Goal: Task Accomplishment & Management: Manage account settings

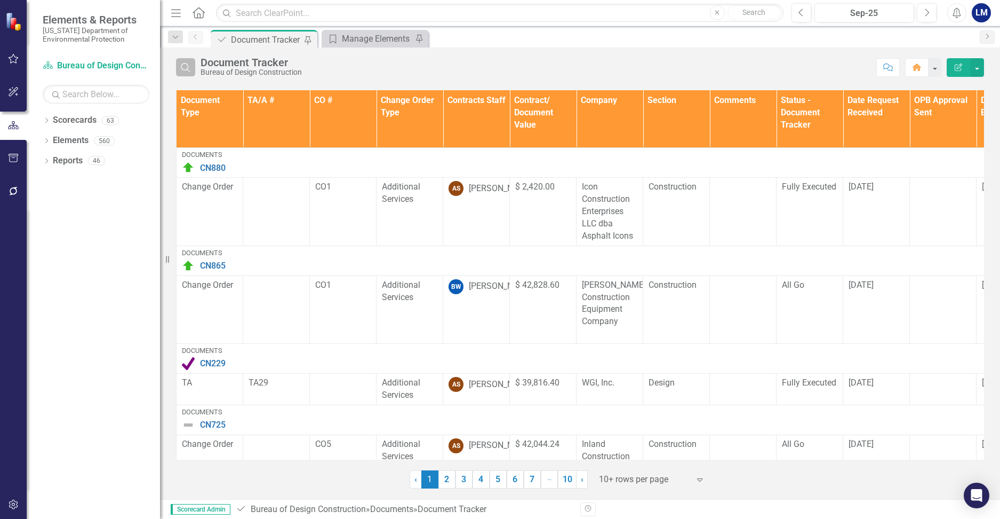
click at [188, 70] on icon "button" at bounding box center [185, 67] width 9 height 9
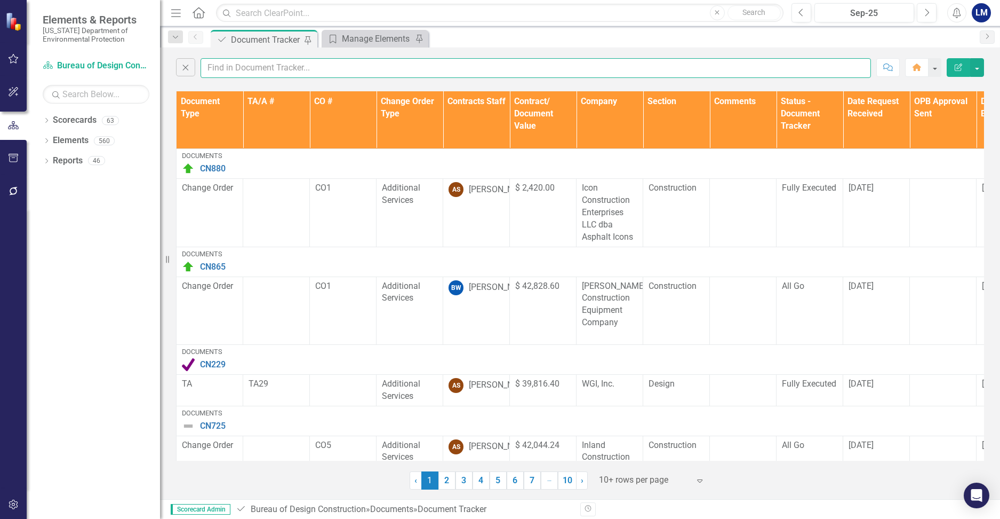
click at [236, 63] on input "text" at bounding box center [536, 68] width 671 height 20
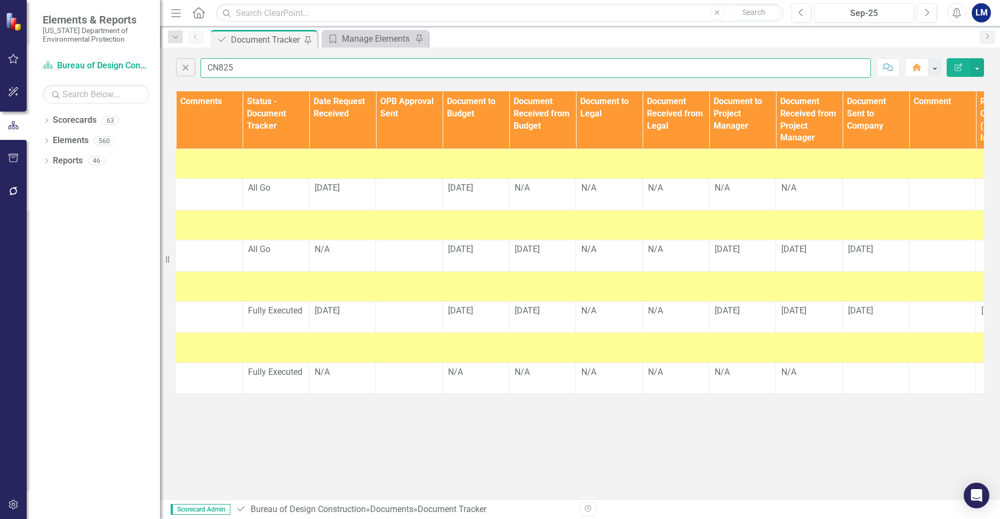
scroll to position [0, 547]
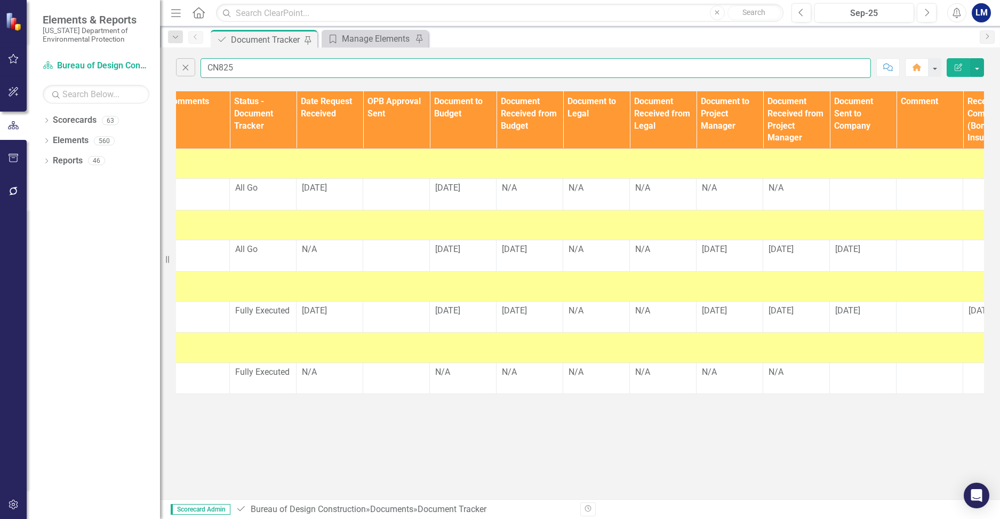
type input "CN825"
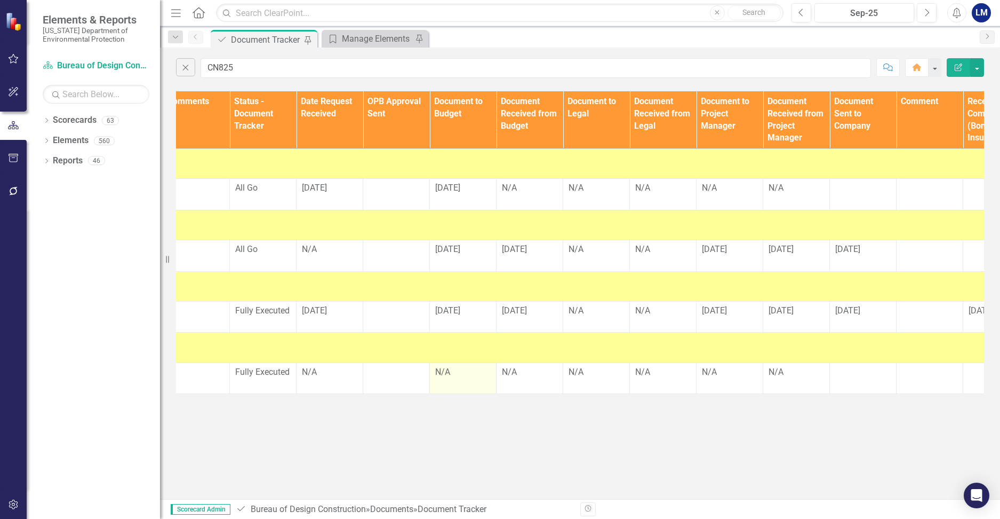
click at [469, 394] on td "N/A" at bounding box center [463, 377] width 67 height 31
click at [449, 378] on div "N/A" at bounding box center [462, 372] width 55 height 12
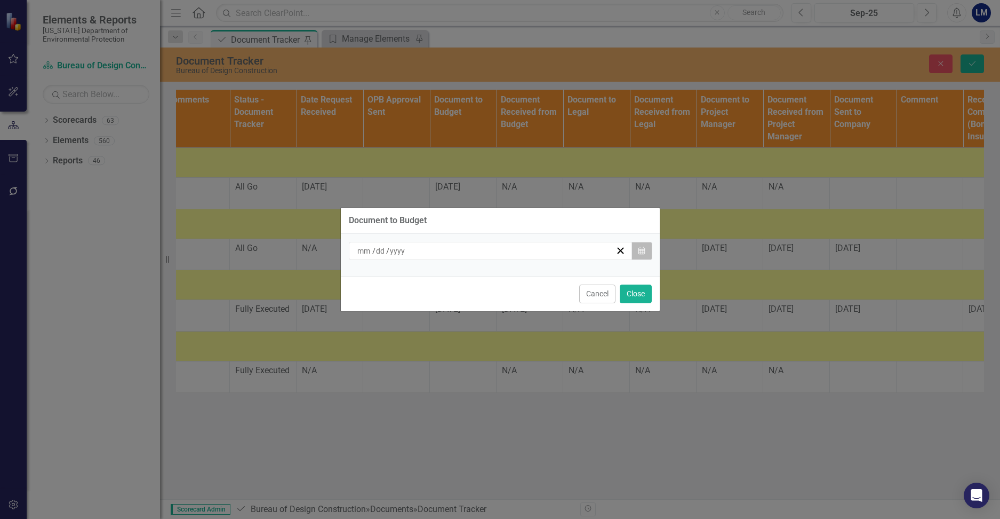
click at [560, 249] on button "Calendar" at bounding box center [642, 251] width 20 height 18
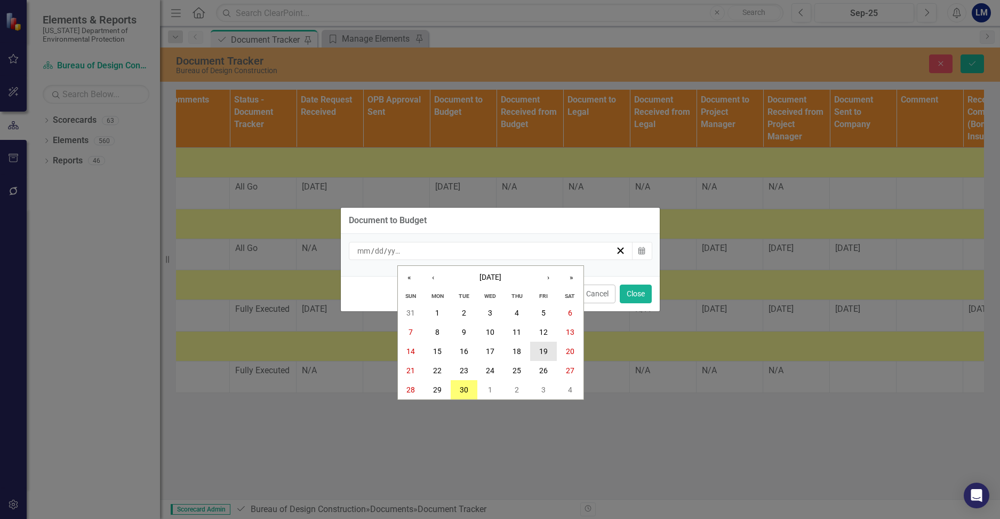
click at [549, 356] on button "19" at bounding box center [543, 350] width 27 height 19
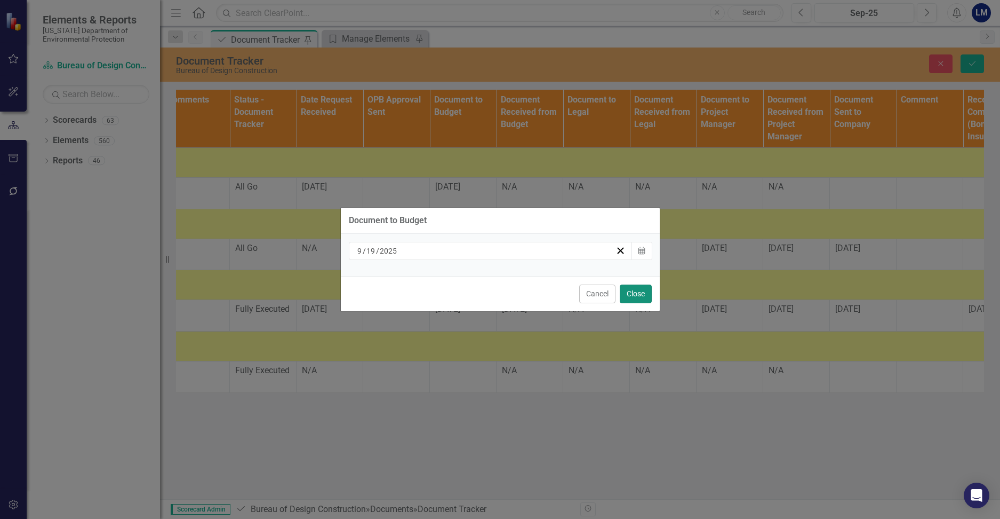
click at [560, 296] on button "Close" at bounding box center [636, 293] width 32 height 19
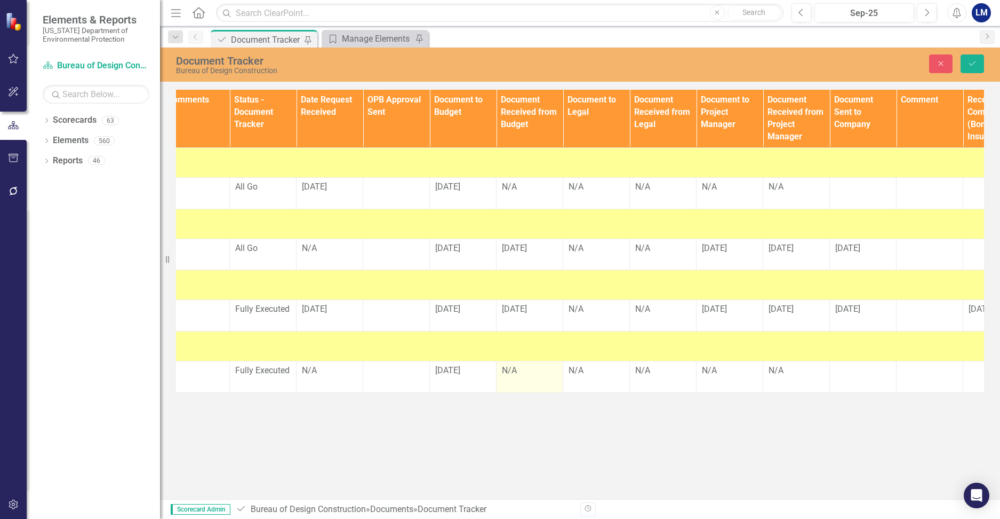
click at [522, 377] on div "N/A" at bounding box center [529, 370] width 55 height 12
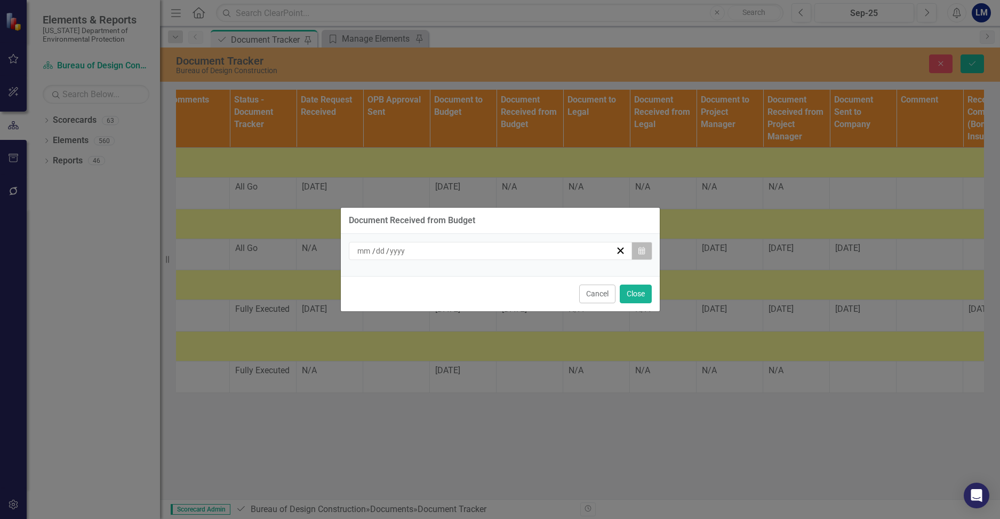
click at [560, 248] on button "Calendar" at bounding box center [642, 251] width 20 height 18
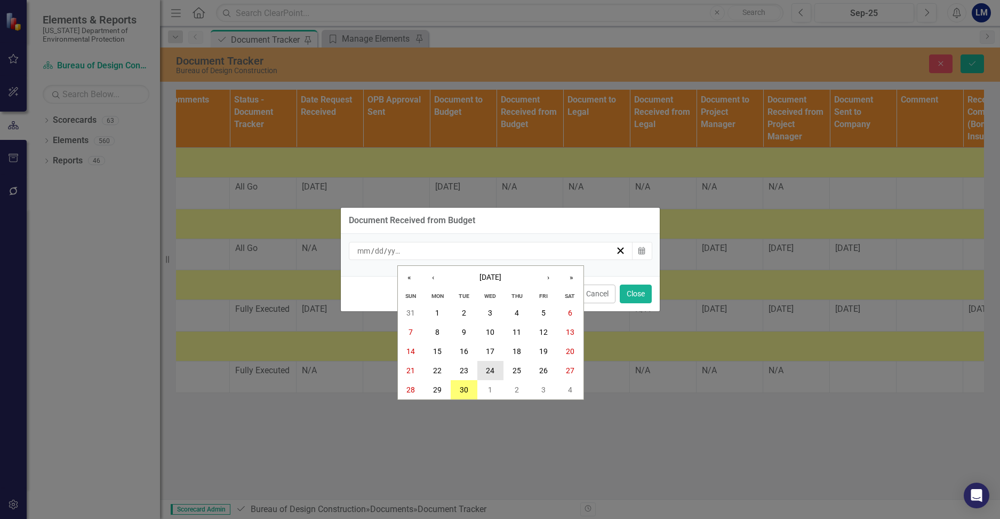
click at [491, 373] on abbr "24" at bounding box center [490, 370] width 9 height 9
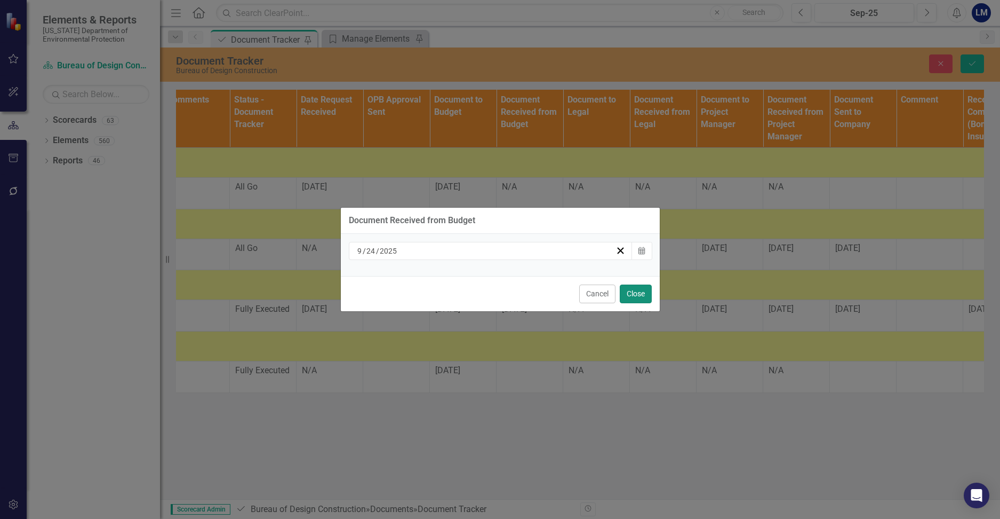
click at [560, 293] on button "Close" at bounding box center [636, 293] width 32 height 19
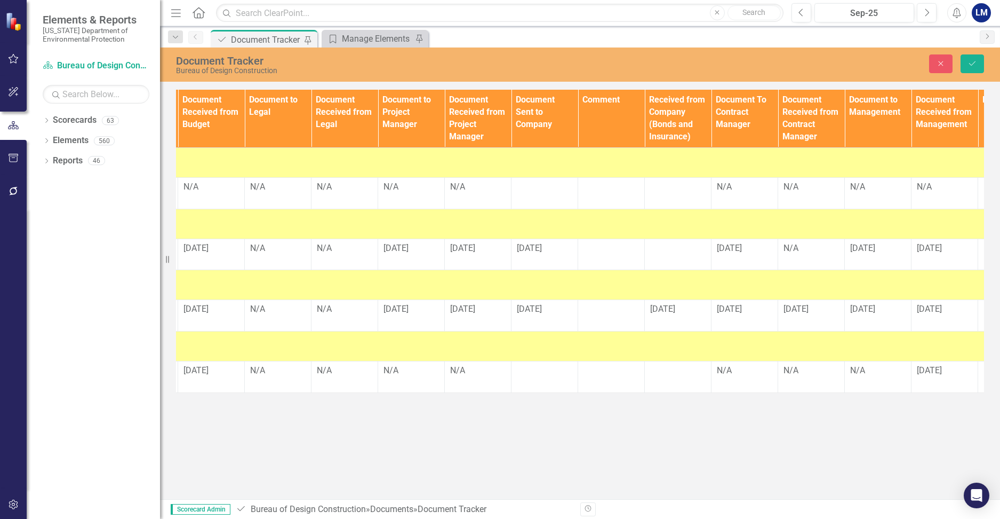
scroll to position [0, 854]
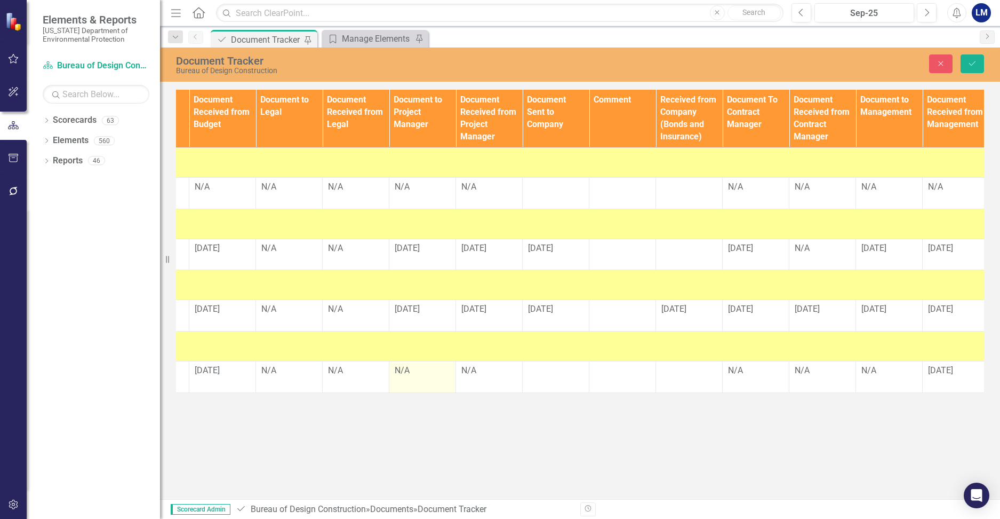
click at [411, 377] on div "N/A" at bounding box center [422, 370] width 55 height 12
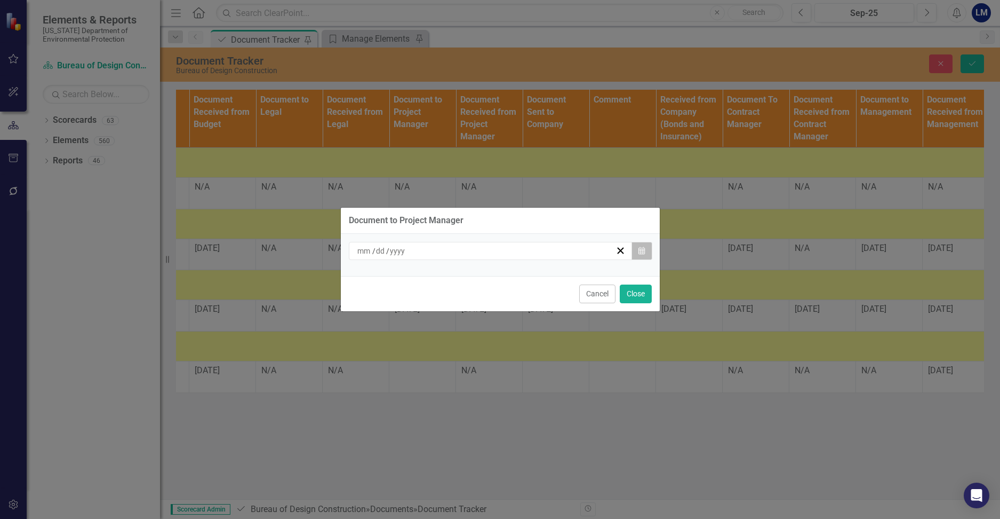
click at [560, 250] on button "Calendar" at bounding box center [642, 251] width 20 height 18
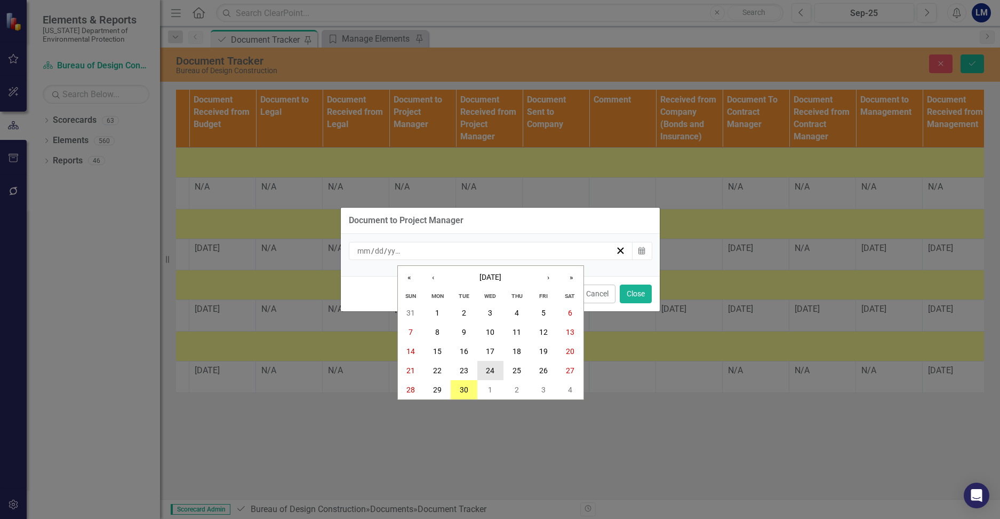
click at [493, 367] on abbr "24" at bounding box center [490, 370] width 9 height 9
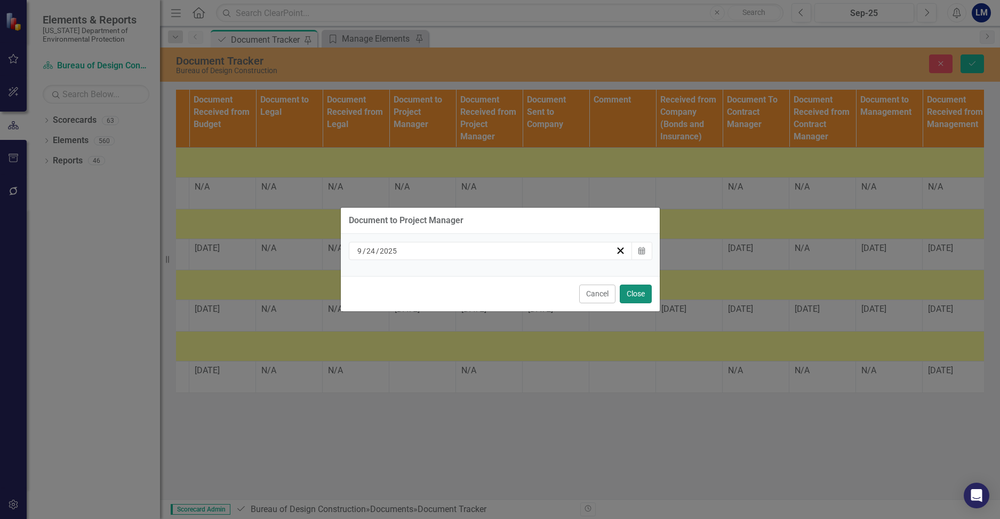
click at [560, 296] on button "Close" at bounding box center [636, 293] width 32 height 19
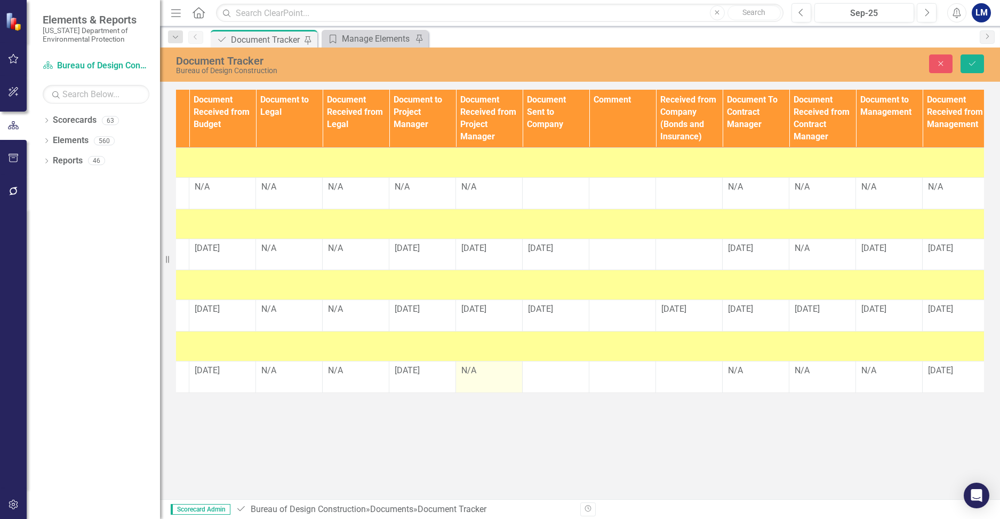
click at [475, 377] on div "N/A" at bounding box center [488, 370] width 55 height 12
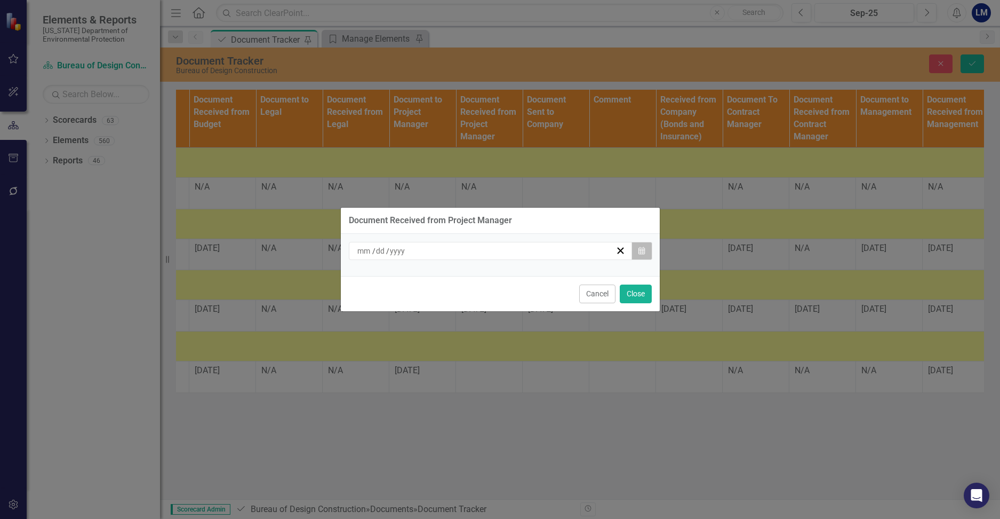
click at [560, 247] on icon "Calendar" at bounding box center [642, 250] width 6 height 7
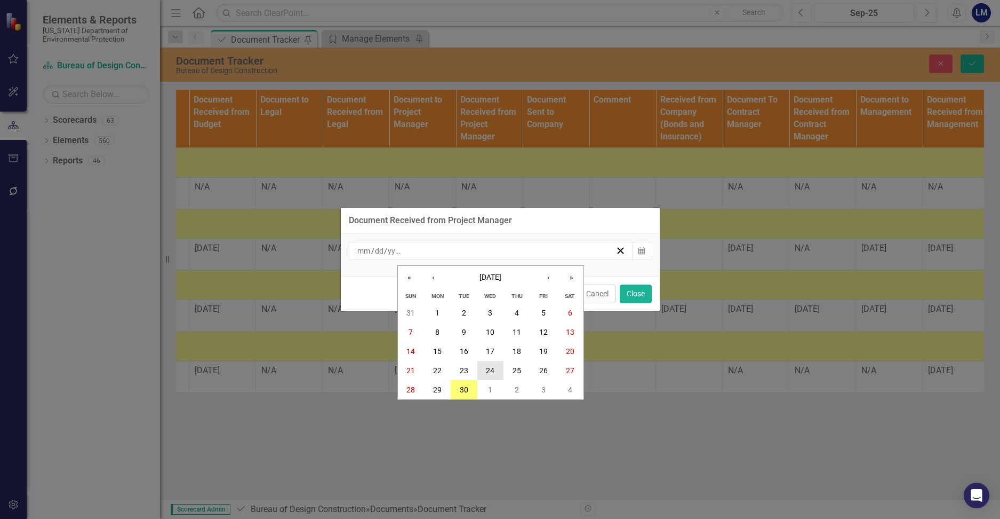
click at [498, 366] on button "24" at bounding box center [490, 370] width 27 height 19
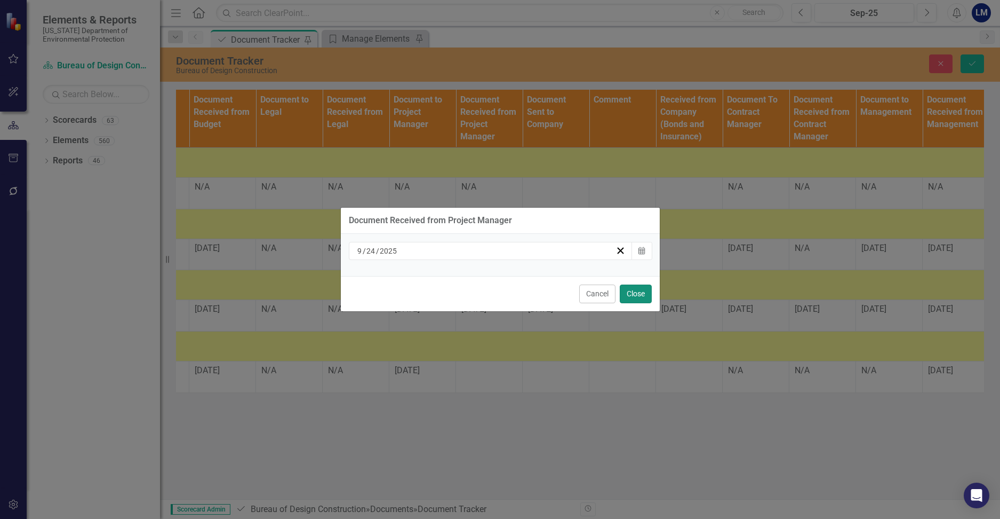
click at [560, 292] on button "Close" at bounding box center [636, 293] width 32 height 19
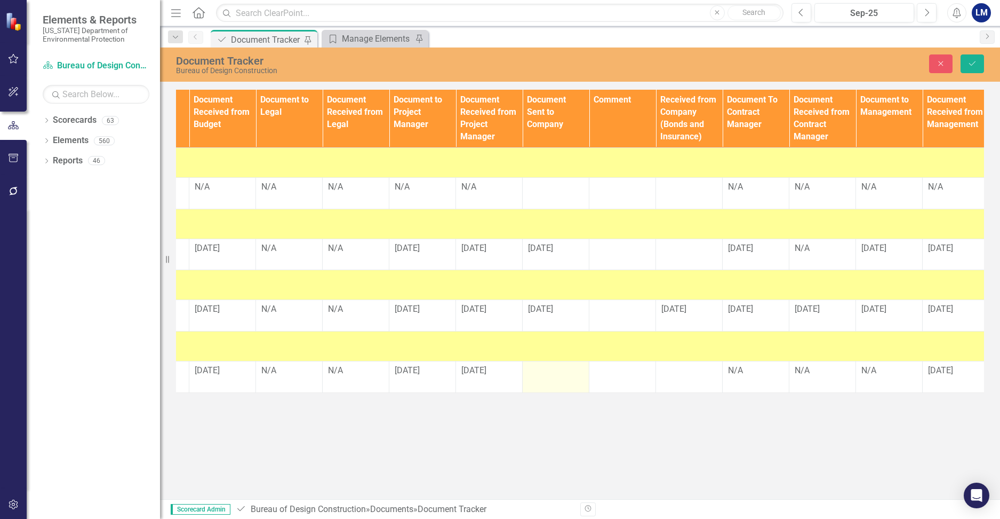
click at [552, 377] on div at bounding box center [555, 370] width 55 height 13
click at [553, 377] on div at bounding box center [555, 370] width 55 height 13
click at [553, 384] on input "text" at bounding box center [555, 374] width 55 height 20
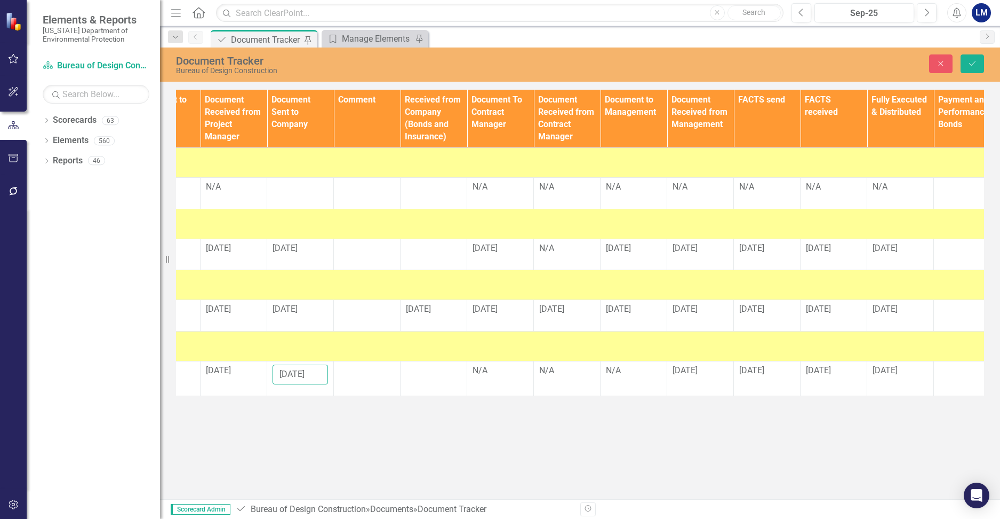
scroll to position [0, 1126]
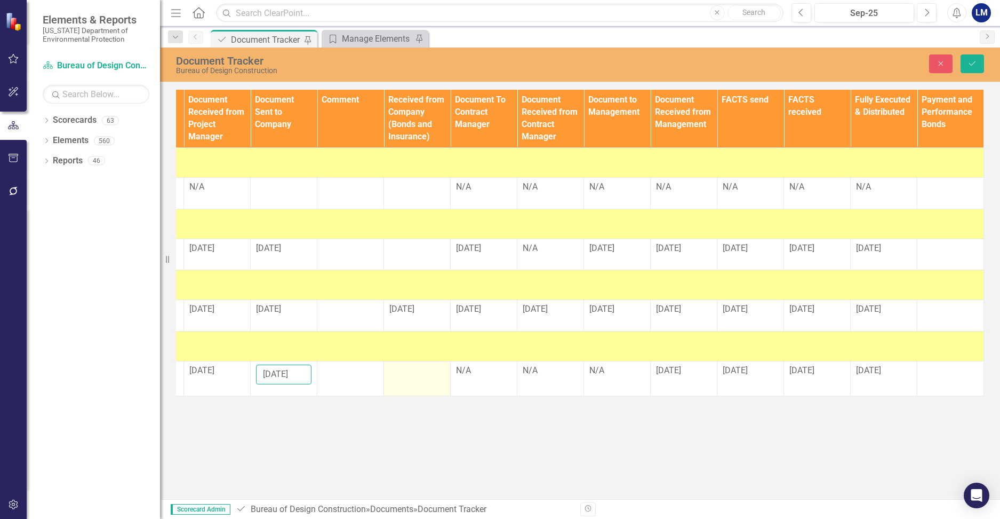
type input "[DATE]"
click at [419, 389] on td at bounding box center [417, 378] width 67 height 35
click at [419, 384] on input "text" at bounding box center [416, 374] width 55 height 20
type input "[DATE]"
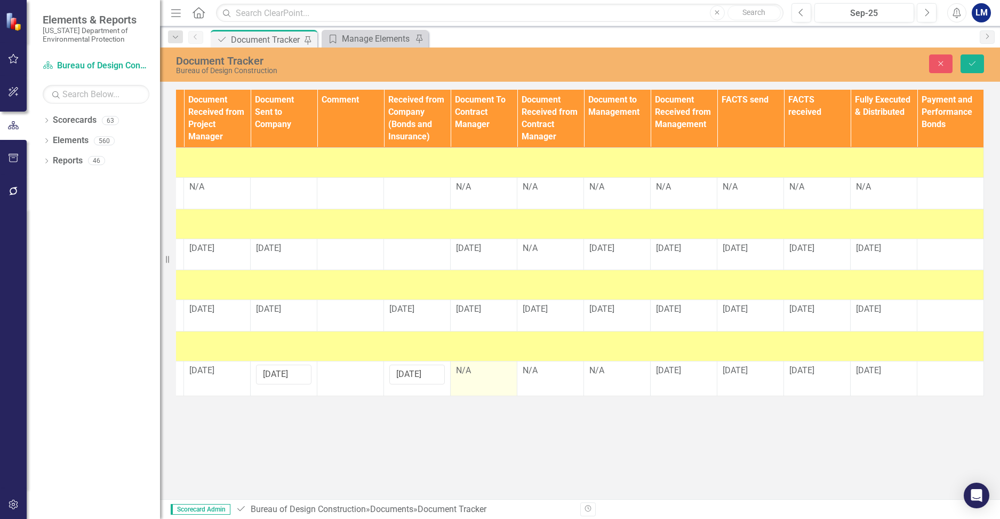
click at [474, 377] on div "N/A" at bounding box center [483, 370] width 55 height 12
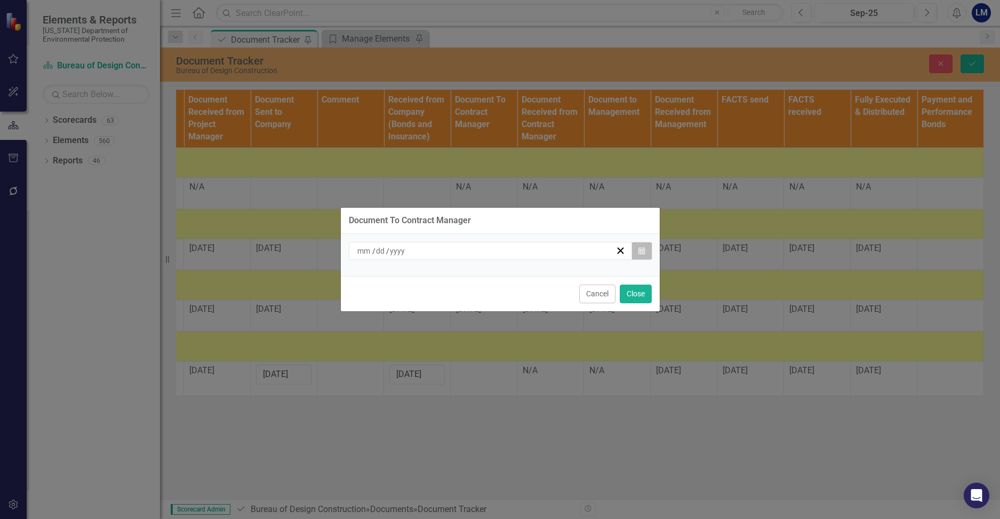
click at [560, 242] on button "Calendar" at bounding box center [642, 251] width 20 height 18
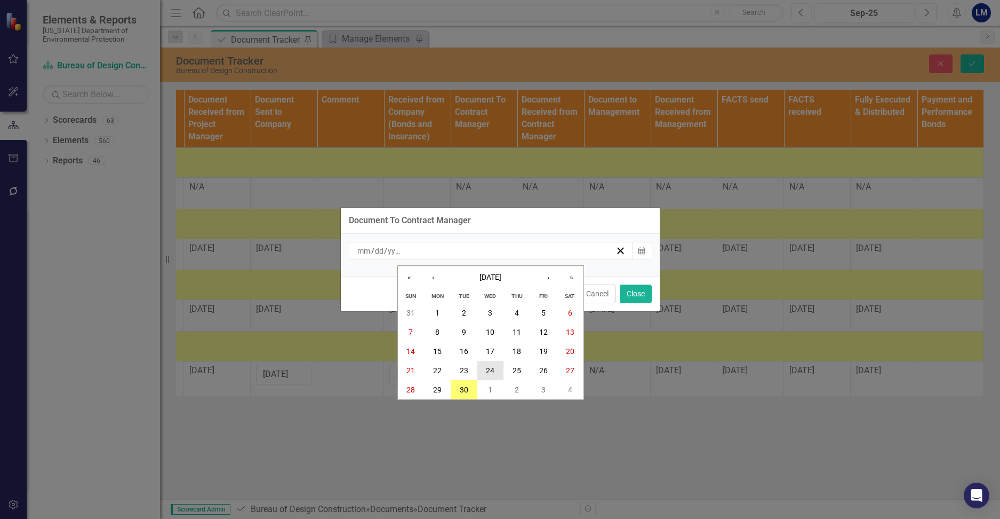
click at [492, 366] on abbr "24" at bounding box center [490, 370] width 9 height 9
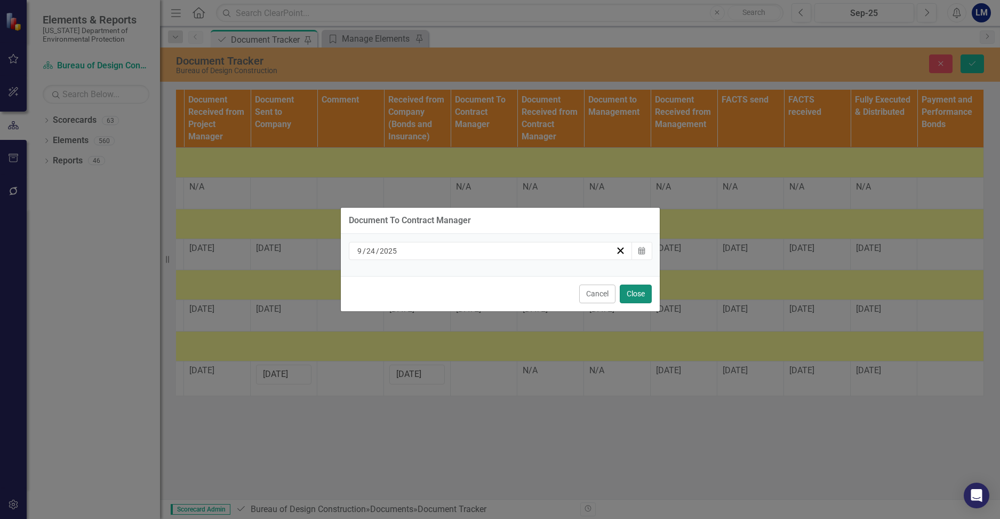
click at [560, 297] on button "Close" at bounding box center [636, 293] width 32 height 19
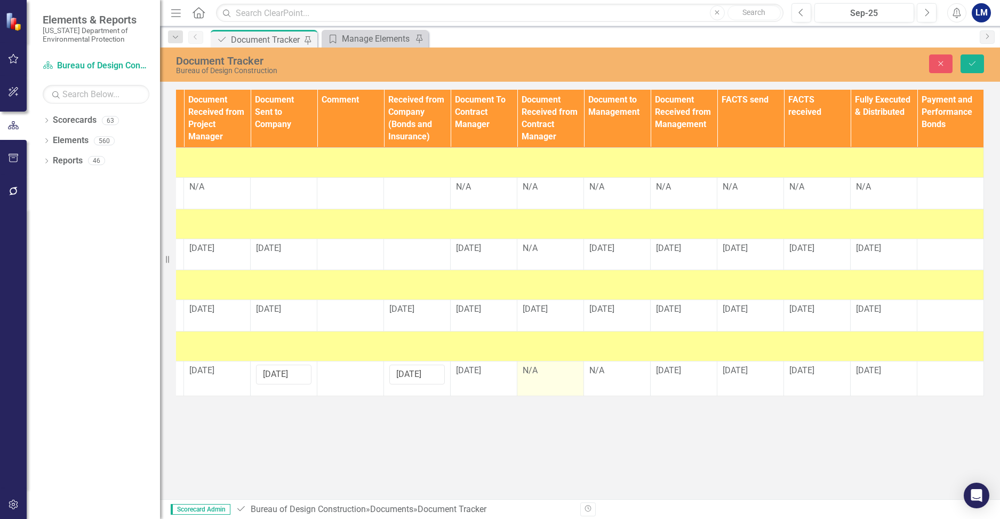
click at [556, 377] on div "N/A" at bounding box center [550, 370] width 55 height 12
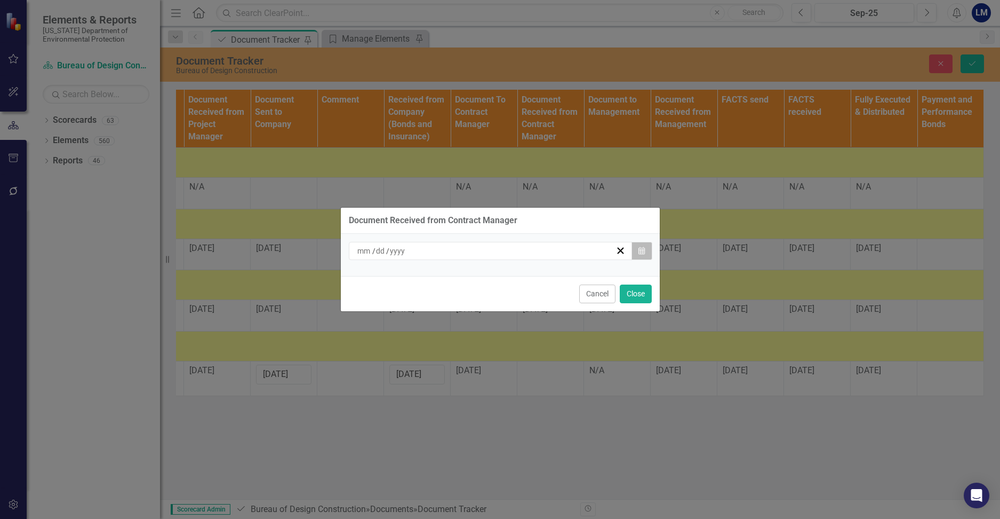
click at [560, 252] on button "Calendar" at bounding box center [642, 251] width 20 height 18
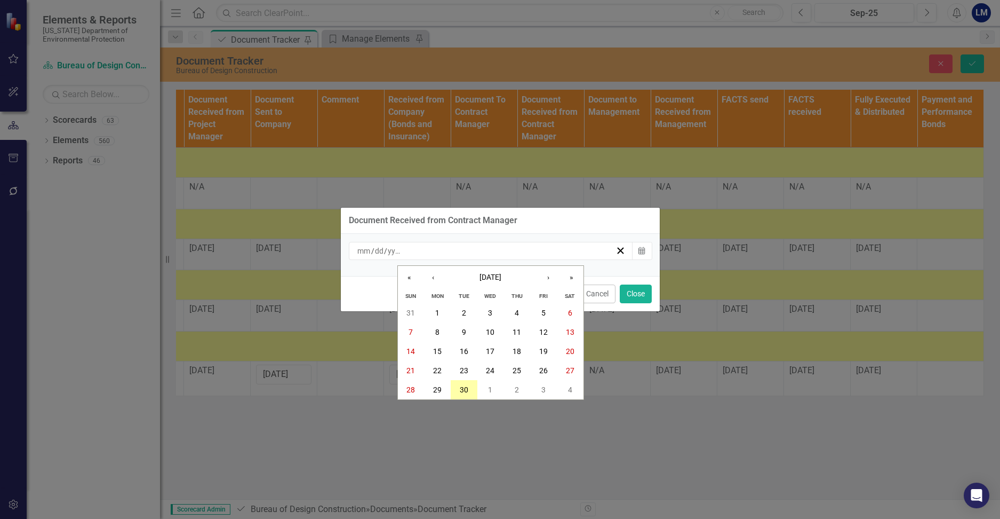
click at [469, 387] on button "30" at bounding box center [464, 389] width 27 height 19
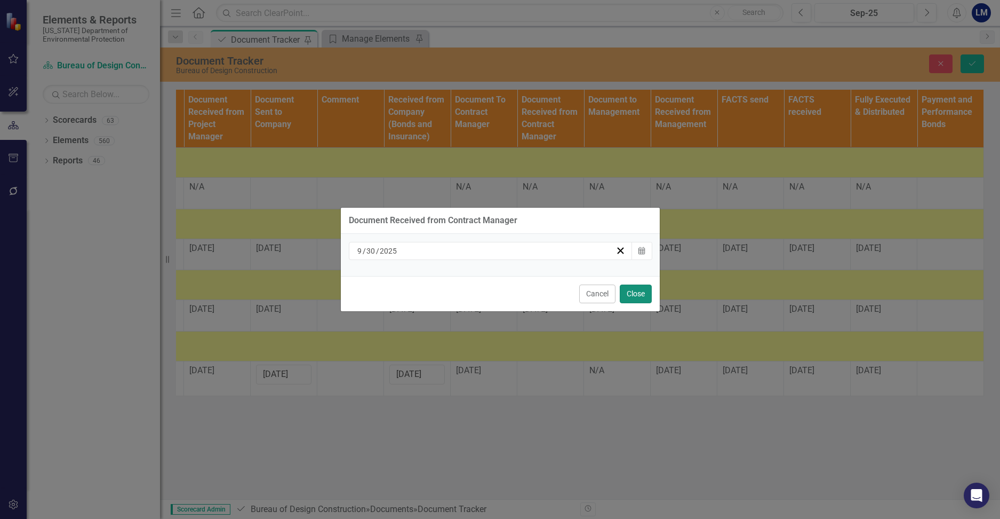
click at [560, 288] on button "Close" at bounding box center [636, 293] width 32 height 19
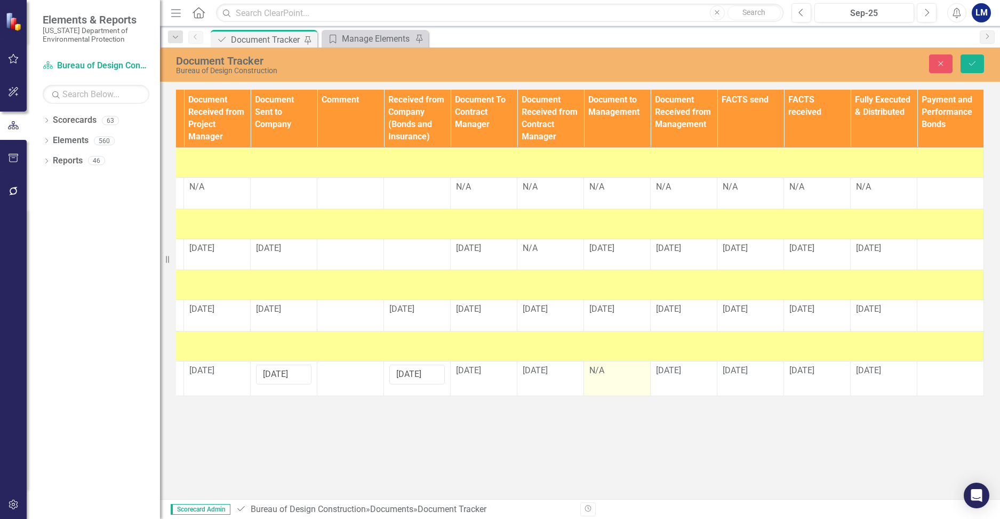
click at [560, 377] on div "N/A" at bounding box center [616, 370] width 55 height 12
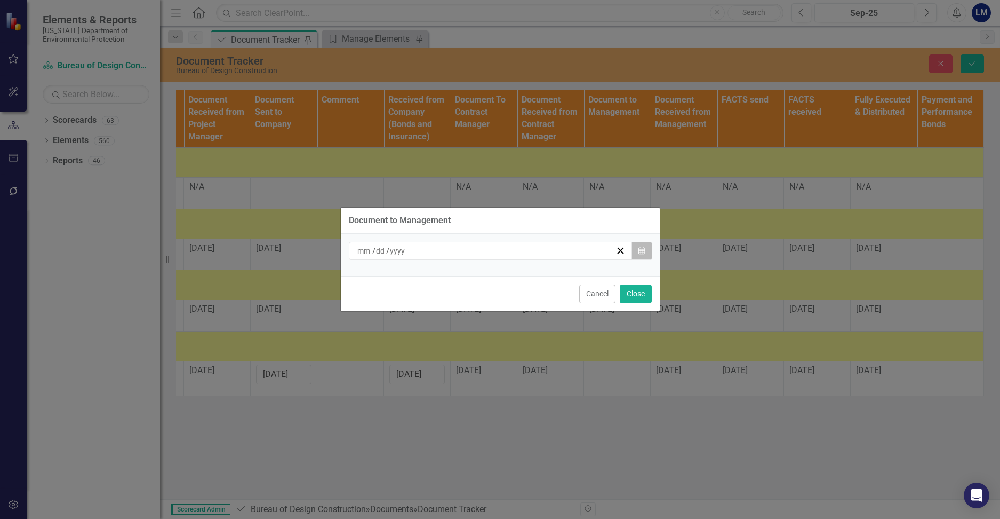
click at [560, 251] on icon "button" at bounding box center [642, 249] width 6 height 7
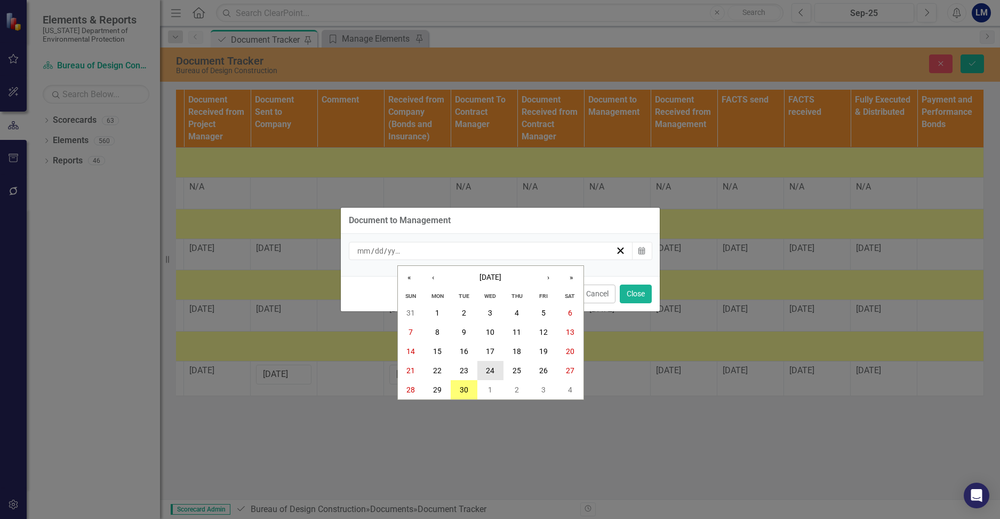
click at [497, 371] on button "24" at bounding box center [490, 370] width 27 height 19
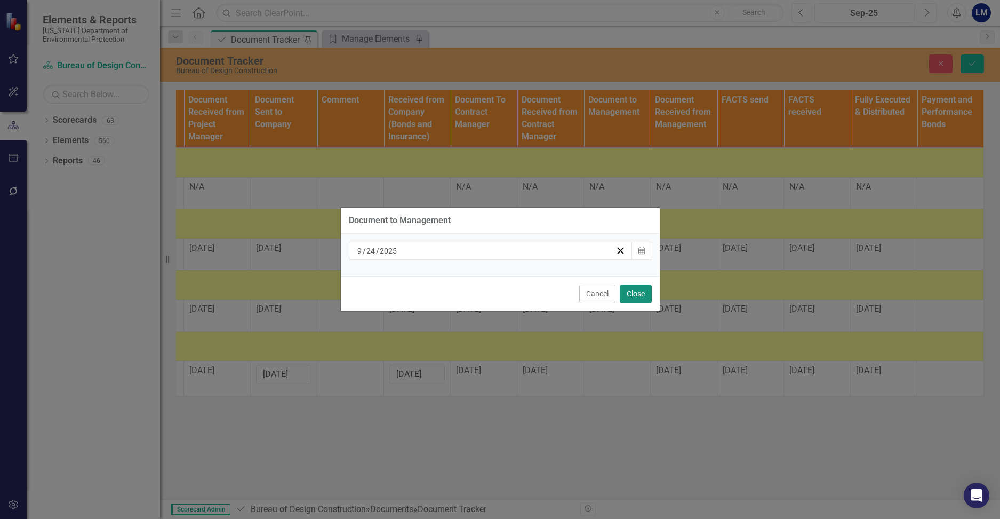
click at [560, 298] on button "Close" at bounding box center [636, 293] width 32 height 19
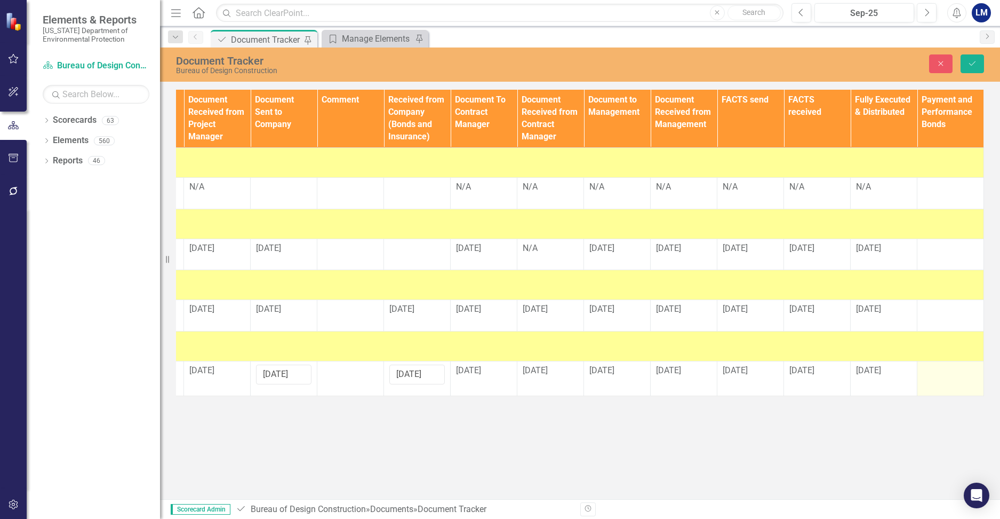
click at [560, 377] on div at bounding box center [950, 370] width 55 height 13
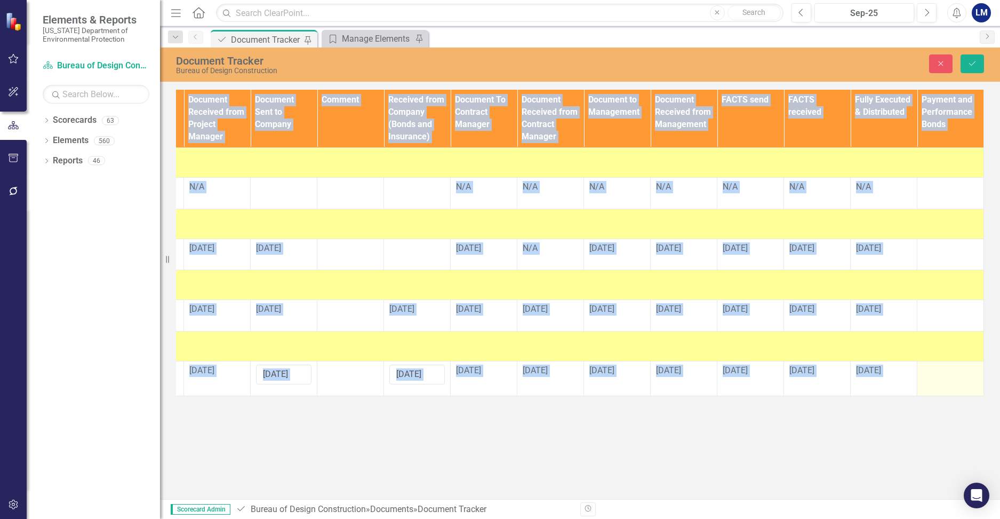
click at [560, 377] on div at bounding box center [950, 370] width 55 height 13
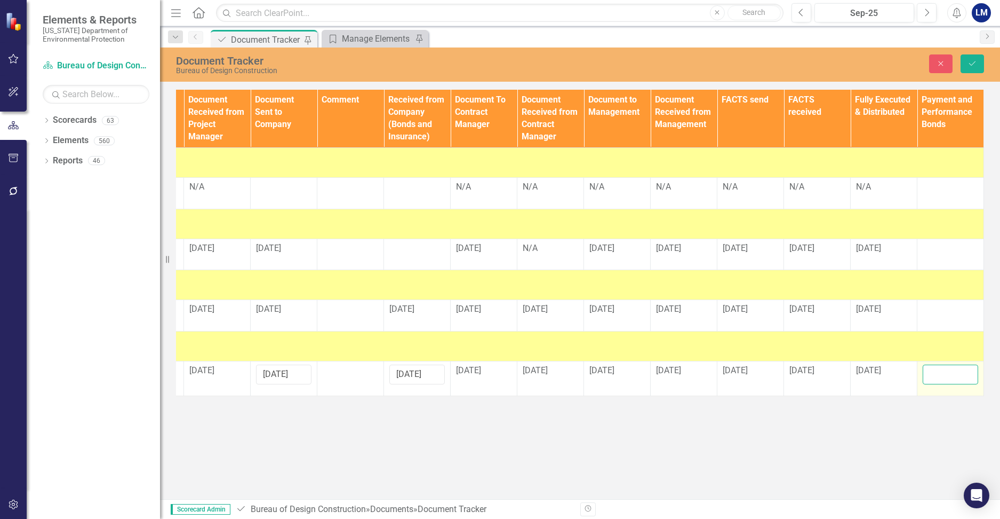
click at [560, 382] on input "text" at bounding box center [950, 374] width 55 height 20
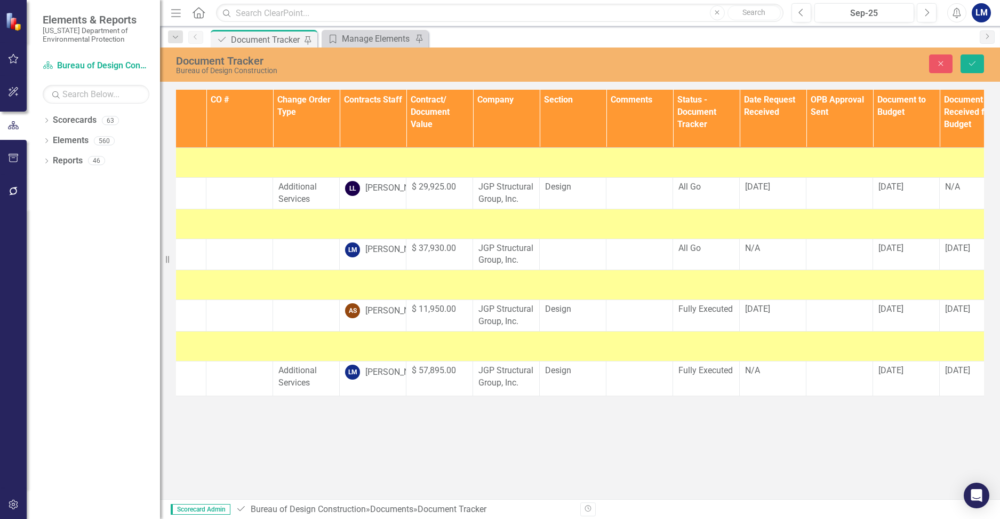
scroll to position [0, 0]
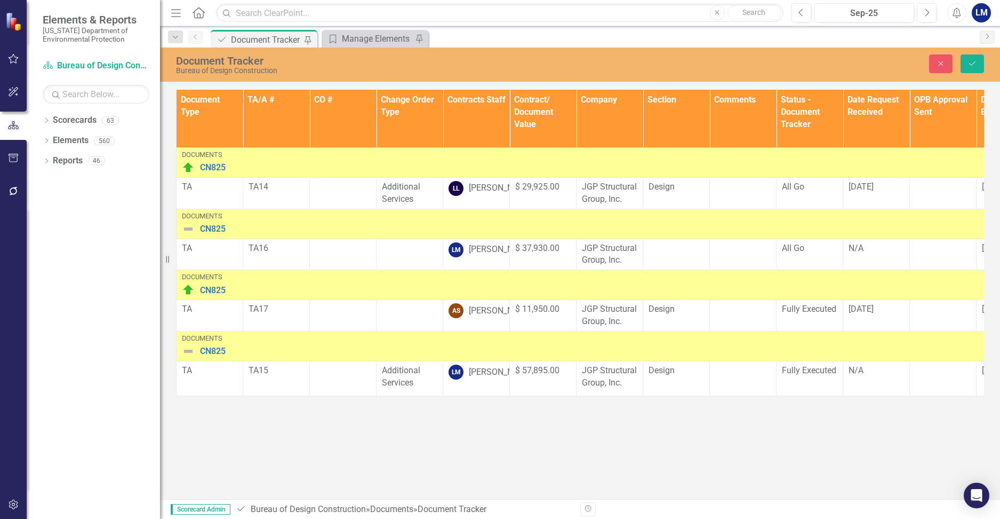
type input "n/a"
click at [187, 357] on img at bounding box center [188, 351] width 13 height 13
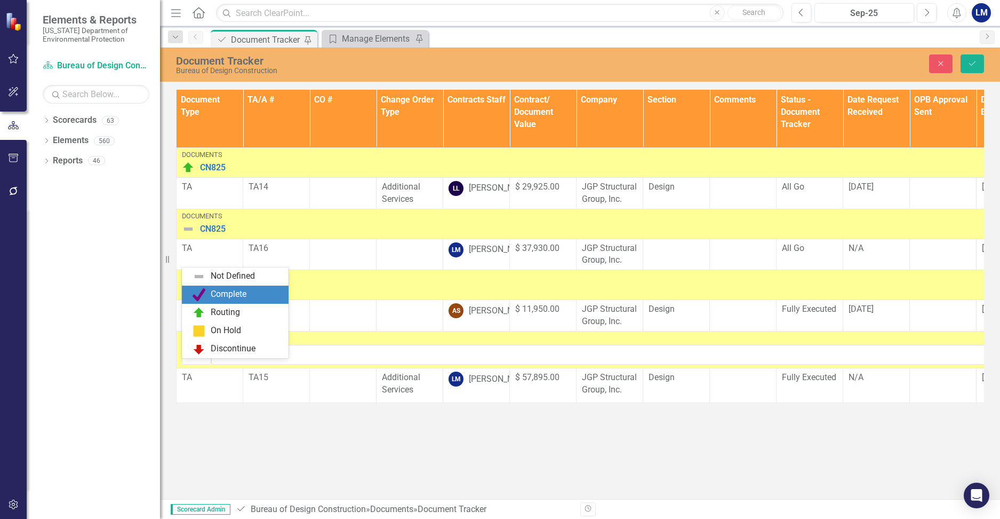
click at [204, 295] on img at bounding box center [199, 294] width 13 height 13
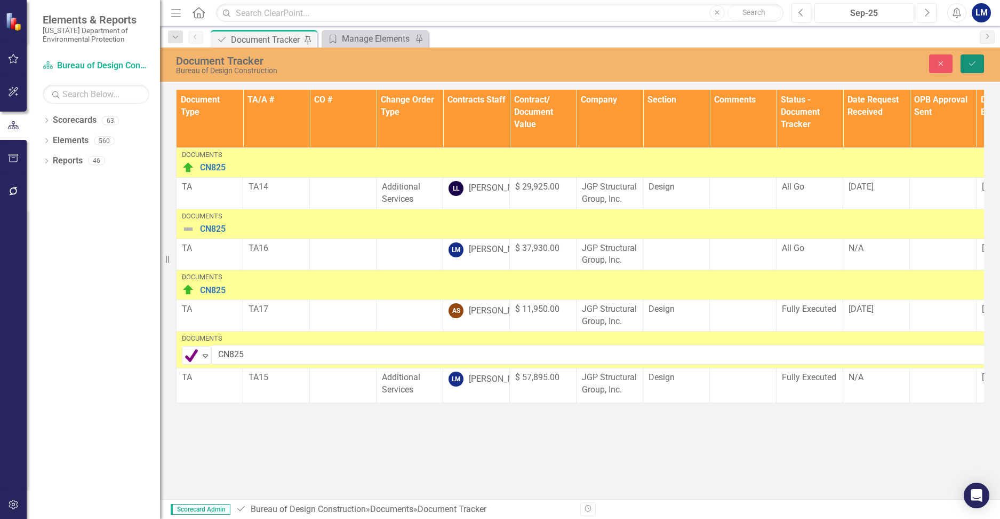
click at [560, 57] on button "Save" at bounding box center [972, 63] width 23 height 19
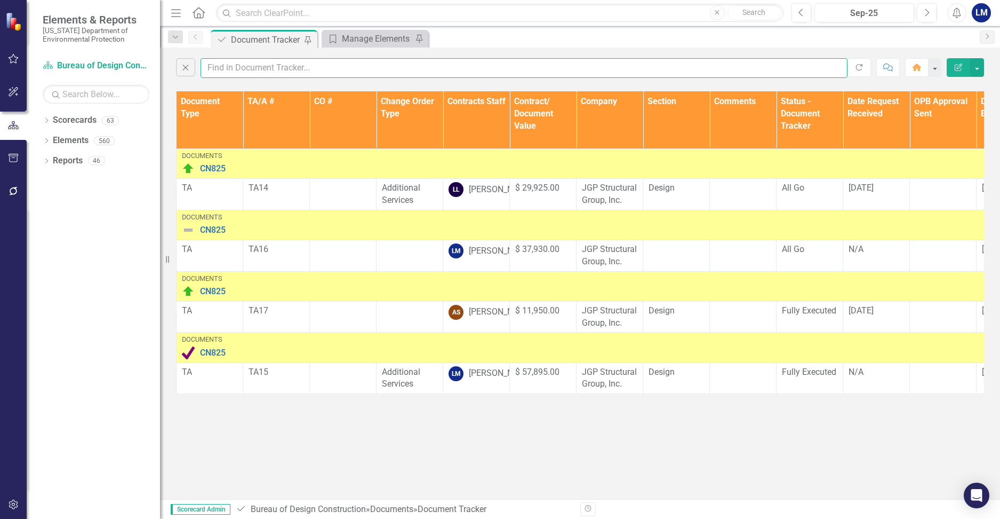
click at [248, 69] on input "text" at bounding box center [524, 68] width 647 height 20
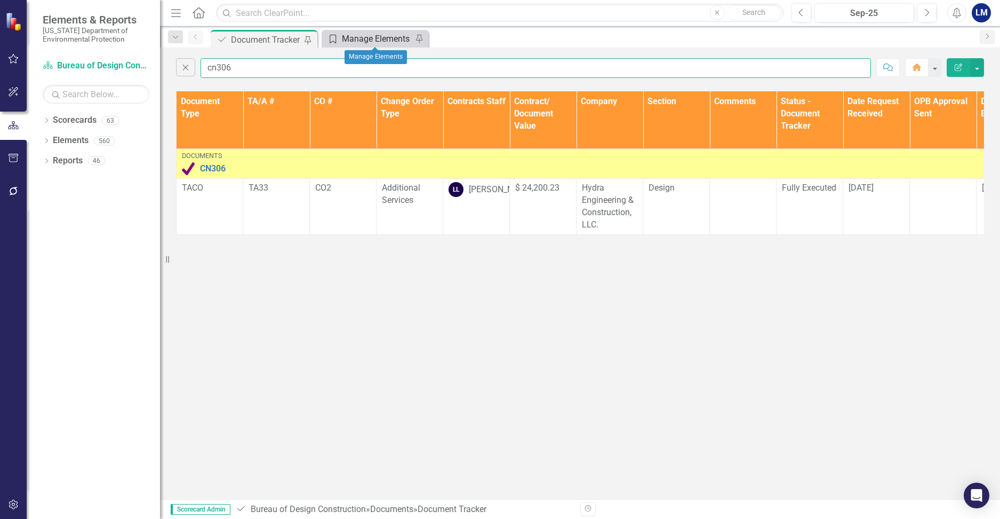
type input "cn306"
click at [378, 41] on div "Manage Elements" at bounding box center [377, 38] width 70 height 13
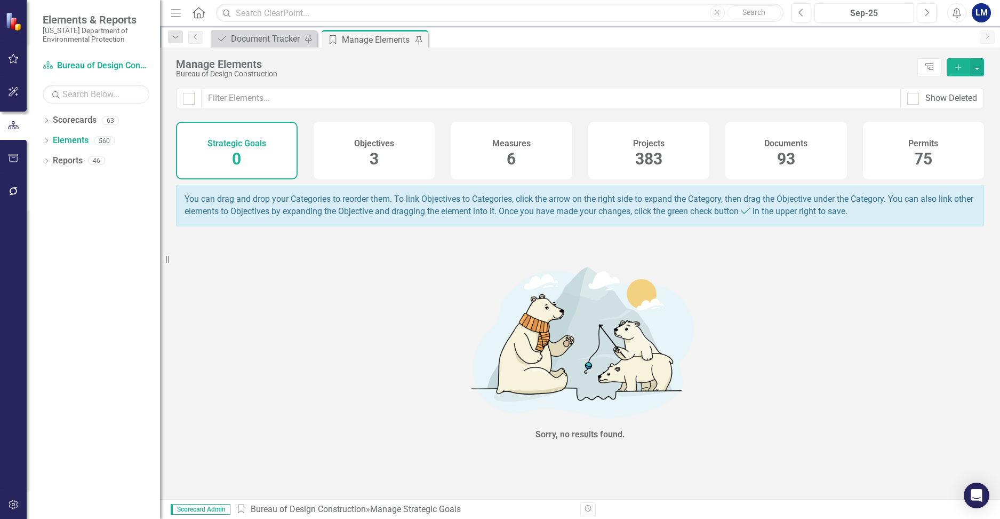
click at [560, 158] on span "93" at bounding box center [786, 158] width 18 height 19
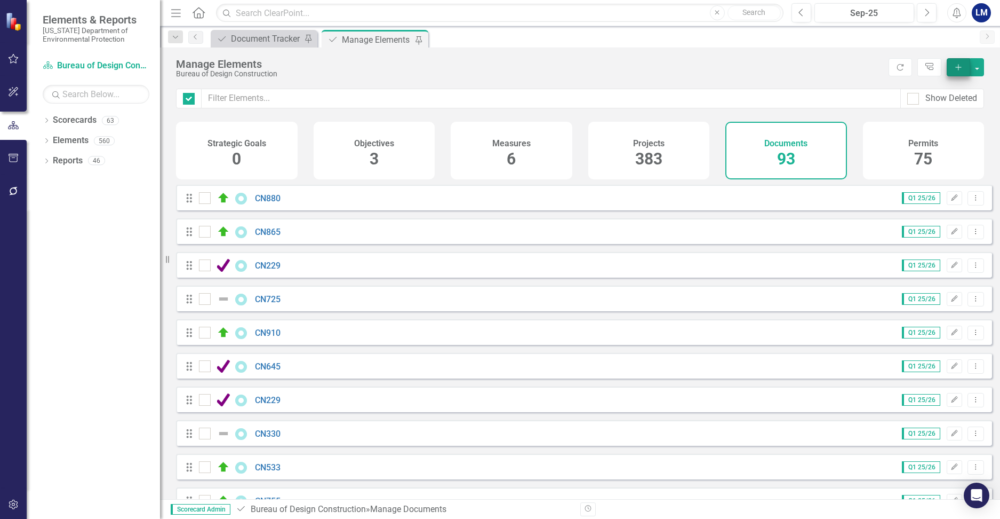
checkbox input "false"
click at [560, 67] on icon "button" at bounding box center [958, 67] width 6 height 6
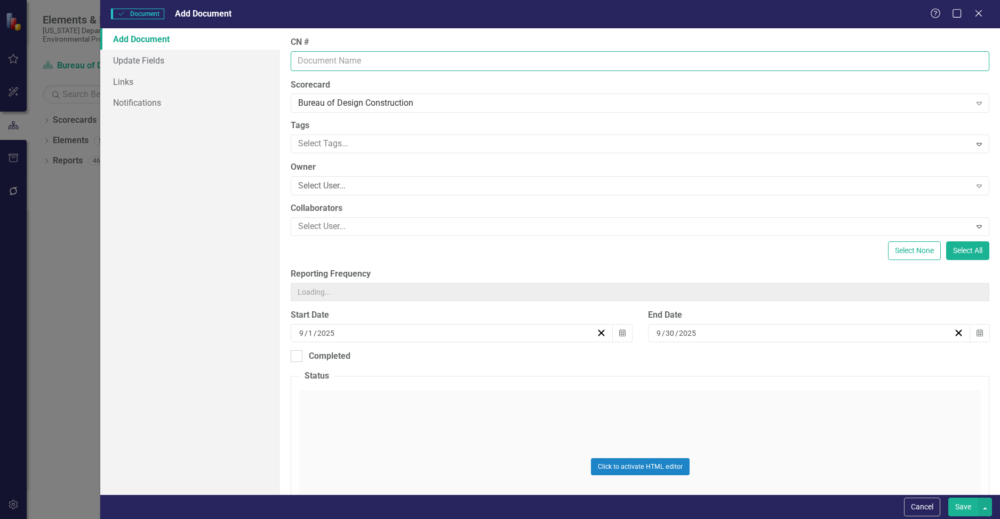
click at [323, 60] on input "CN #" at bounding box center [640, 61] width 699 height 20
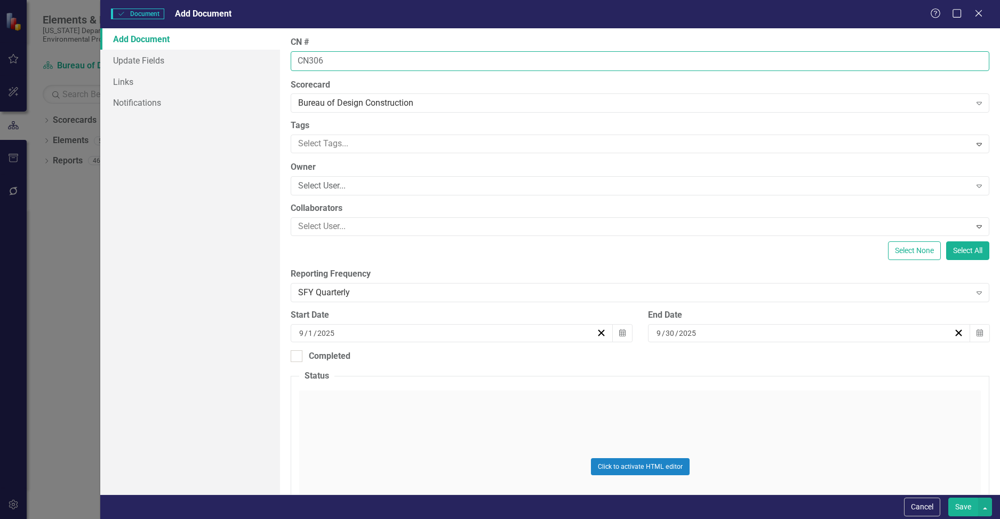
type input "CN306"
click at [435, 413] on div "Click to activate HTML editor" at bounding box center [640, 466] width 682 height 152
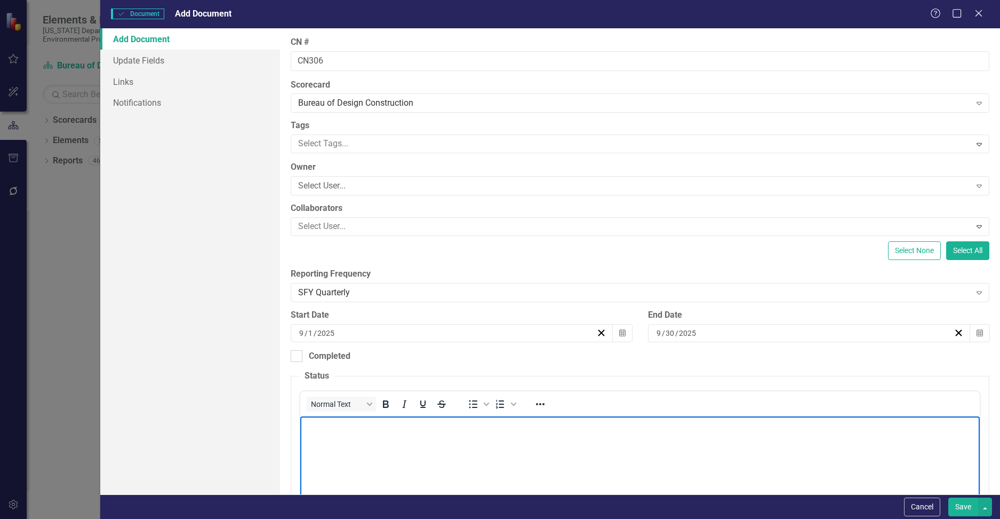
click at [509, 444] on body "Rich Text Area. Press ALT-0 for help." at bounding box center [640, 496] width 680 height 160
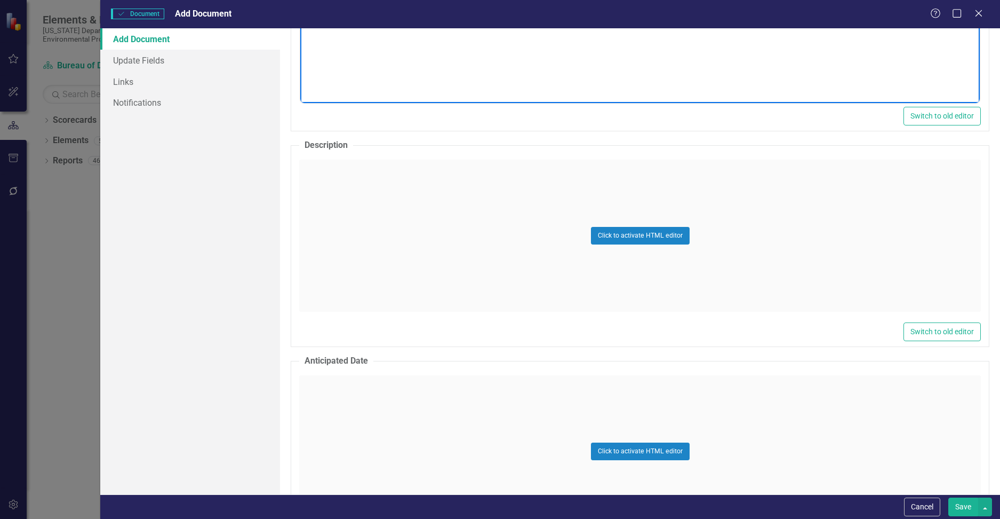
scroll to position [533, 0]
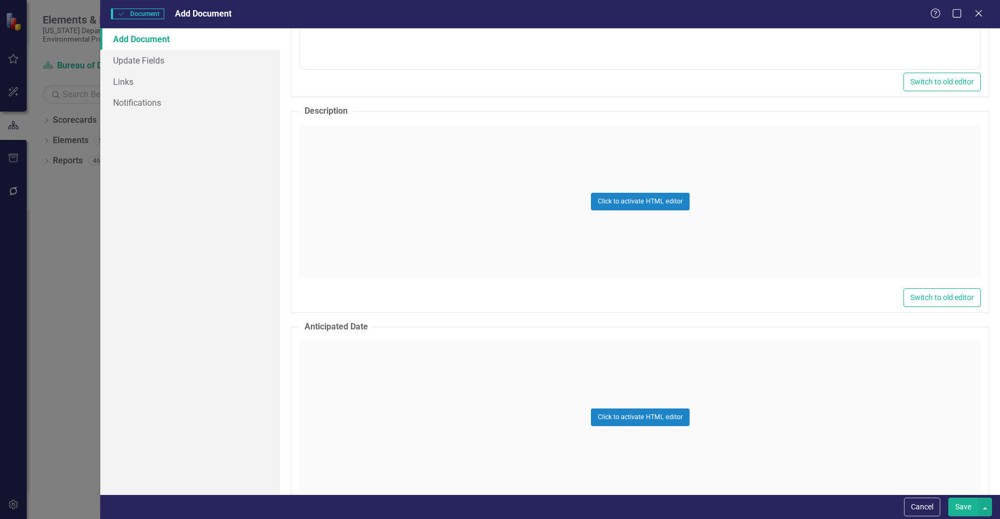
click at [386, 169] on div "Click to activate HTML editor" at bounding box center [640, 201] width 682 height 152
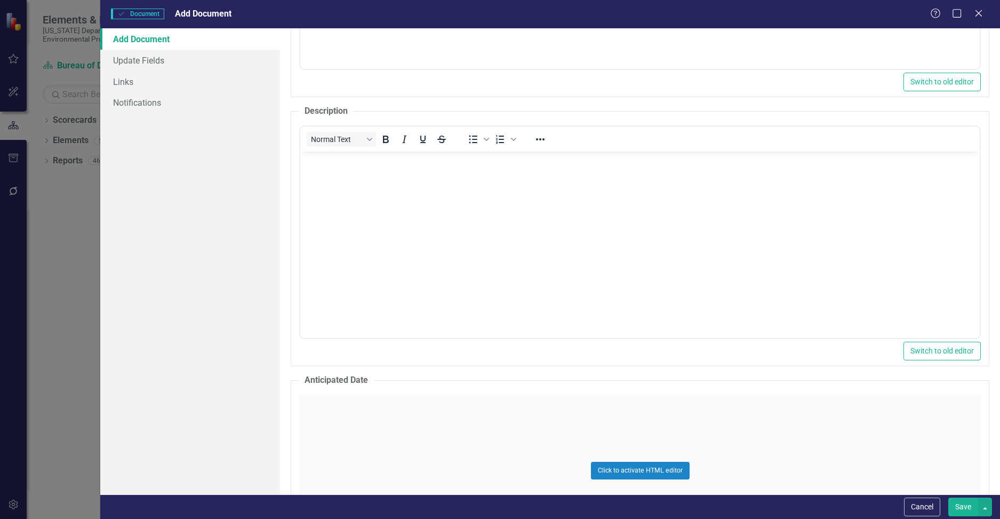
scroll to position [0, 0]
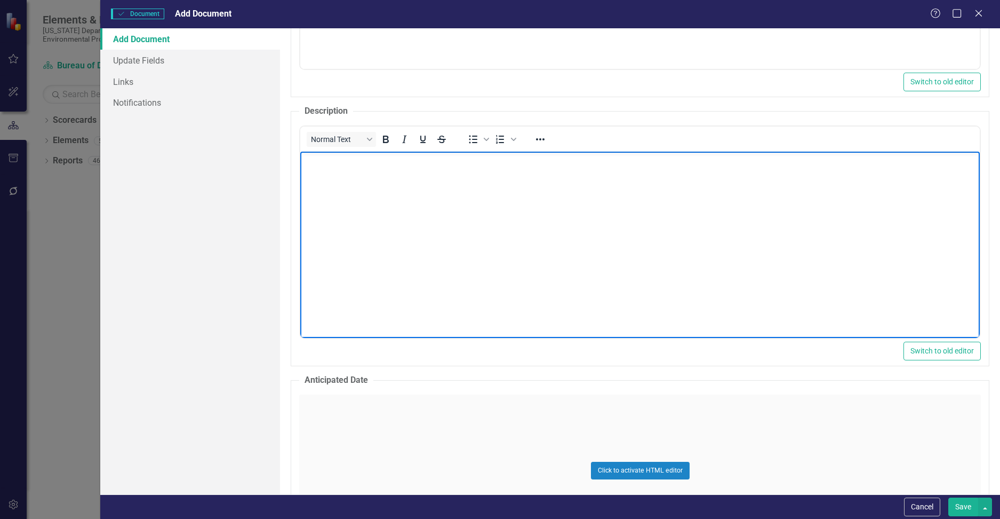
click at [365, 187] on body "Rich Text Area. Press ALT-0 for help." at bounding box center [640, 232] width 680 height 160
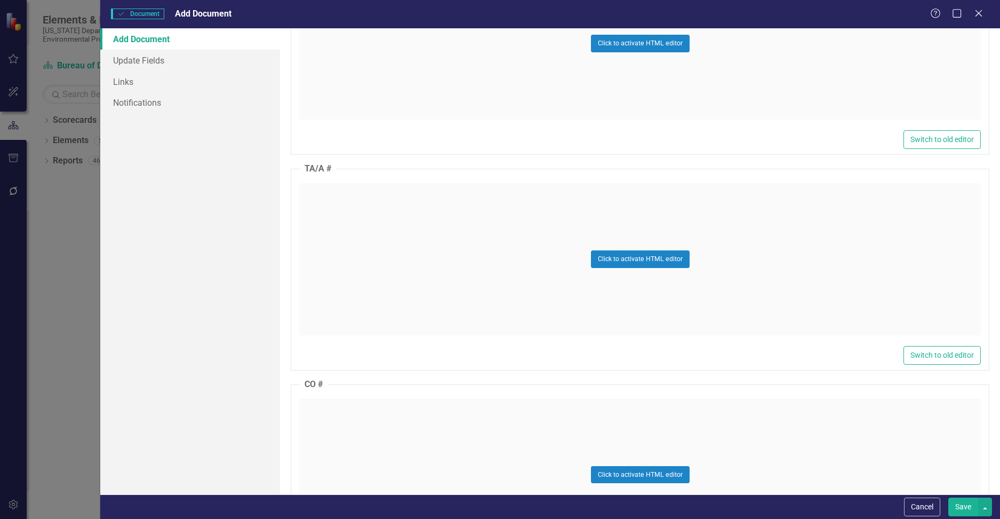
scroll to position [1014, 0]
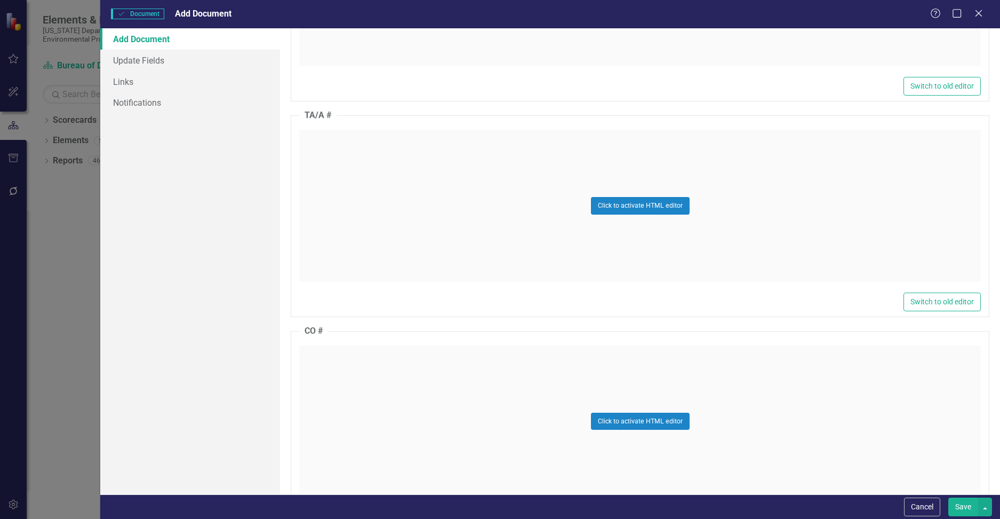
click at [346, 149] on div "Click to activate HTML editor" at bounding box center [640, 206] width 682 height 152
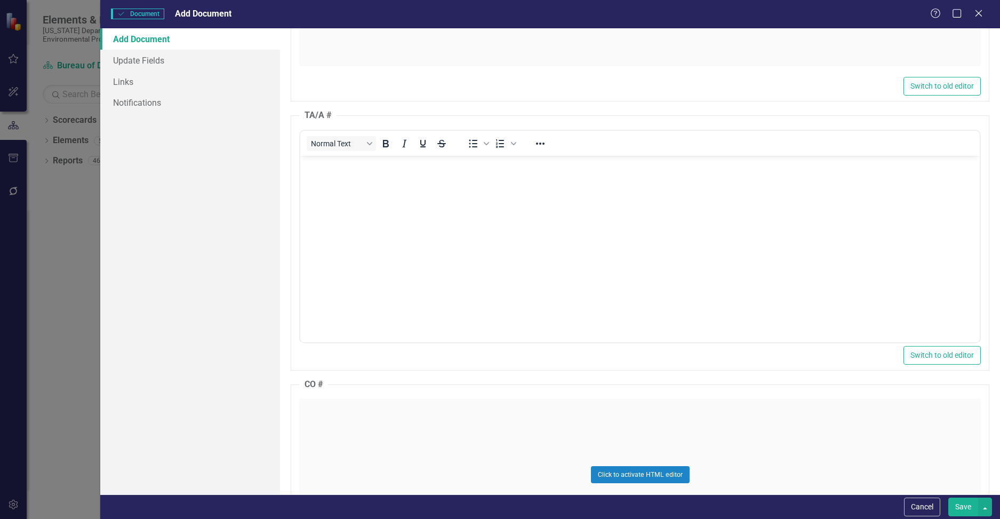
scroll to position [0, 0]
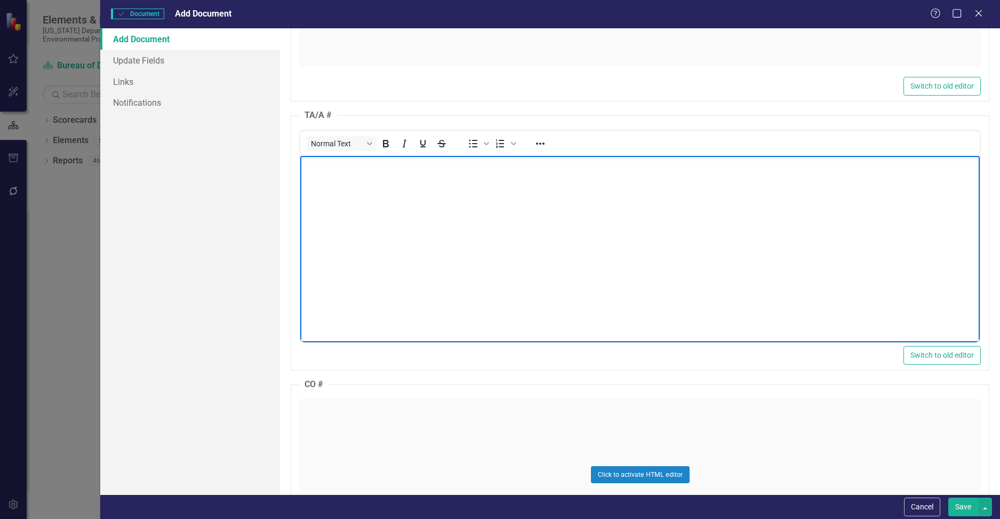
click at [347, 167] on p "Rich Text Area. Press ALT-0 for help." at bounding box center [640, 164] width 674 height 13
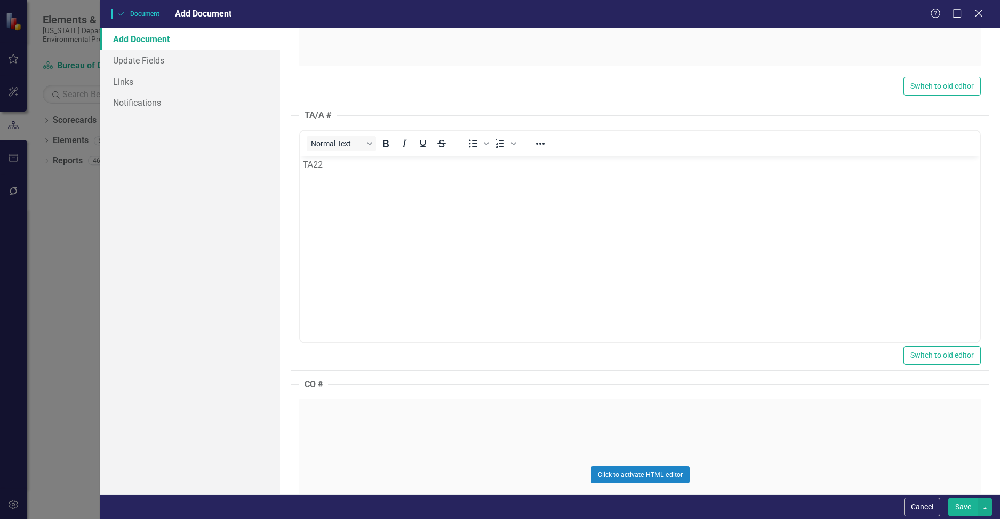
click at [370, 421] on div "Click to activate HTML editor" at bounding box center [640, 474] width 682 height 152
click at [370, 429] on p "Rich Text Area. Press ALT-0 for help." at bounding box center [640, 433] width 674 height 13
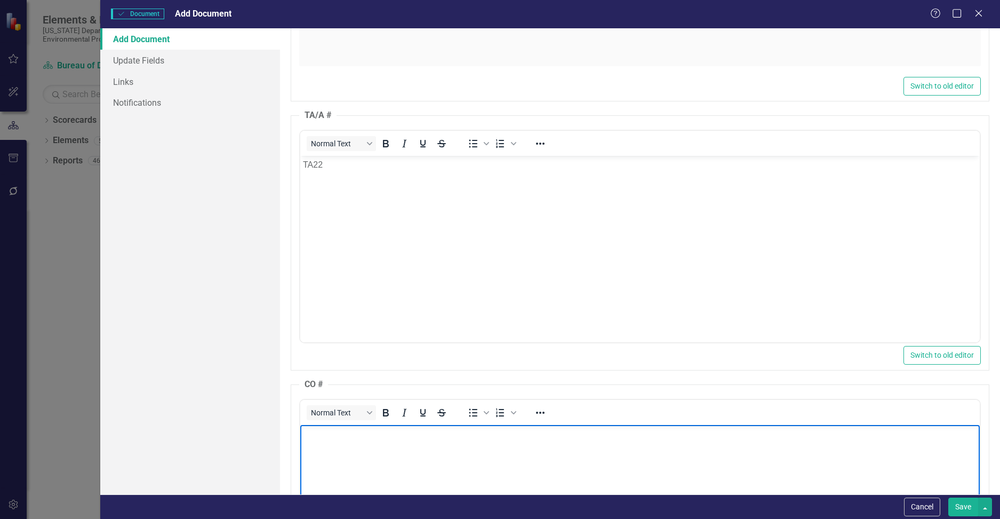
click at [370, 429] on p "Rich Text Area. Press ALT-0 for help." at bounding box center [640, 433] width 674 height 13
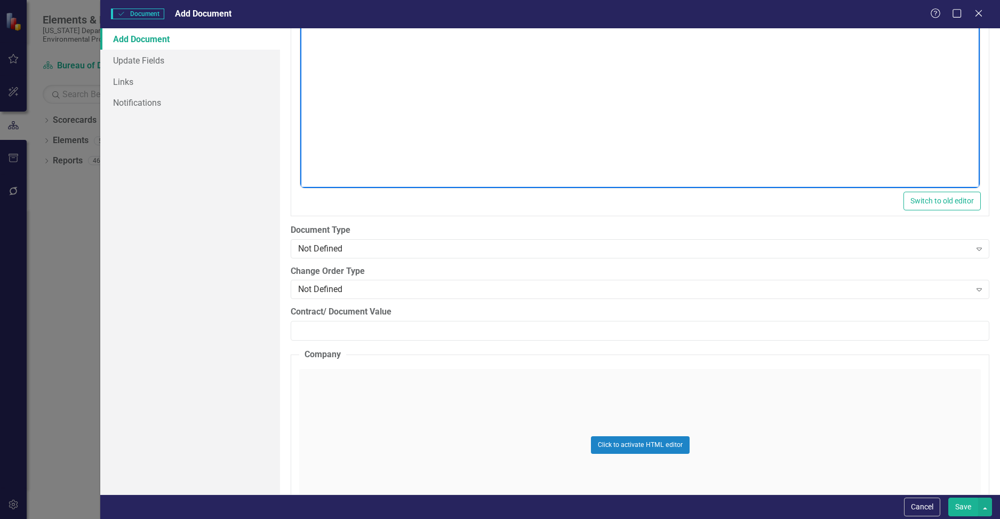
scroll to position [1494, 0]
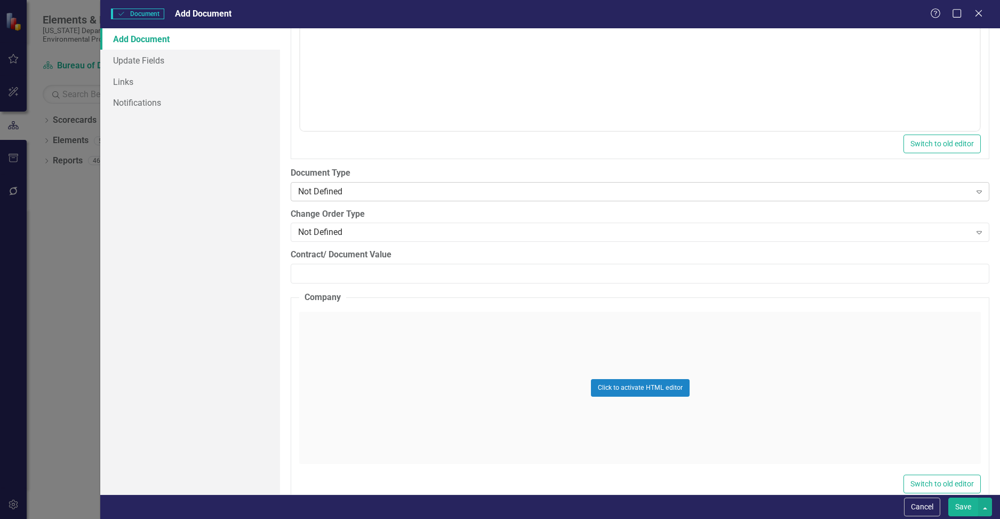
click at [438, 195] on div "Not Defined" at bounding box center [634, 191] width 673 height 12
click at [400, 309] on fieldset "Company Click to activate HTML editor Switch to old editor" at bounding box center [640, 395] width 699 height 208
click at [449, 194] on div "Not Defined" at bounding box center [634, 191] width 673 height 12
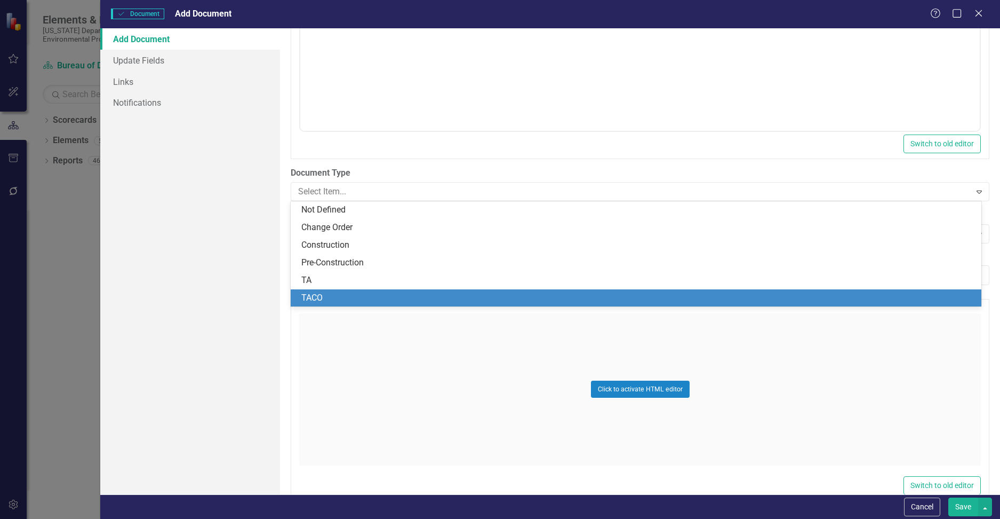
click at [428, 297] on div "TACO" at bounding box center [638, 298] width 674 height 12
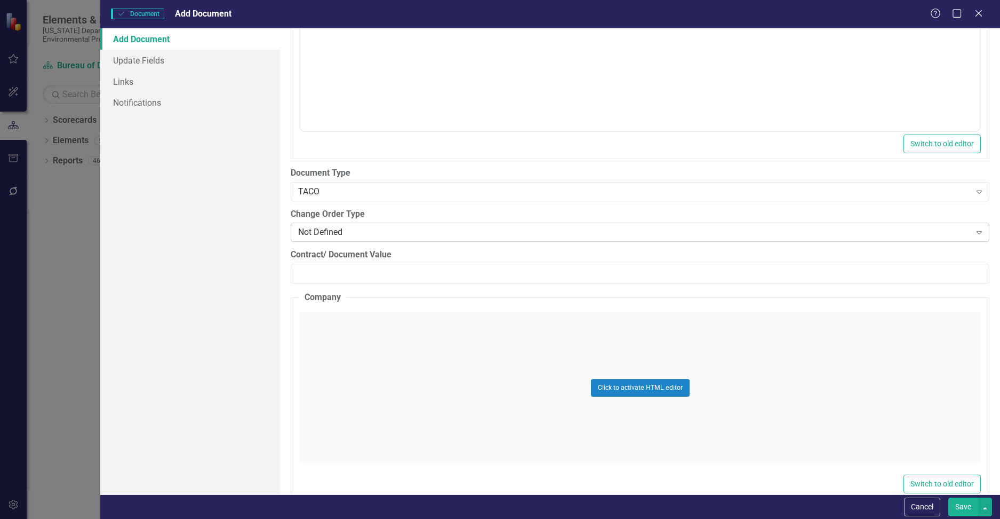
click at [383, 229] on div "Not Defined" at bounding box center [634, 232] width 673 height 12
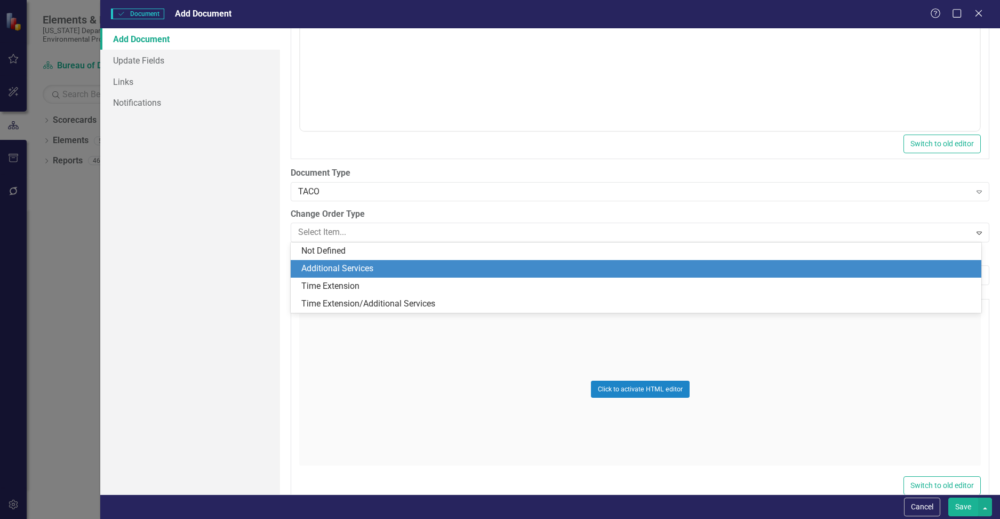
click at [373, 272] on div "Additional Services" at bounding box center [638, 268] width 674 height 12
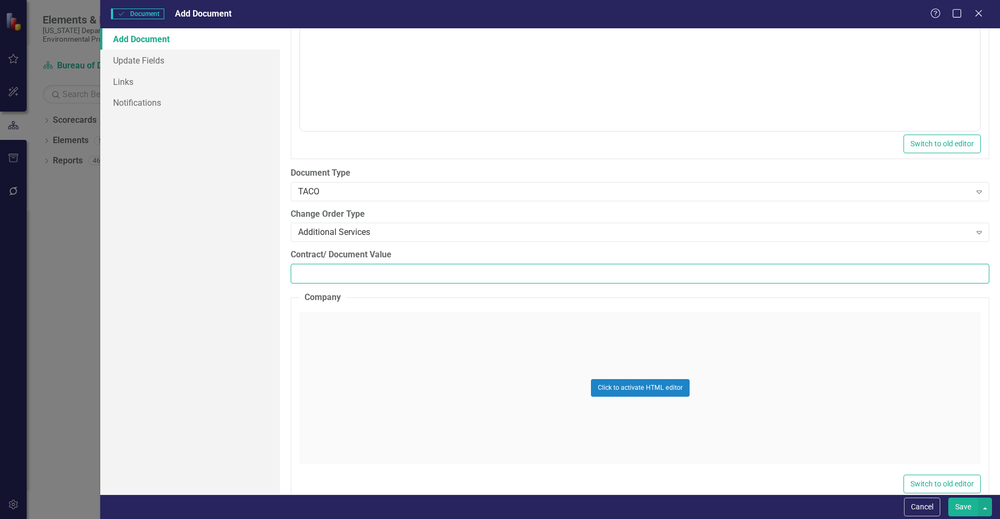
click at [323, 274] on input "Contract/ Document Value" at bounding box center [640, 274] width 699 height 20
paste input "4882.48"
type input "4882.48"
click at [363, 332] on div "Click to activate HTML editor" at bounding box center [640, 388] width 682 height 152
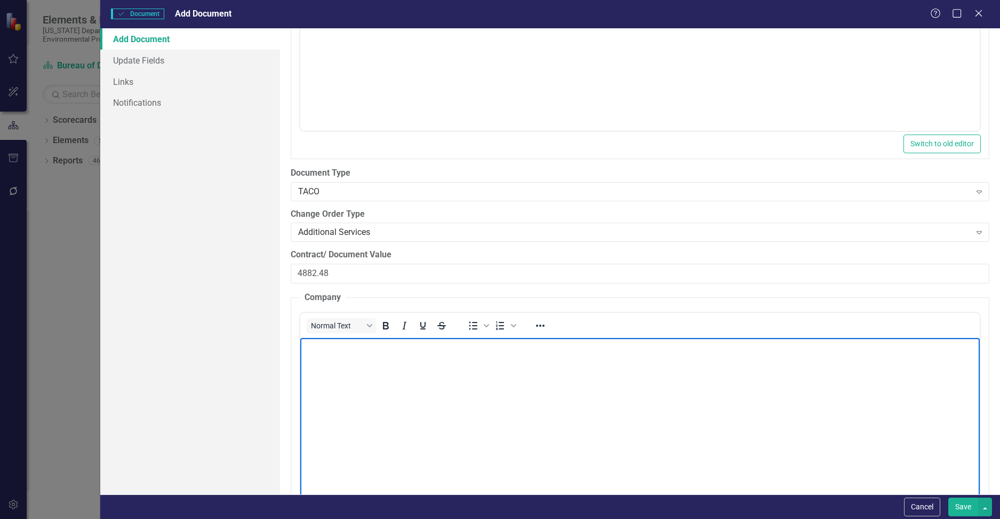
click at [340, 357] on body "Rich Text Area. Press ALT-0 for help." at bounding box center [640, 417] width 680 height 160
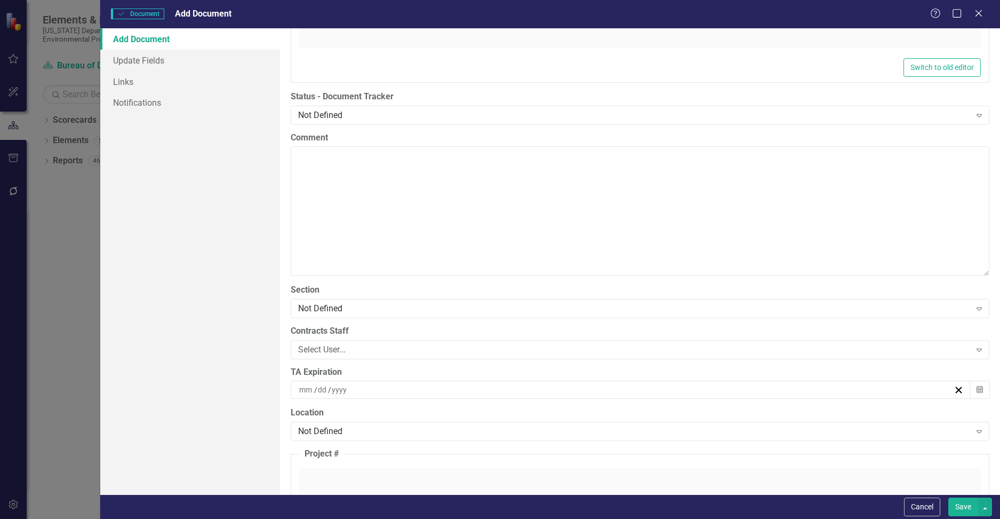
scroll to position [2187, 0]
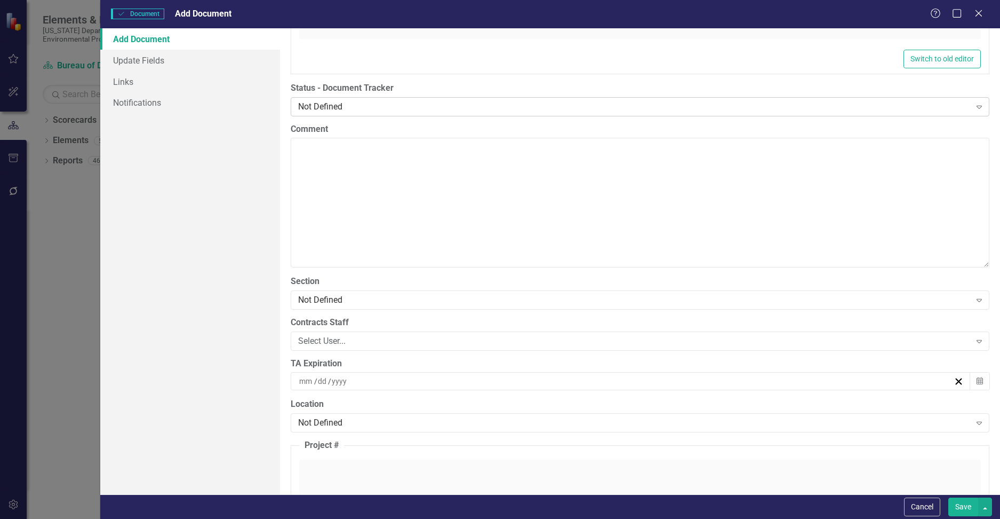
click at [352, 99] on div "Not Defined Expand" at bounding box center [640, 106] width 699 height 19
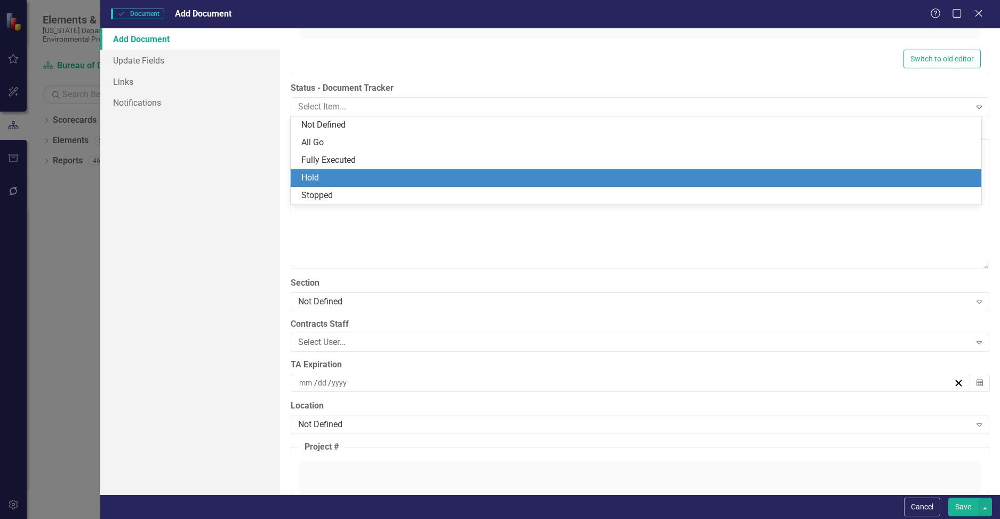
click at [361, 178] on div "Hold" at bounding box center [638, 178] width 674 height 12
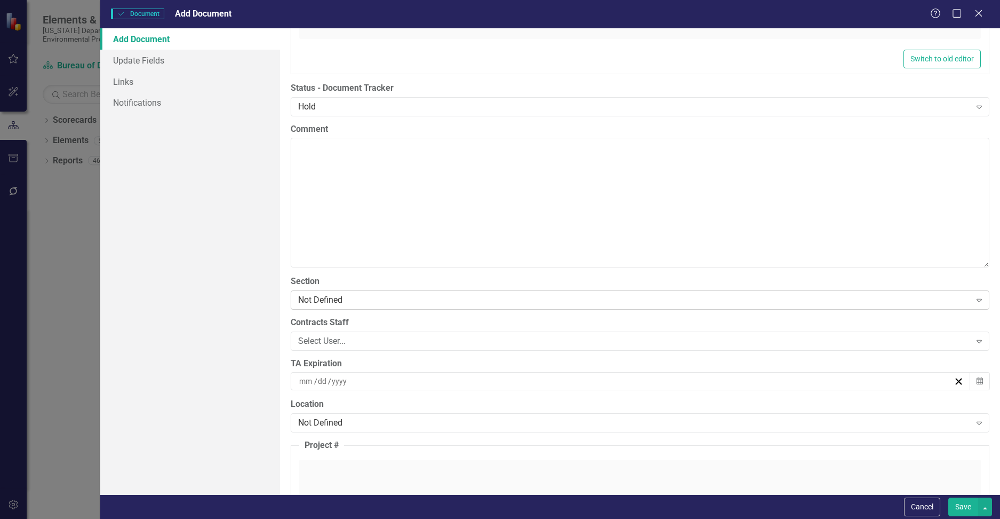
click at [403, 305] on div "Not Defined" at bounding box center [634, 299] width 673 height 12
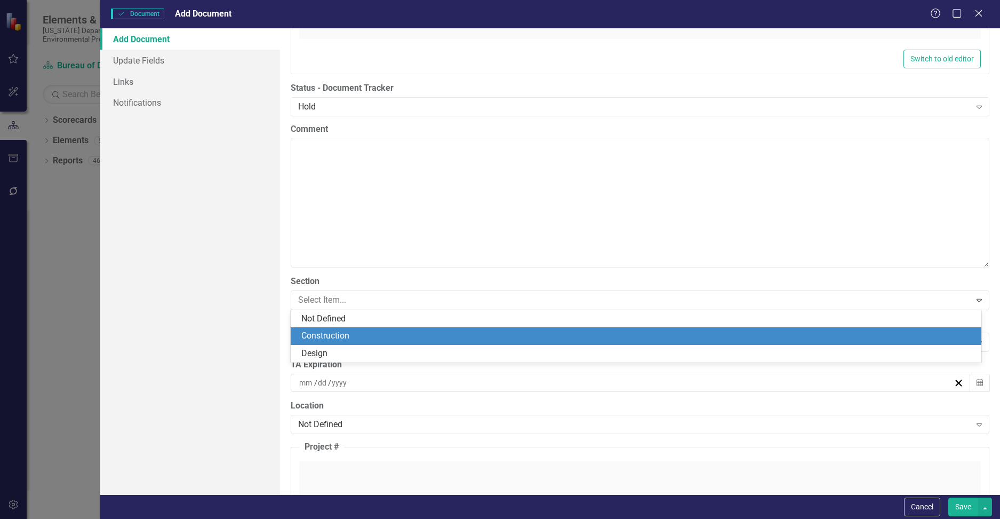
click at [363, 338] on div "Construction" at bounding box center [638, 336] width 674 height 12
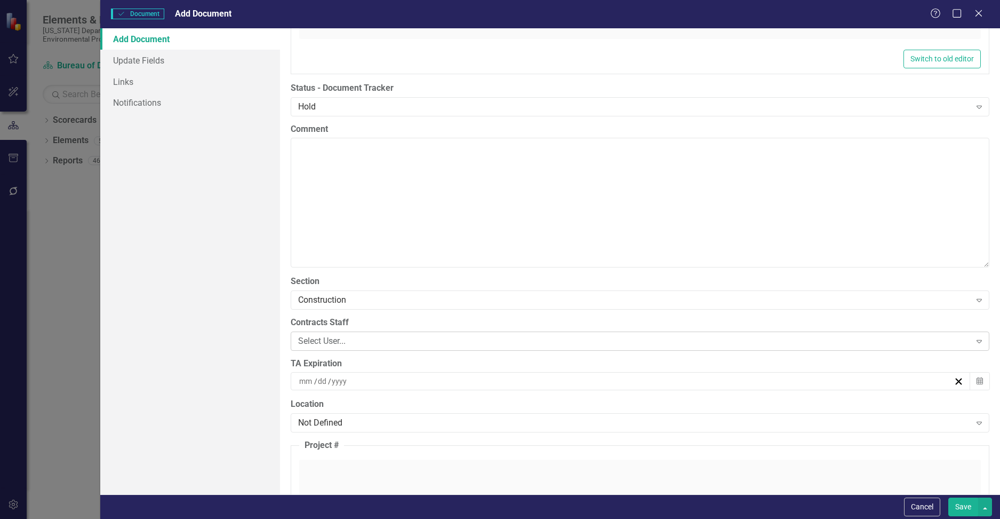
click at [360, 341] on div "Select User..." at bounding box center [634, 340] width 673 height 12
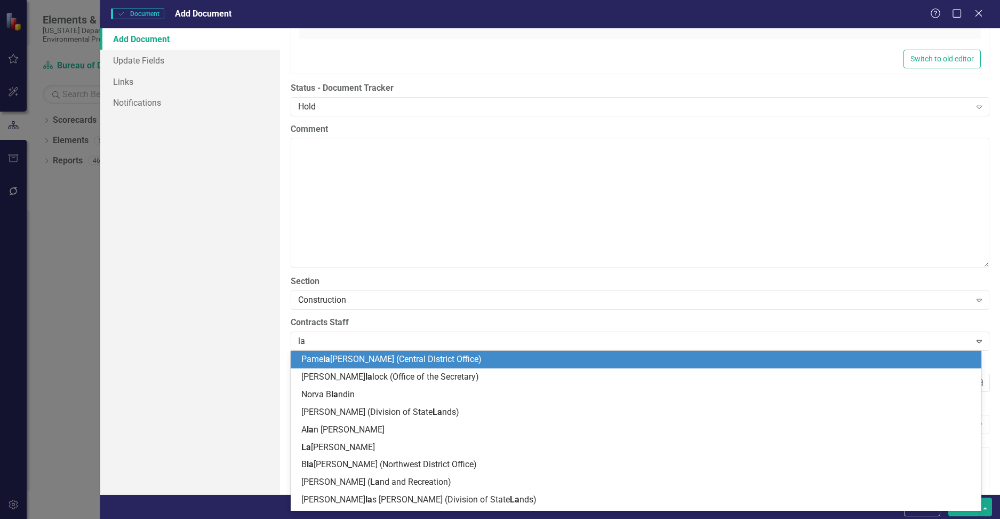
type input "[PERSON_NAME]"
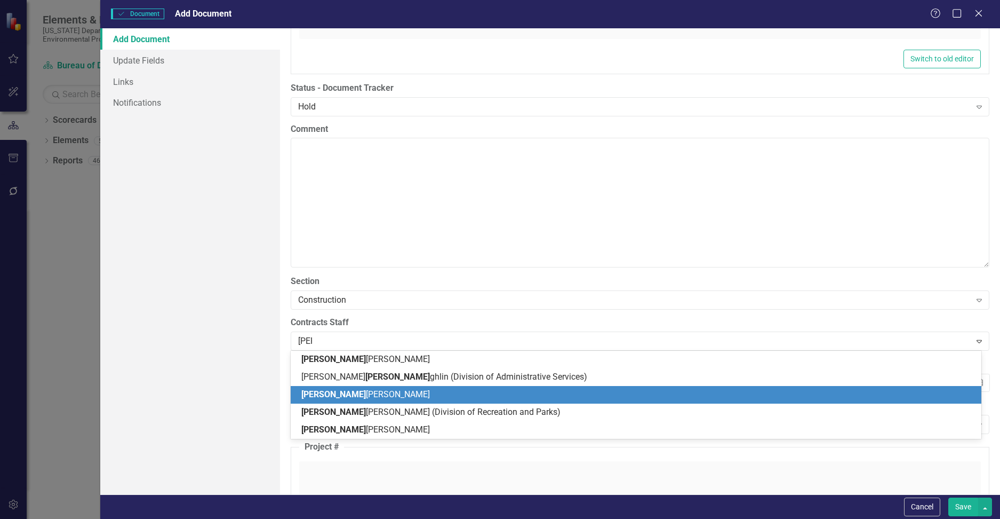
click at [374, 396] on div "[PERSON_NAME] [PERSON_NAME]" at bounding box center [638, 394] width 674 height 12
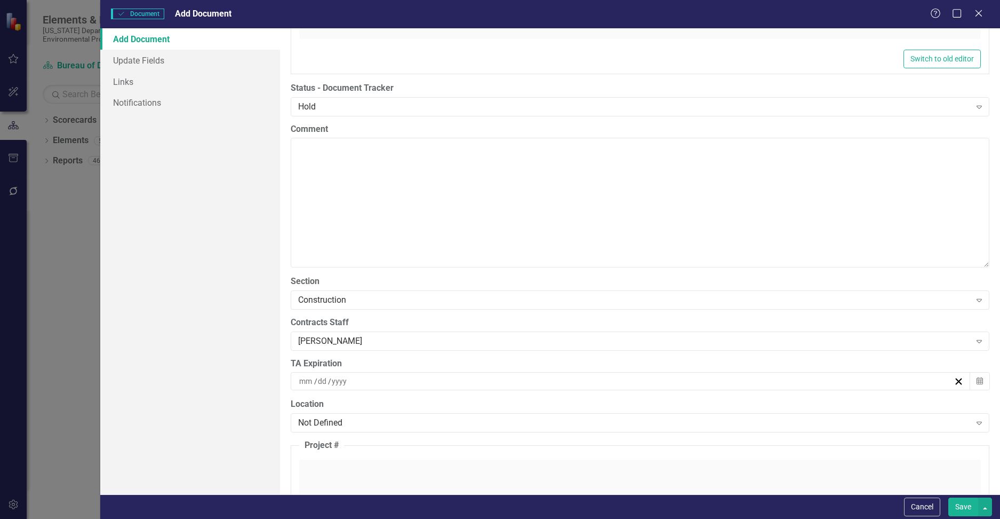
click at [349, 378] on div "/ /" at bounding box center [626, 381] width 656 height 11
click at [345, 380] on div "/ /" at bounding box center [626, 381] width 656 height 11
click at [298, 380] on div "/ /" at bounding box center [626, 381] width 656 height 11
click at [301, 379] on input "number" at bounding box center [306, 381] width 14 height 11
type input "02"
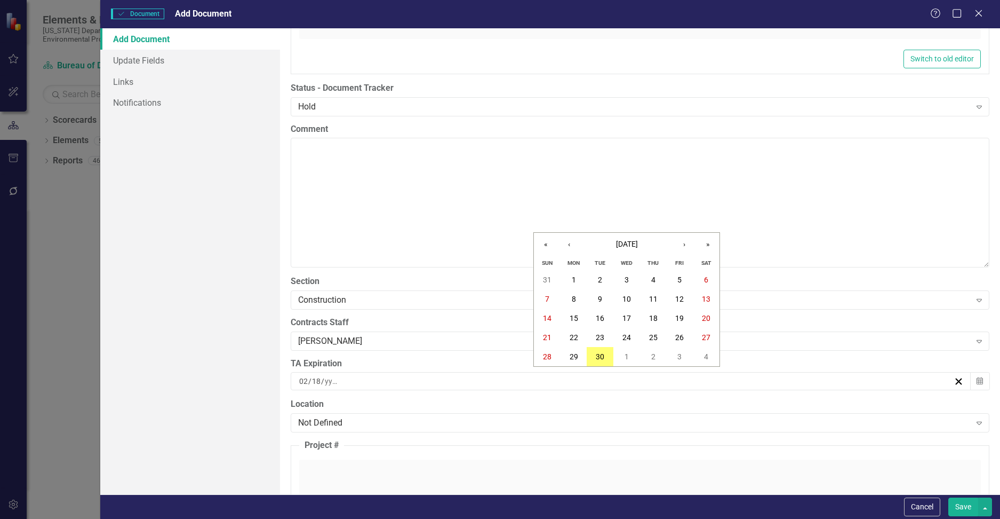
type input "18"
type input "2026"
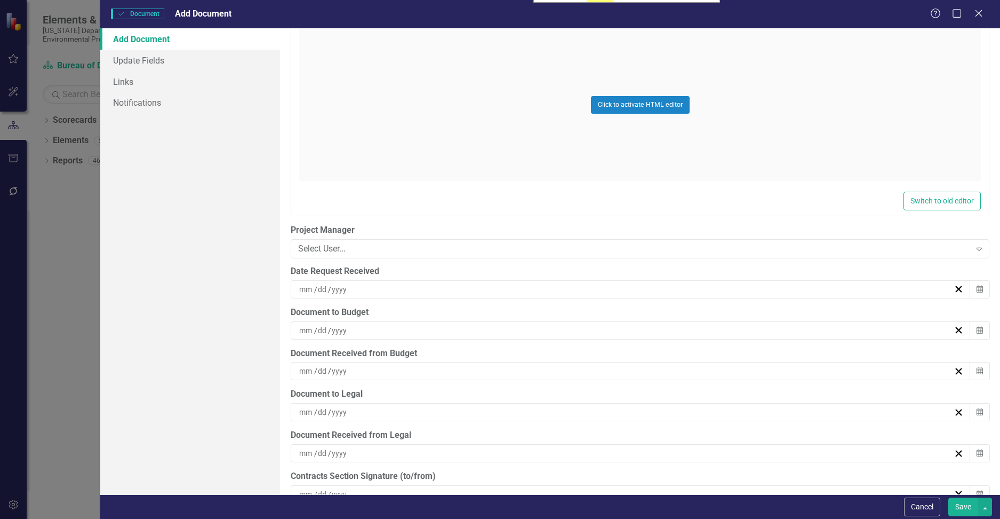
scroll to position [2667, 0]
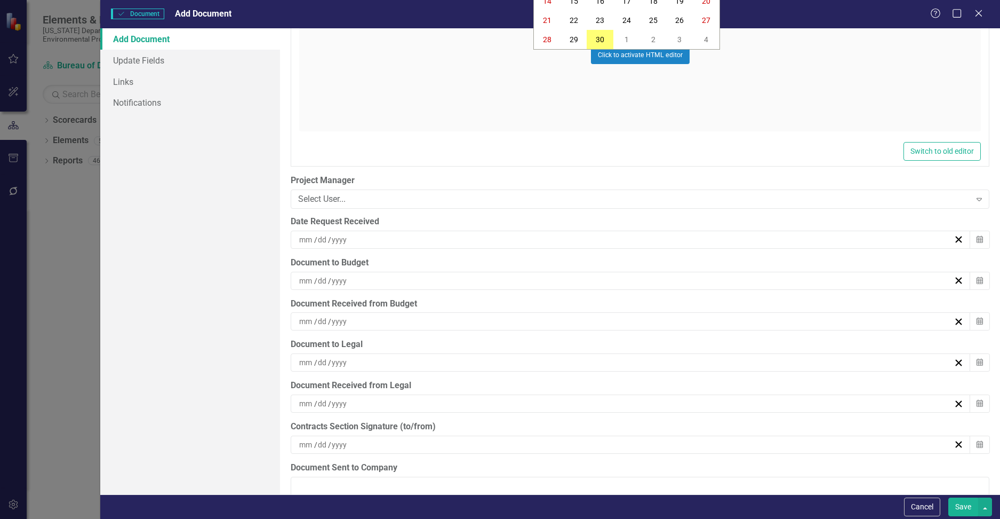
click at [373, 281] on div "/ /" at bounding box center [626, 280] width 656 height 11
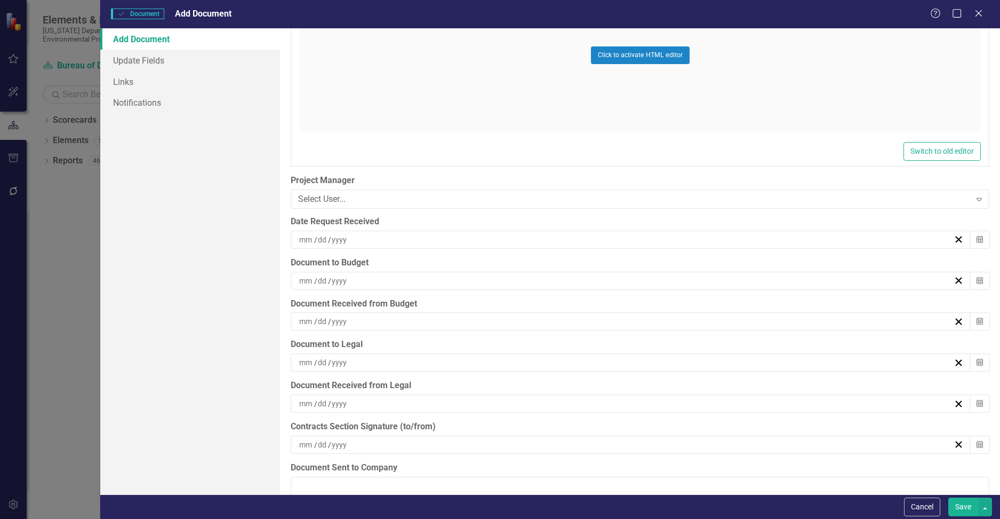
click at [361, 277] on div "/ /" at bounding box center [626, 280] width 656 height 11
click at [560, 378] on abbr "17" at bounding box center [627, 381] width 9 height 9
click at [376, 321] on div "/ /" at bounding box center [626, 321] width 656 height 11
click at [560, 439] on abbr "24" at bounding box center [627, 440] width 9 height 9
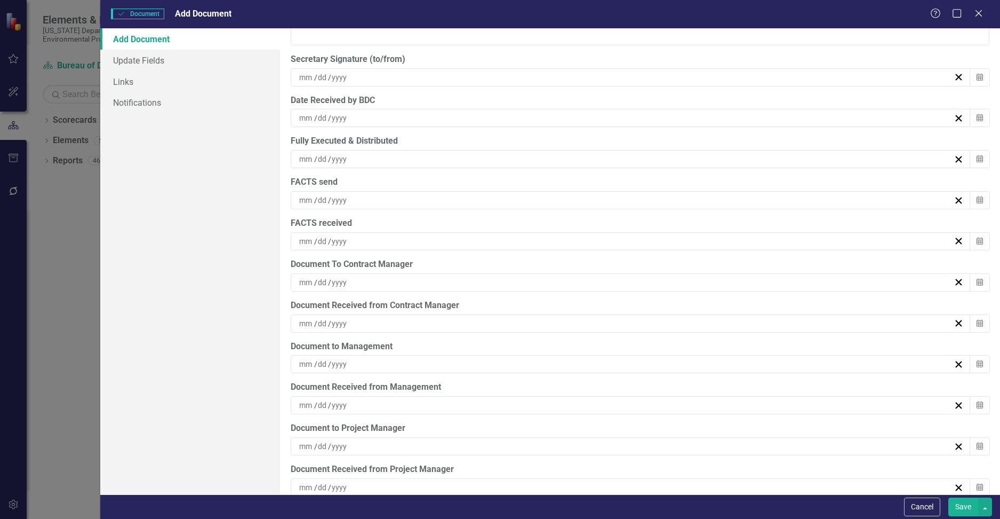
scroll to position [3346, 0]
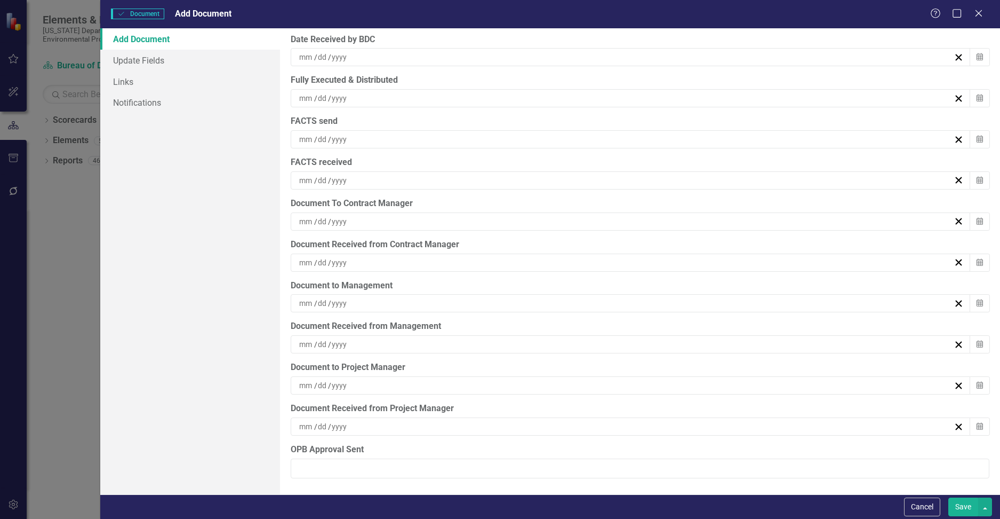
click at [419, 386] on div "/ /" at bounding box center [626, 385] width 656 height 11
click at [560, 342] on button "24" at bounding box center [626, 341] width 27 height 19
click at [560, 509] on button "Save" at bounding box center [963, 506] width 30 height 19
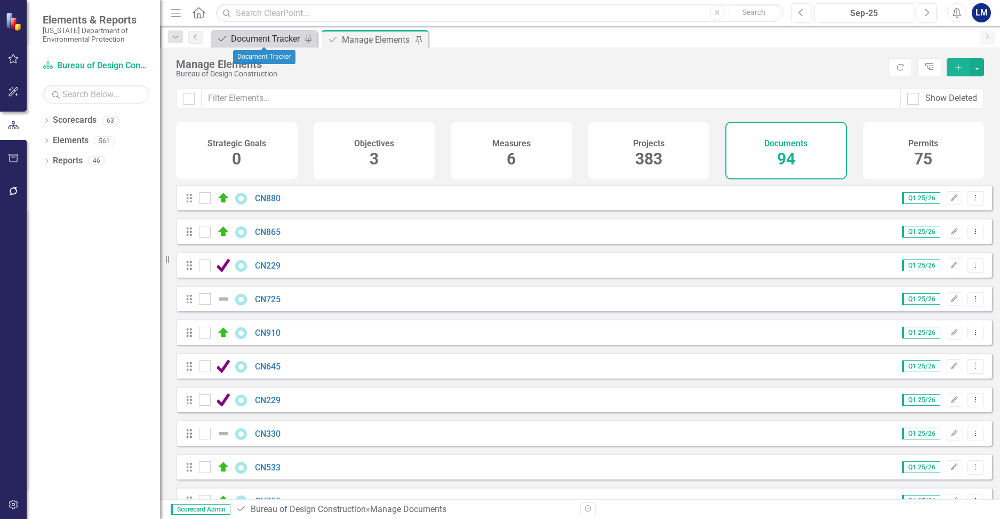
click at [250, 35] on div "Document Tracker" at bounding box center [266, 38] width 70 height 13
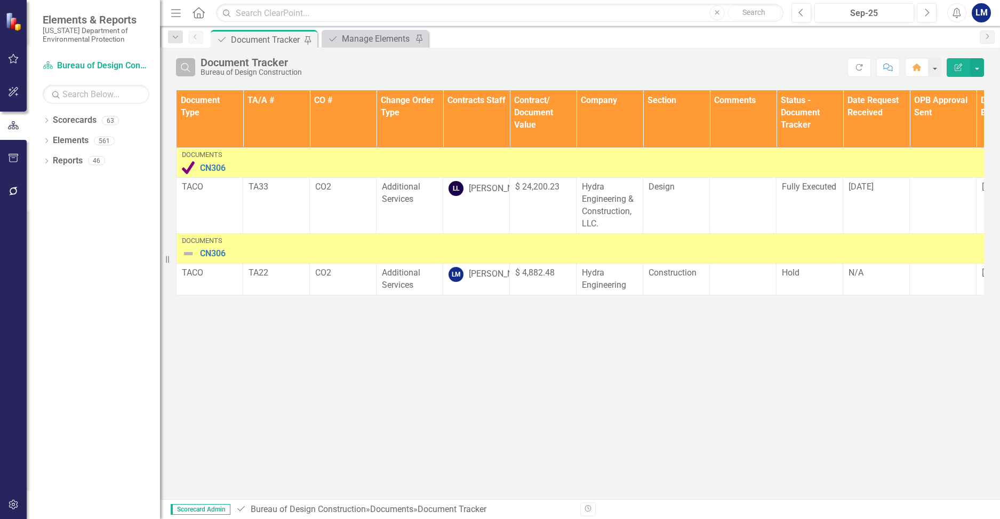
click at [187, 72] on button "Search" at bounding box center [185, 67] width 19 height 18
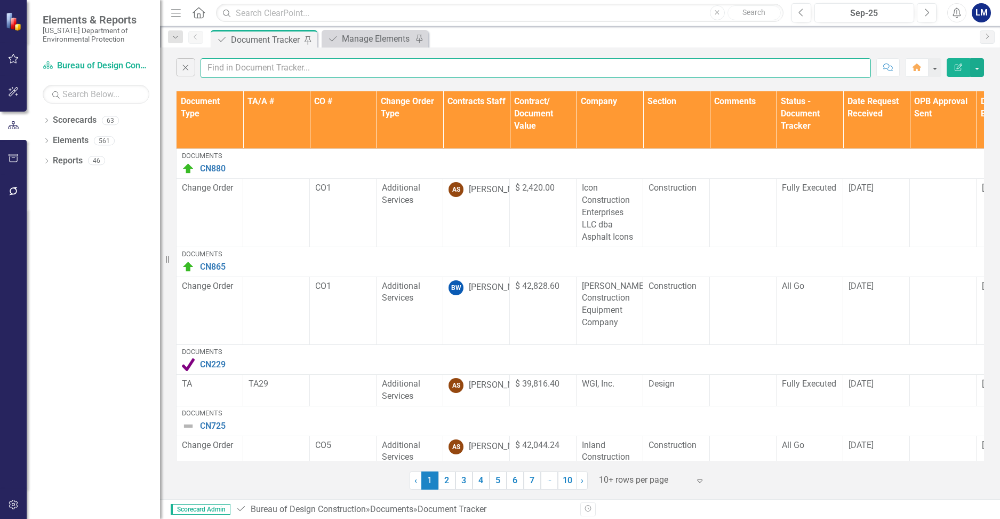
click at [235, 70] on input "text" at bounding box center [536, 68] width 671 height 20
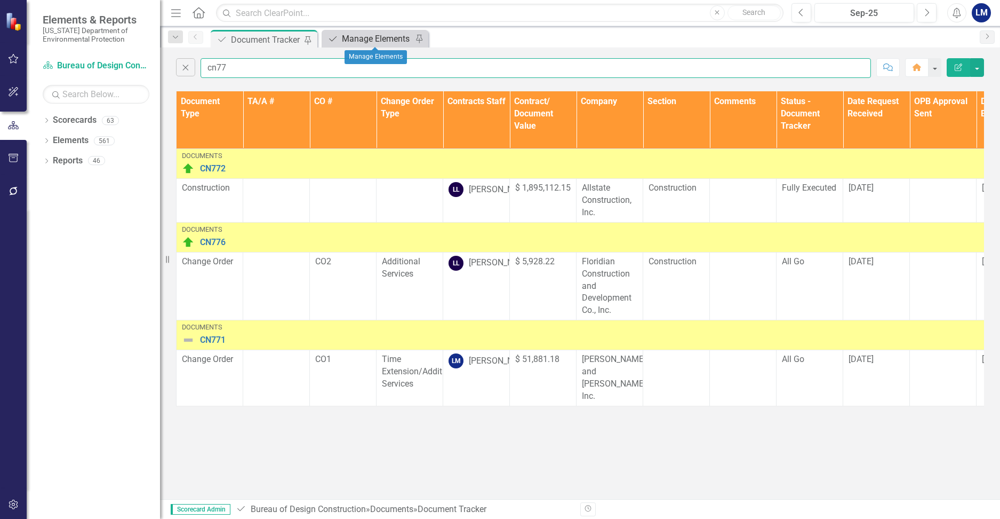
type input "cn77"
click at [392, 39] on div "Manage Elements" at bounding box center [377, 38] width 70 height 13
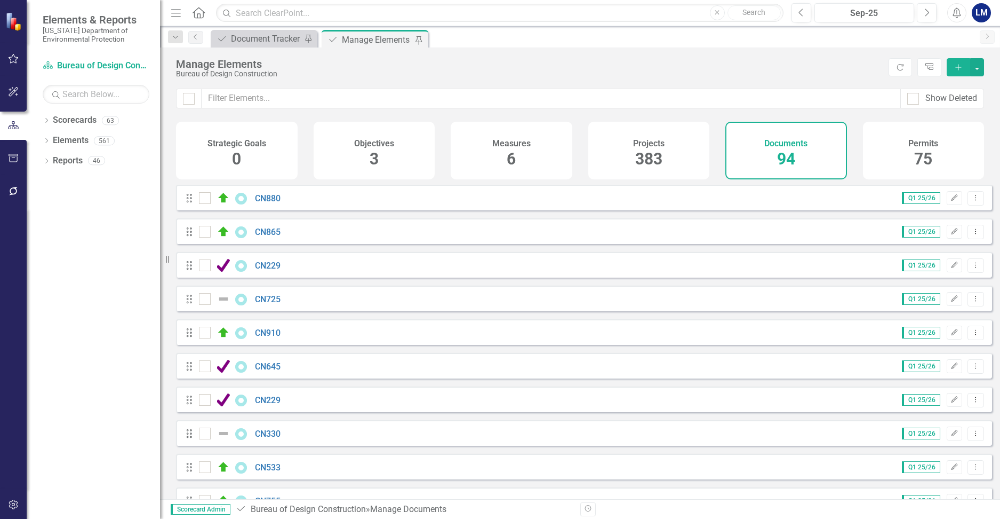
click at [560, 150] on span "94" at bounding box center [786, 158] width 18 height 19
click at [560, 67] on icon "button" at bounding box center [958, 67] width 6 height 6
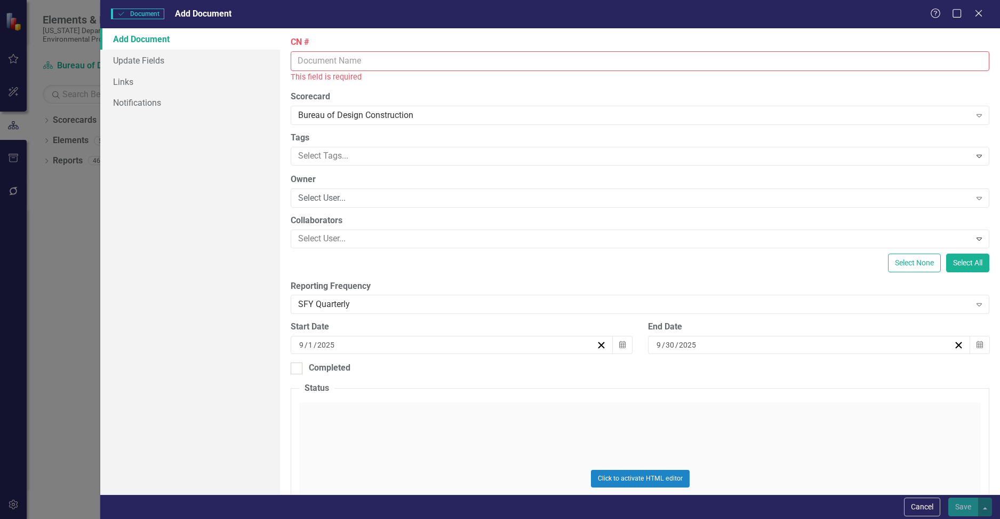
click at [312, 54] on input "CN #" at bounding box center [640, 61] width 699 height 20
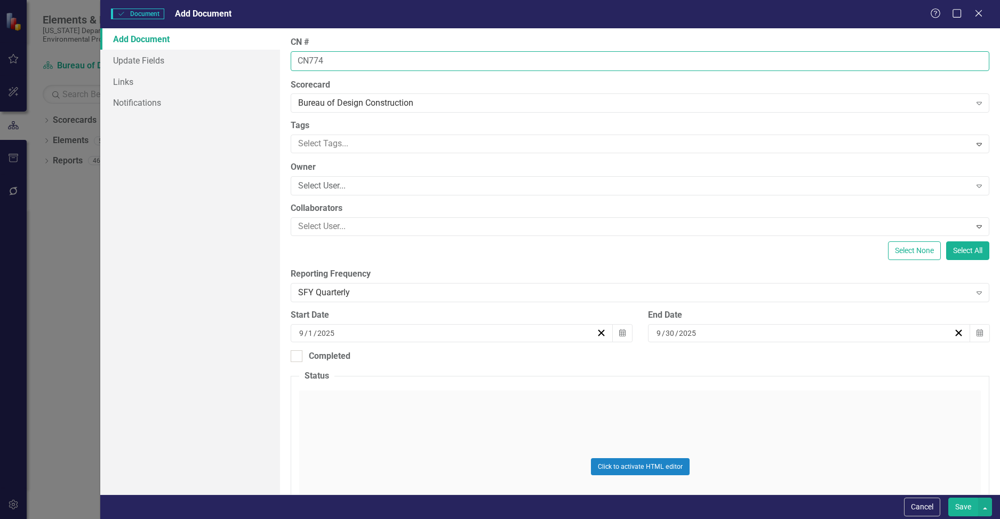
type input "CN774"
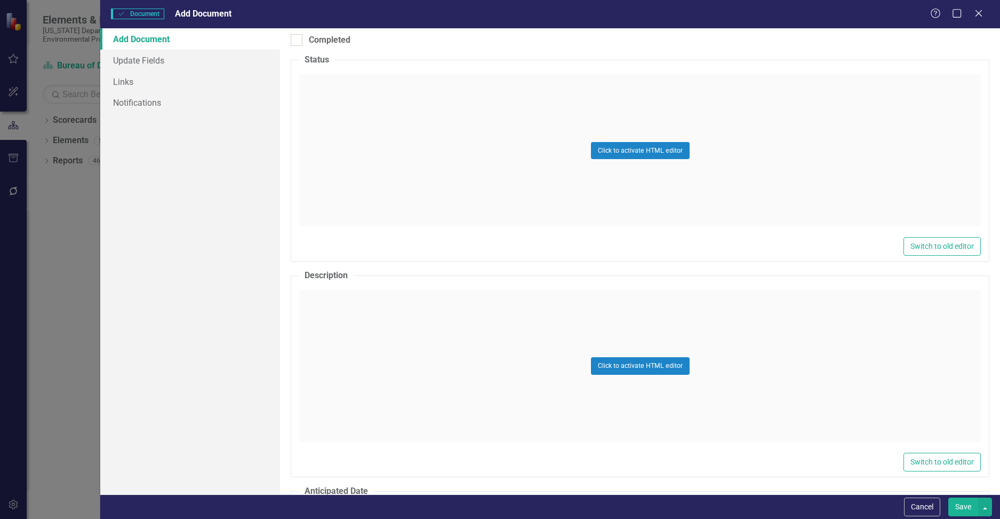
scroll to position [320, 0]
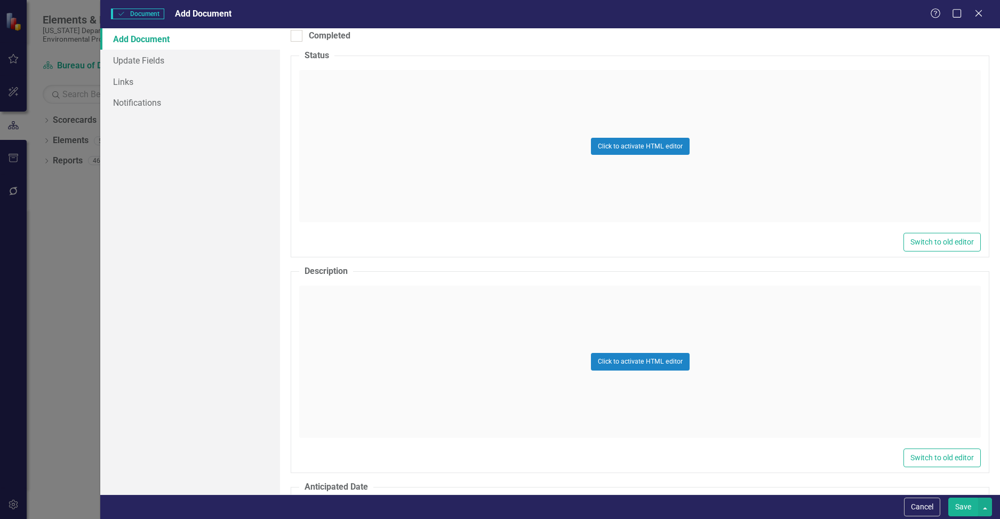
click at [344, 307] on div "Click to activate HTML editor" at bounding box center [640, 361] width 682 height 152
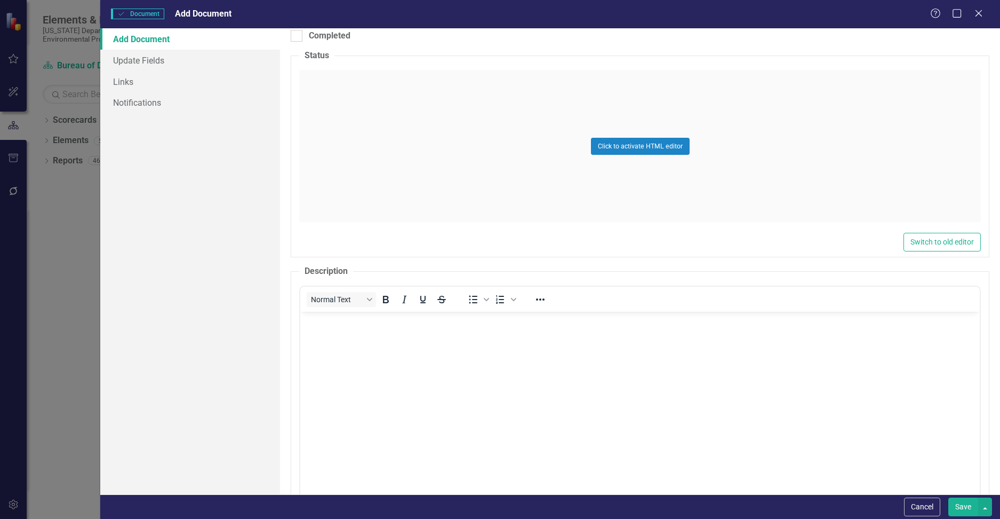
scroll to position [0, 0]
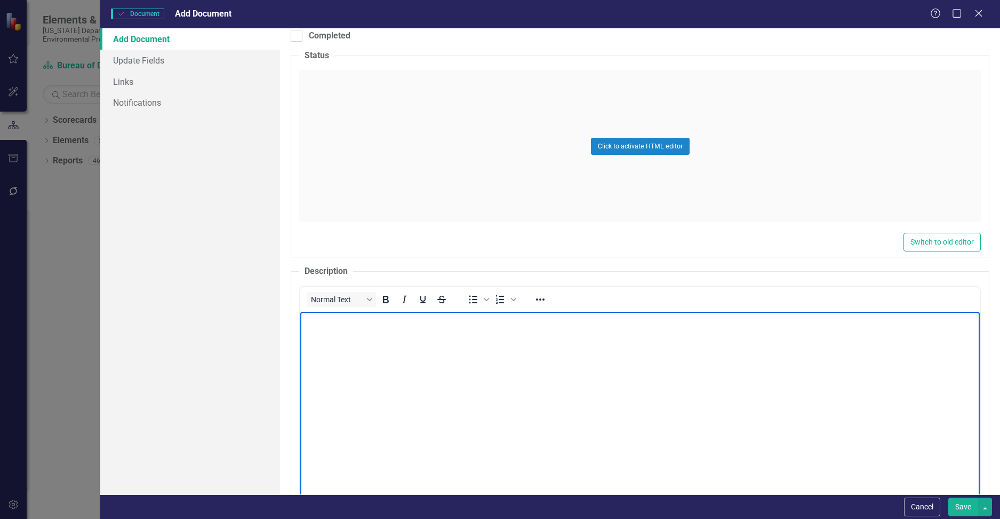
click at [343, 330] on body "Rich Text Area. Press ALT-0 for help." at bounding box center [640, 392] width 680 height 160
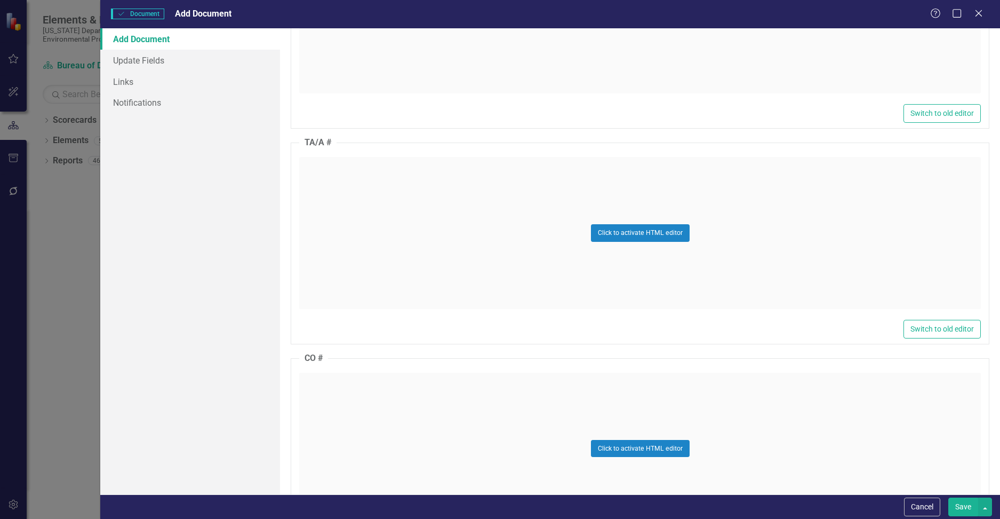
scroll to position [1014, 0]
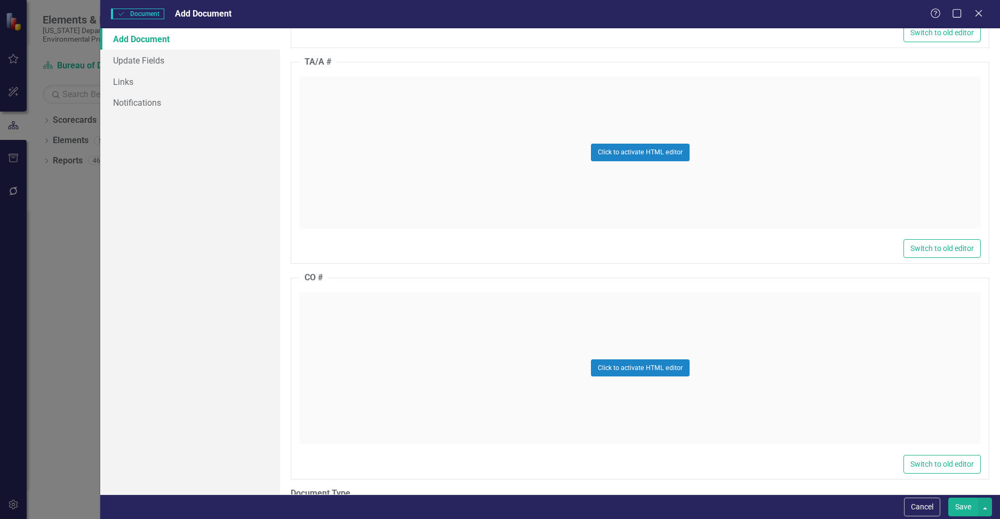
click at [335, 105] on div "Click to activate HTML editor" at bounding box center [640, 152] width 682 height 152
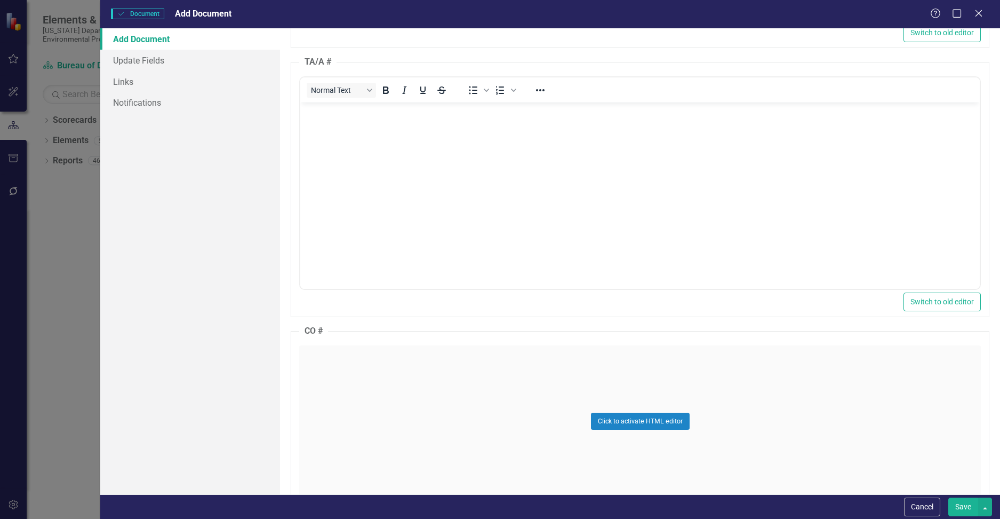
scroll to position [0, 0]
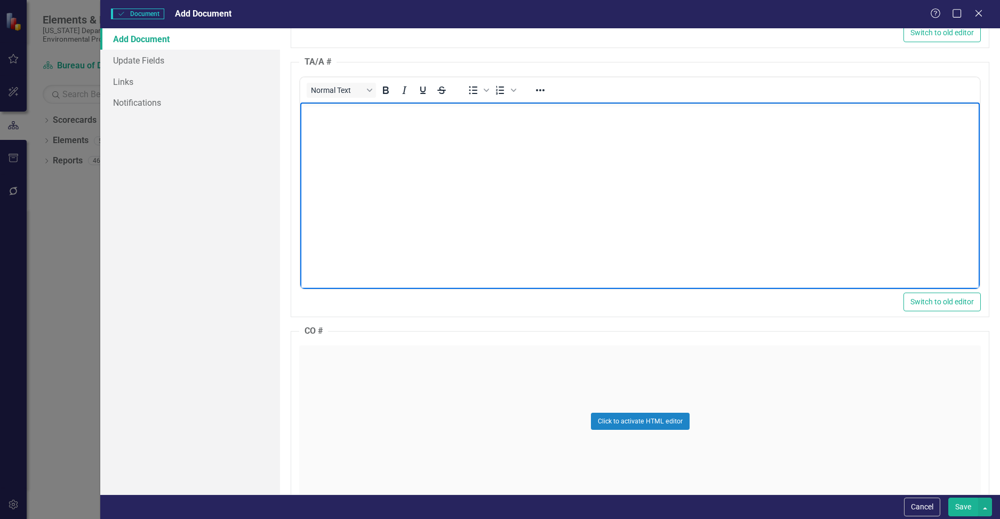
click at [336, 117] on p "Rich Text Area. Press ALT-0 for help." at bounding box center [640, 111] width 674 height 13
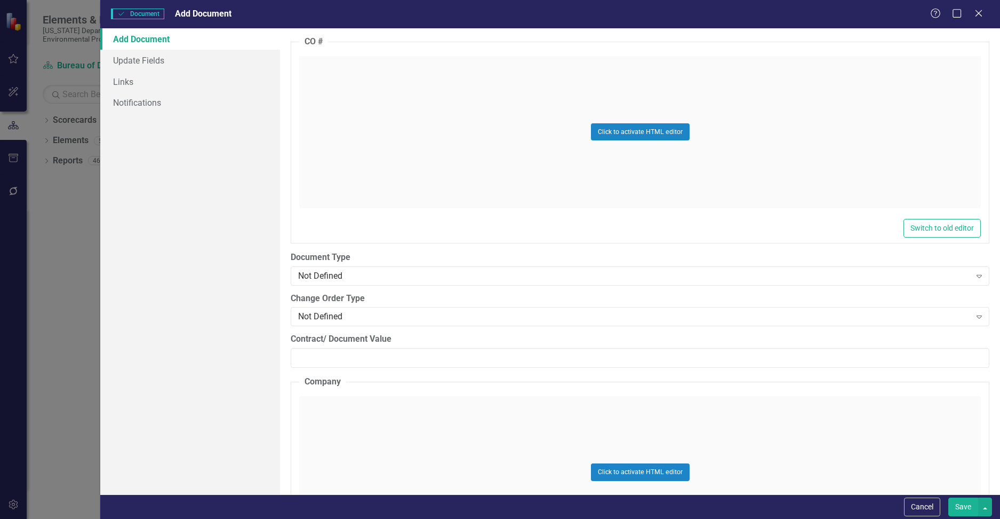
scroll to position [1334, 0]
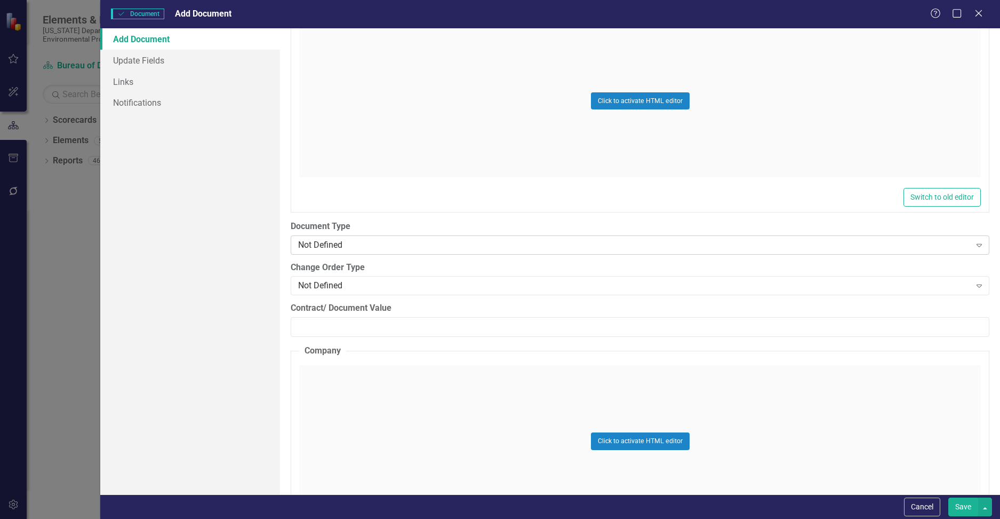
click at [376, 246] on div "Not Defined" at bounding box center [634, 244] width 673 height 12
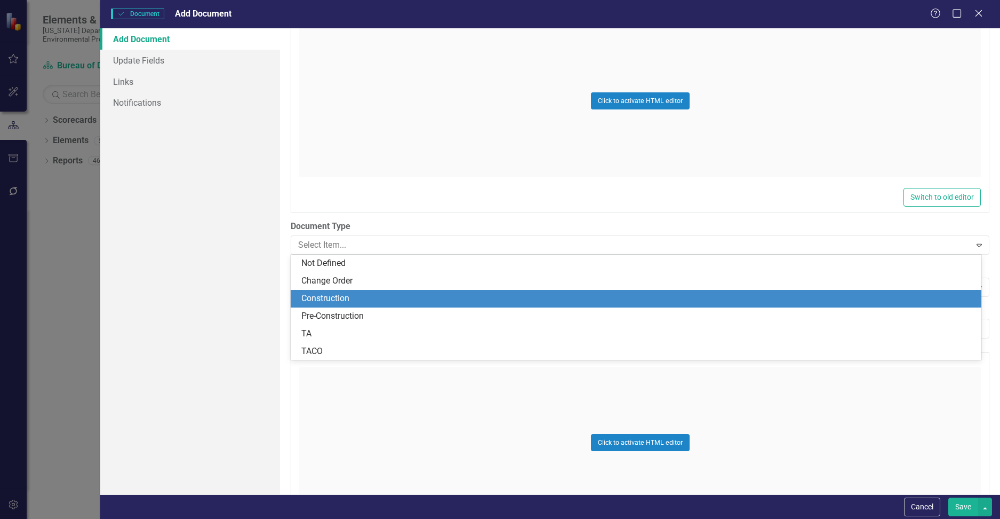
click at [367, 290] on div "Construction" at bounding box center [636, 299] width 691 height 18
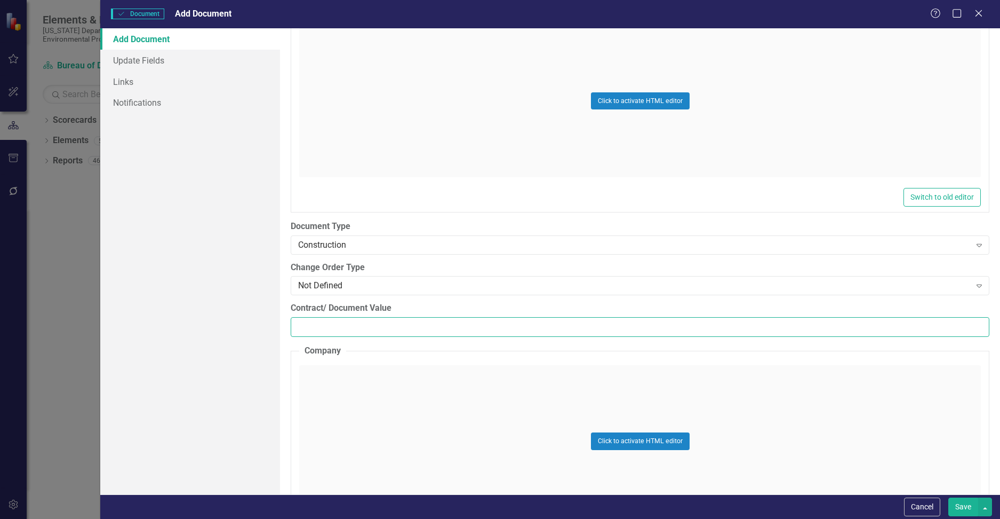
click at [349, 324] on input "Contract/ Document Value" at bounding box center [640, 327] width 699 height 20
paste input "193584.50"
type input "193584.50"
click at [384, 388] on div "Click to activate HTML editor" at bounding box center [640, 441] width 682 height 152
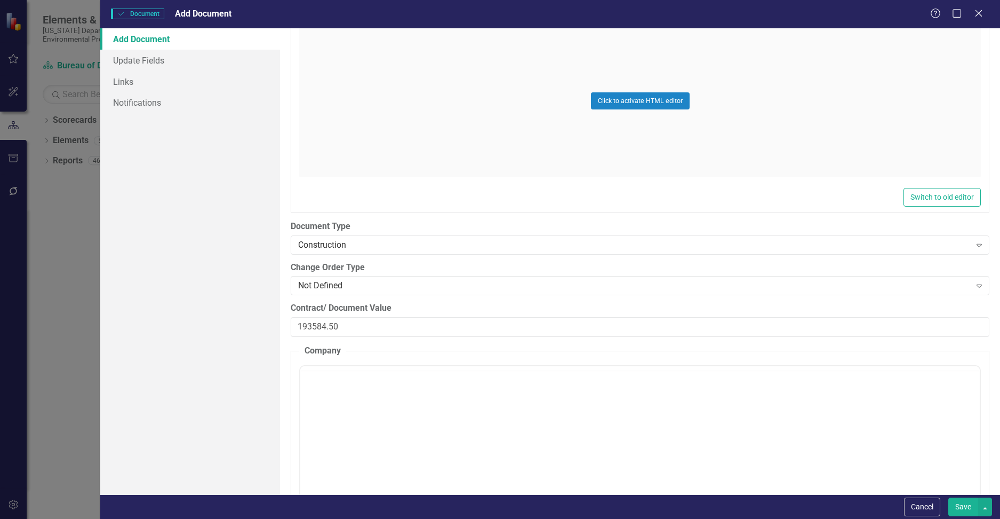
scroll to position [0, 0]
click at [366, 398] on p "Rich Text Area. Press ALT-0 for help." at bounding box center [640, 399] width 674 height 13
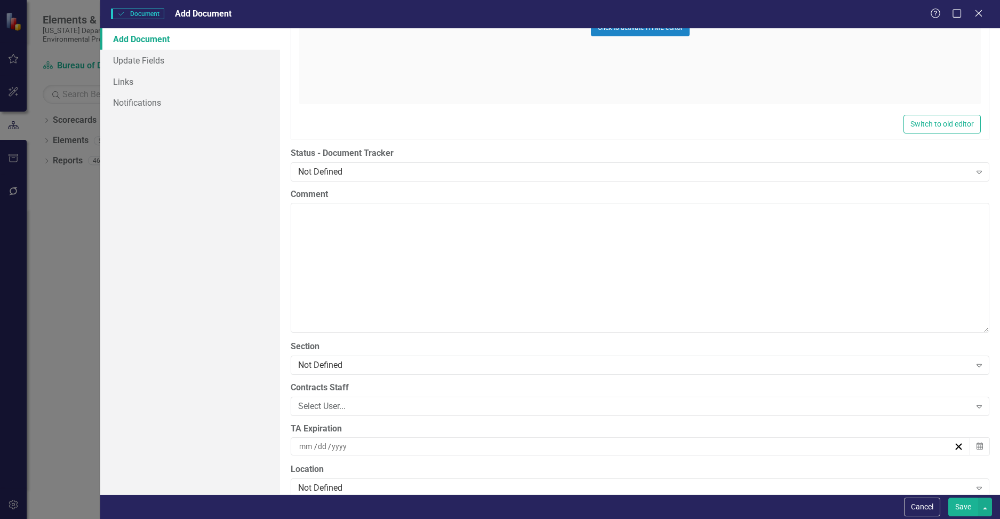
scroll to position [2027, 0]
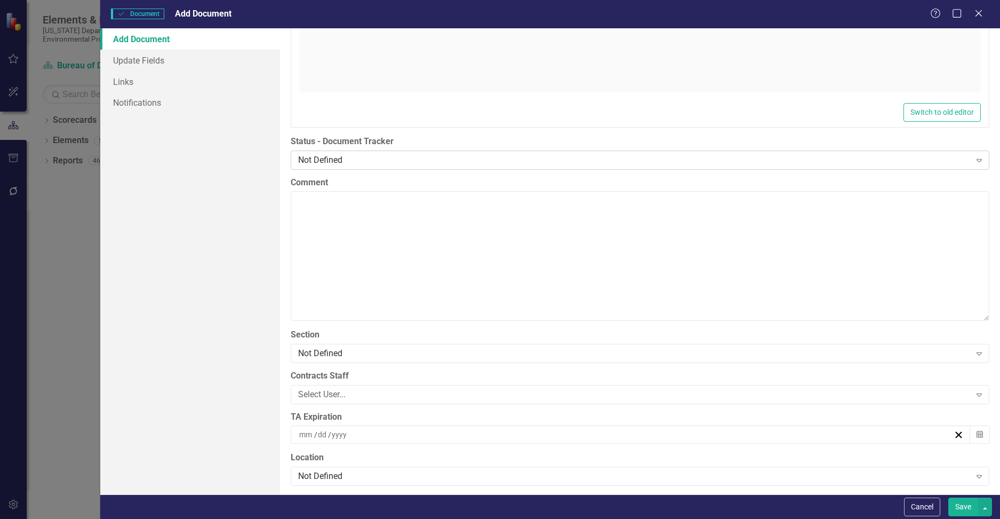
click at [352, 161] on div "Not Defined" at bounding box center [634, 160] width 673 height 12
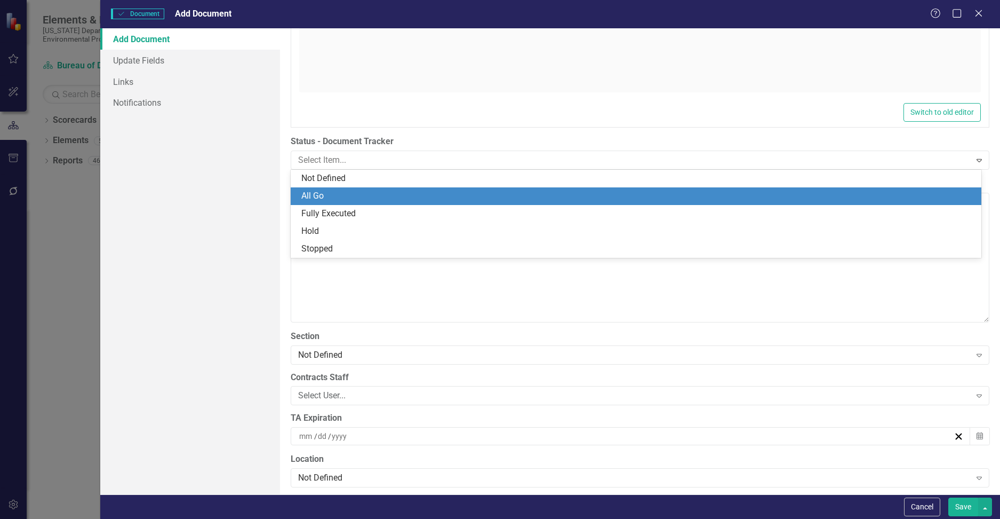
click at [335, 200] on div "All Go" at bounding box center [638, 196] width 674 height 12
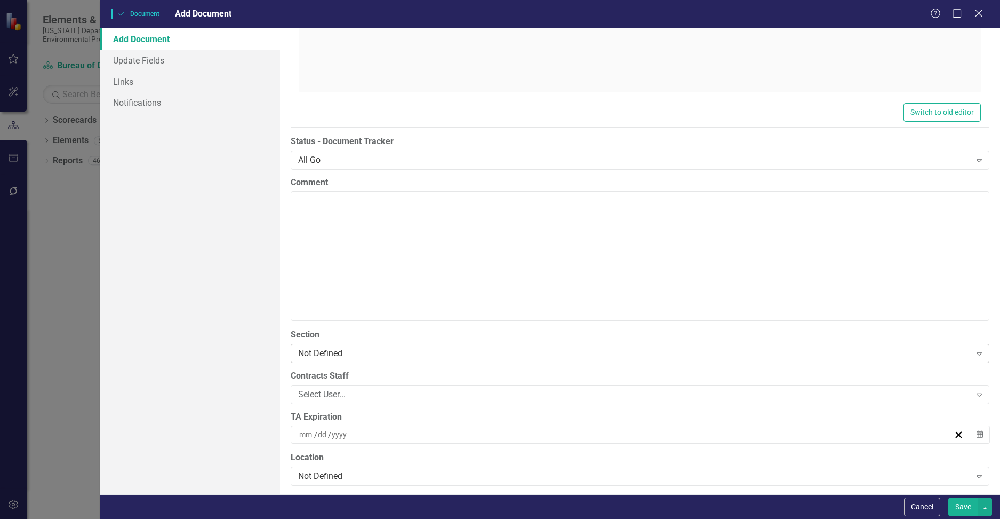
click at [359, 353] on div "Not Defined" at bounding box center [634, 353] width 673 height 12
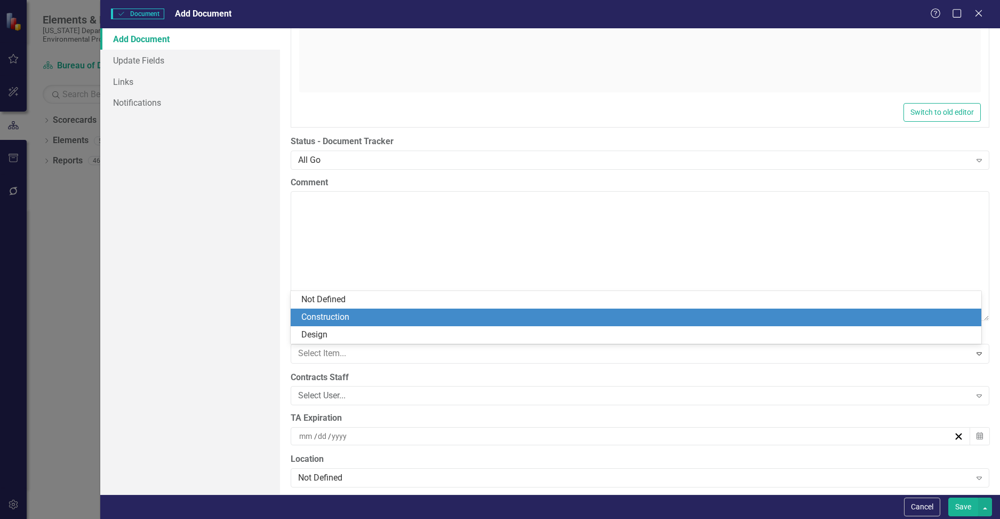
click at [346, 317] on div "Construction" at bounding box center [638, 317] width 674 height 12
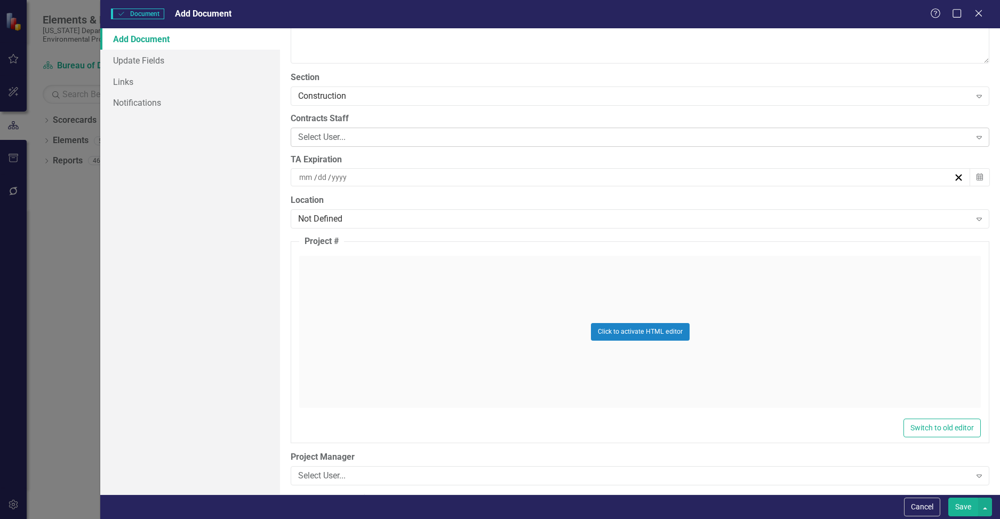
scroll to position [2294, 0]
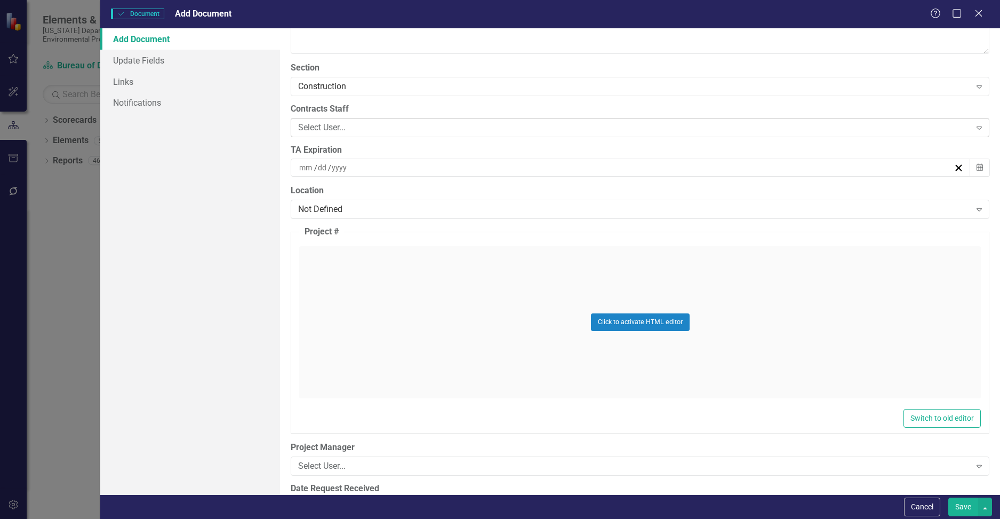
click at [346, 123] on div "Select User..." at bounding box center [634, 127] width 673 height 12
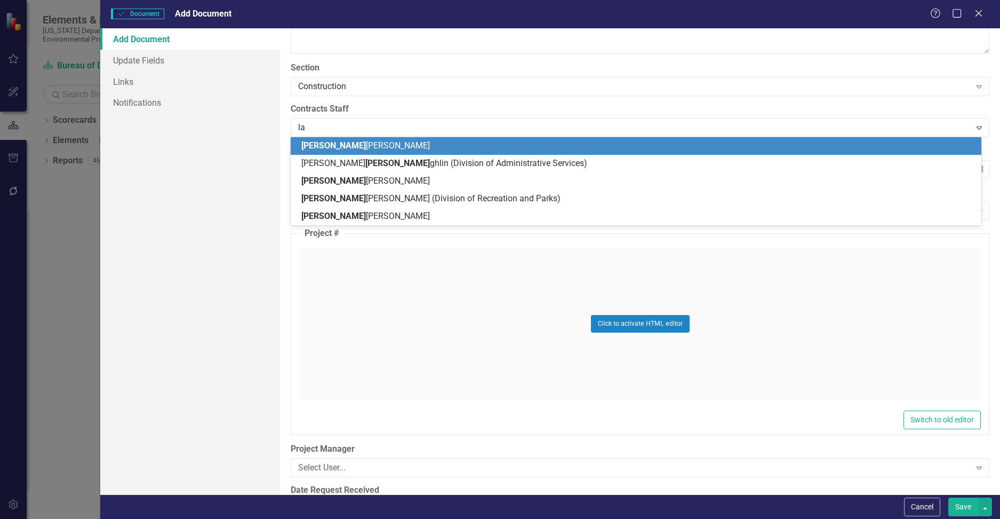
type input "[PERSON_NAME]"
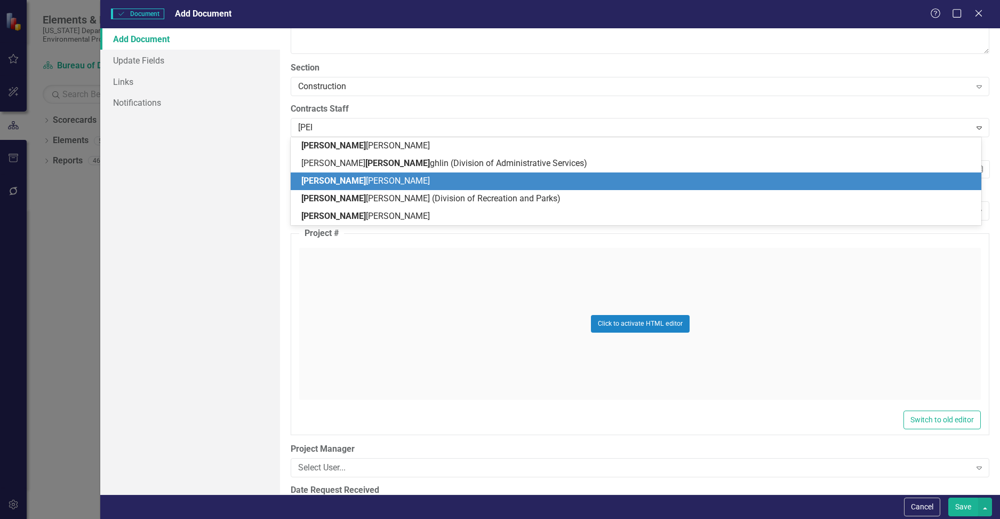
click at [355, 187] on div "[PERSON_NAME] [PERSON_NAME]" at bounding box center [636, 181] width 691 height 18
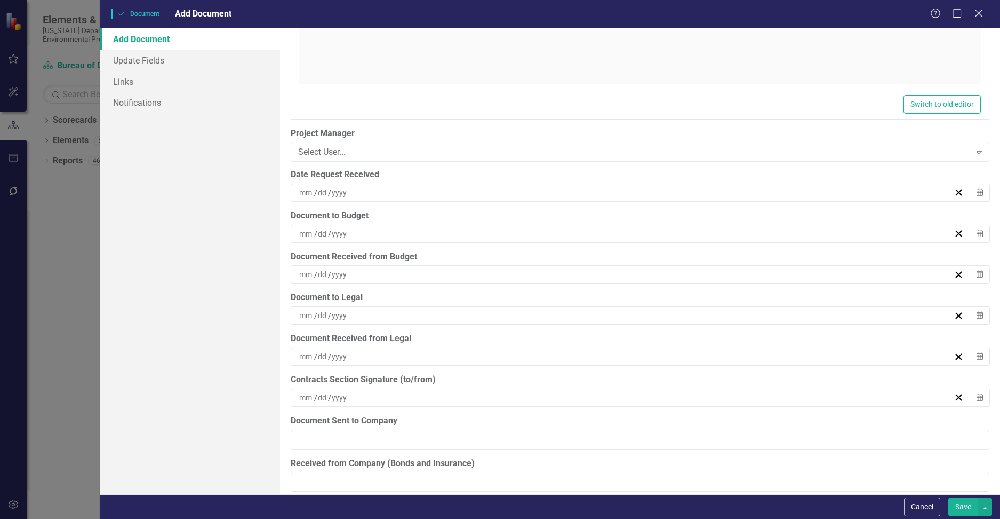
scroll to position [2614, 0]
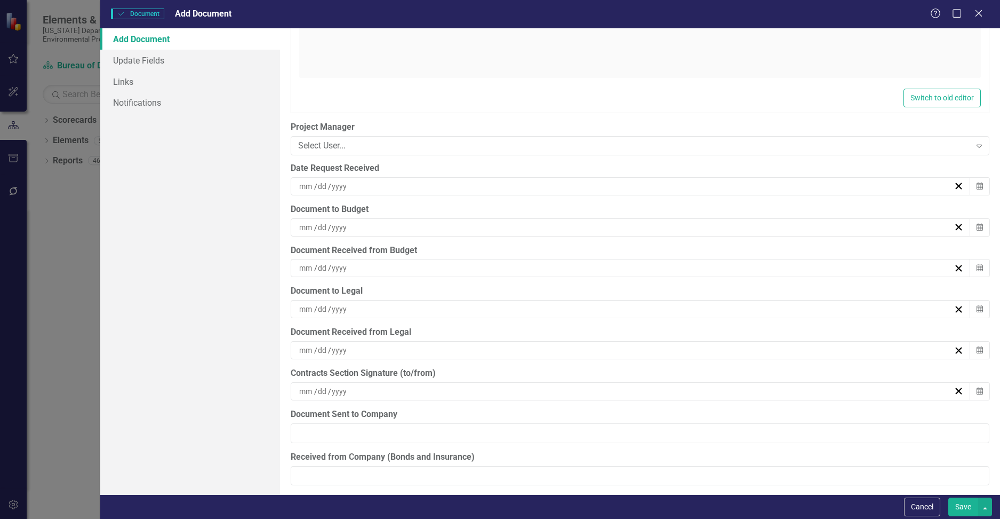
click at [365, 227] on div "/ /" at bounding box center [626, 227] width 656 height 11
click at [560, 253] on button "‹" at bounding box center [568, 253] width 23 height 23
click at [560, 289] on abbr "1" at bounding box center [679, 289] width 4 height 9
click at [382, 265] on div "/ /" at bounding box center [626, 267] width 656 height 11
click at [560, 386] on abbr "24" at bounding box center [627, 387] width 9 height 9
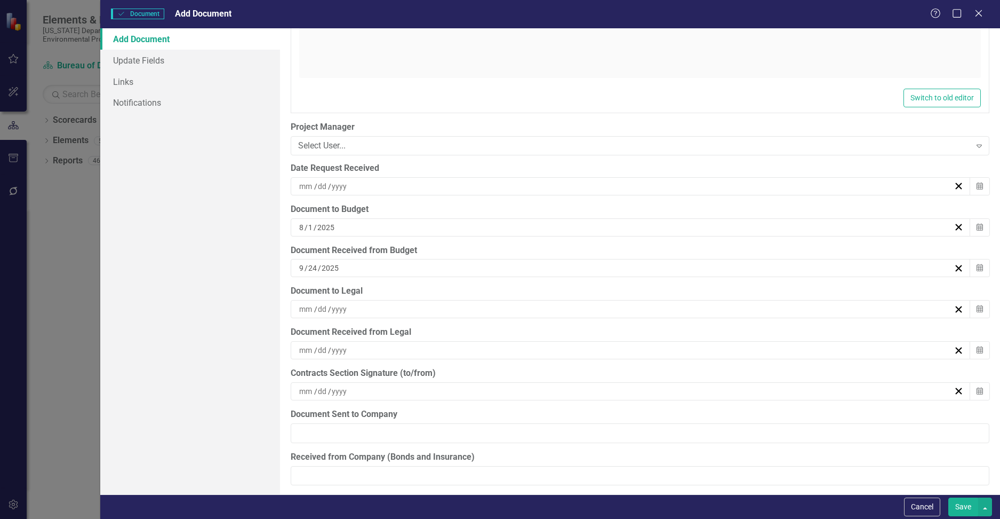
click at [386, 306] on div "/ /" at bounding box center [626, 309] width 656 height 11
click at [560, 425] on abbr "24" at bounding box center [627, 428] width 9 height 9
click at [394, 308] on div "[DATE]" at bounding box center [626, 309] width 656 height 11
click at [560, 426] on abbr "25" at bounding box center [653, 428] width 9 height 9
drag, startPoint x: 434, startPoint y: 309, endPoint x: 390, endPoint y: 311, distance: 43.2
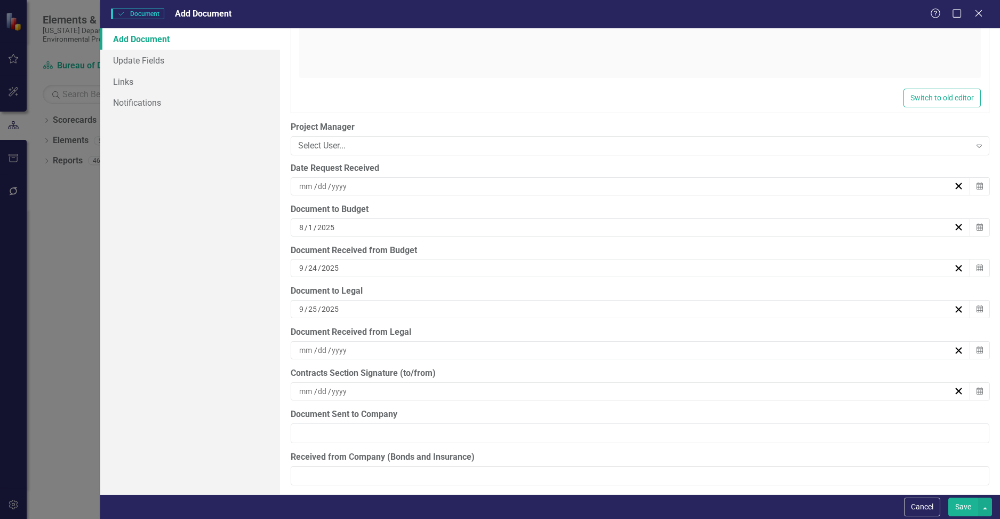
click at [390, 311] on div "[DATE]" at bounding box center [626, 309] width 656 height 11
click at [560, 427] on abbr "24" at bounding box center [627, 428] width 9 height 9
click at [424, 350] on div "/ /" at bounding box center [626, 350] width 656 height 11
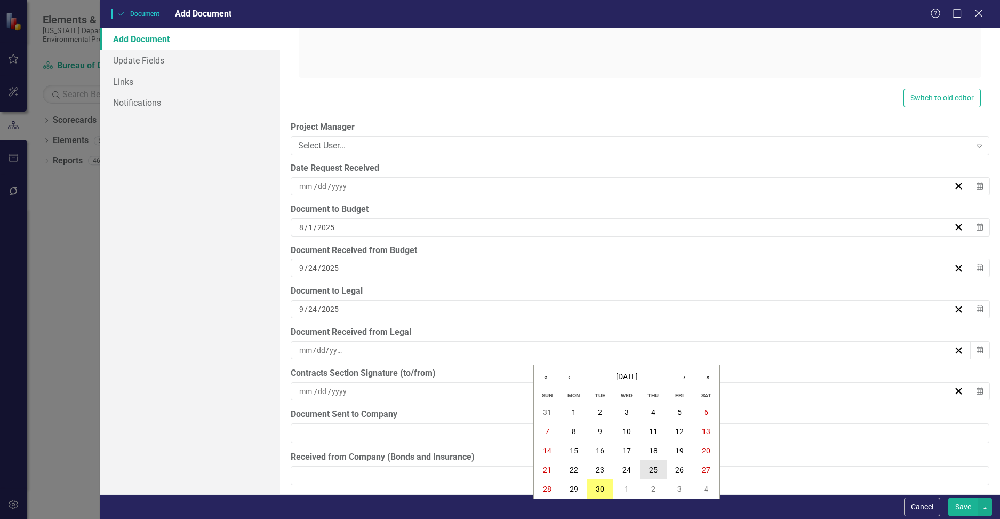
click at [560, 468] on button "25" at bounding box center [653, 469] width 27 height 19
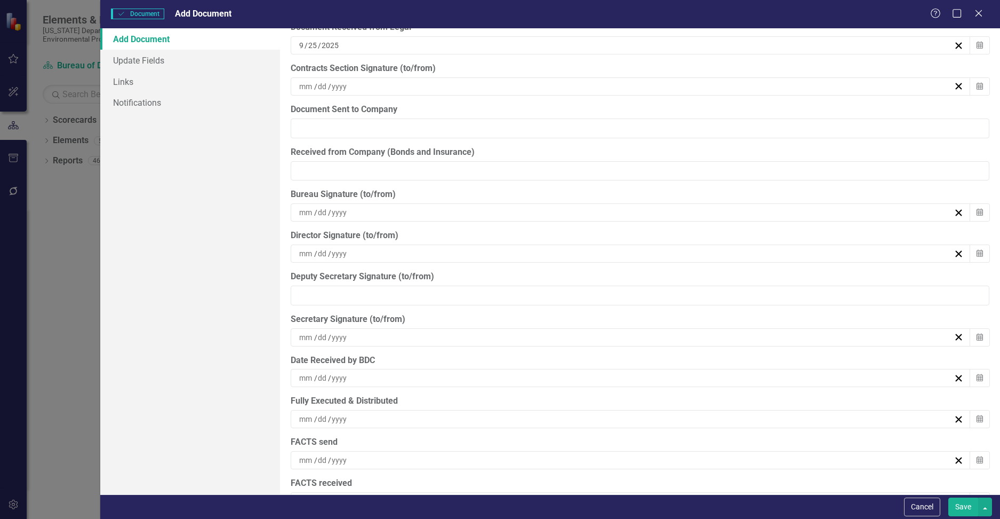
scroll to position [2881, 0]
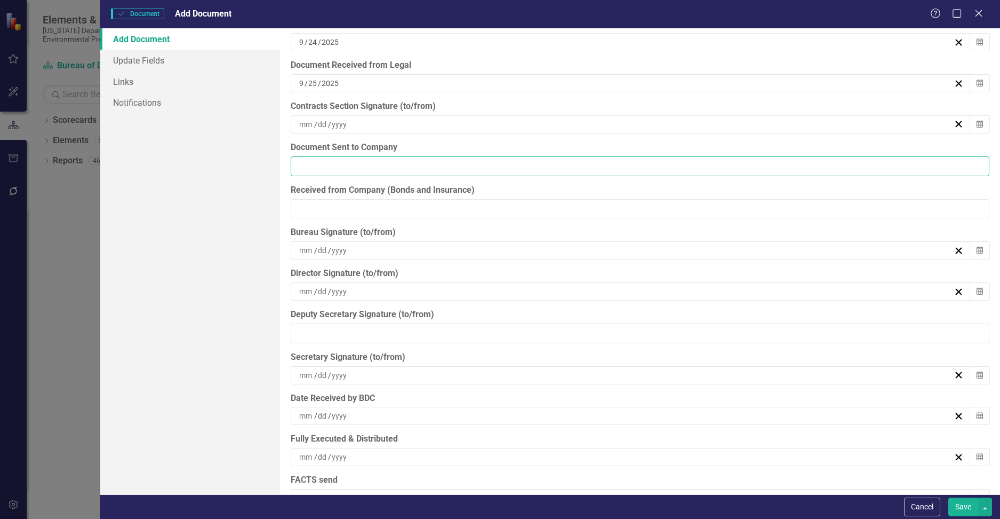
click at [356, 158] on input "Document Sent to Company" at bounding box center [640, 166] width 699 height 20
click at [307, 163] on input "09252025" at bounding box center [640, 166] width 699 height 20
click at [320, 165] on input "09/252025" at bounding box center [640, 166] width 699 height 20
type input "[DATE]"
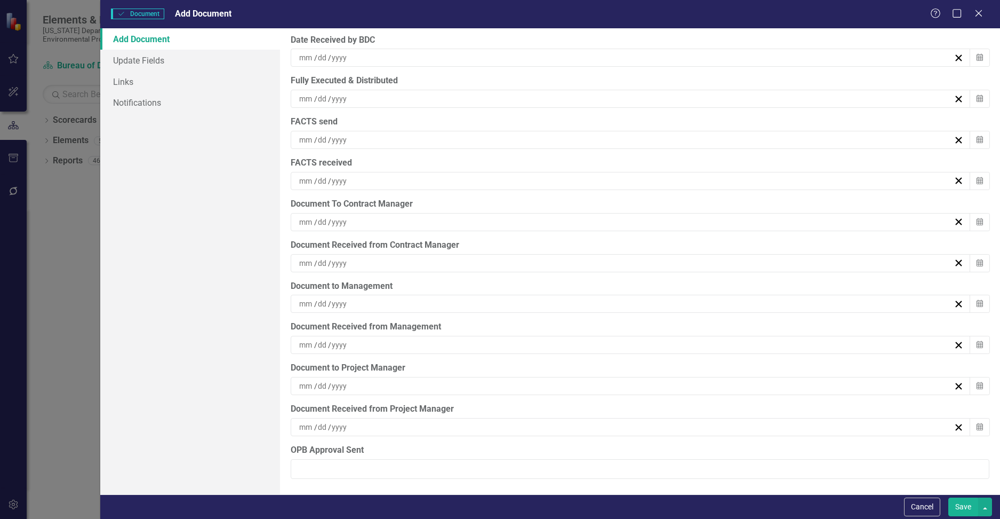
scroll to position [3239, 0]
click at [560, 509] on button "Save" at bounding box center [963, 506] width 30 height 19
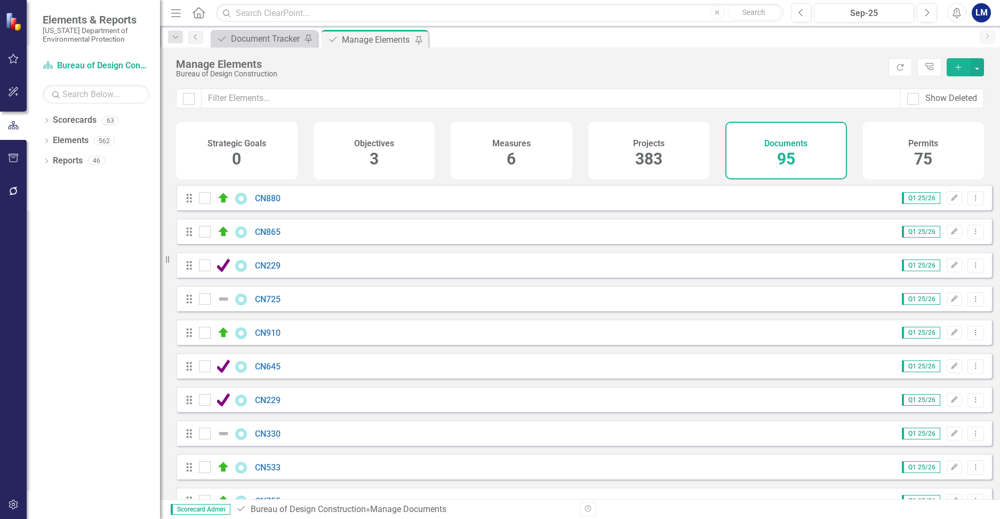
click at [560, 38] on div "Document Document Tracker Pin Document Manage Elements Pin" at bounding box center [592, 38] width 766 height 17
click at [251, 33] on div "Document Tracker" at bounding box center [266, 38] width 70 height 13
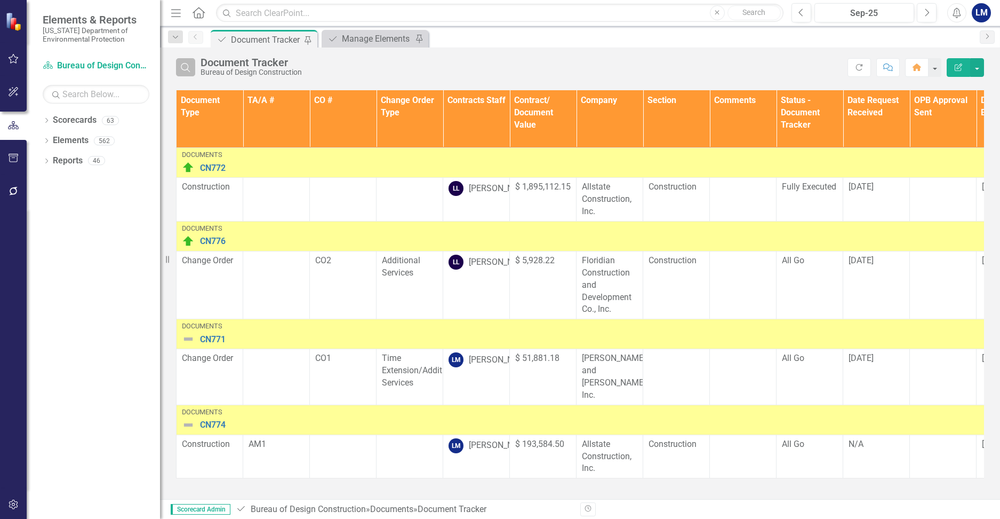
click at [188, 64] on icon "Search" at bounding box center [186, 67] width 12 height 10
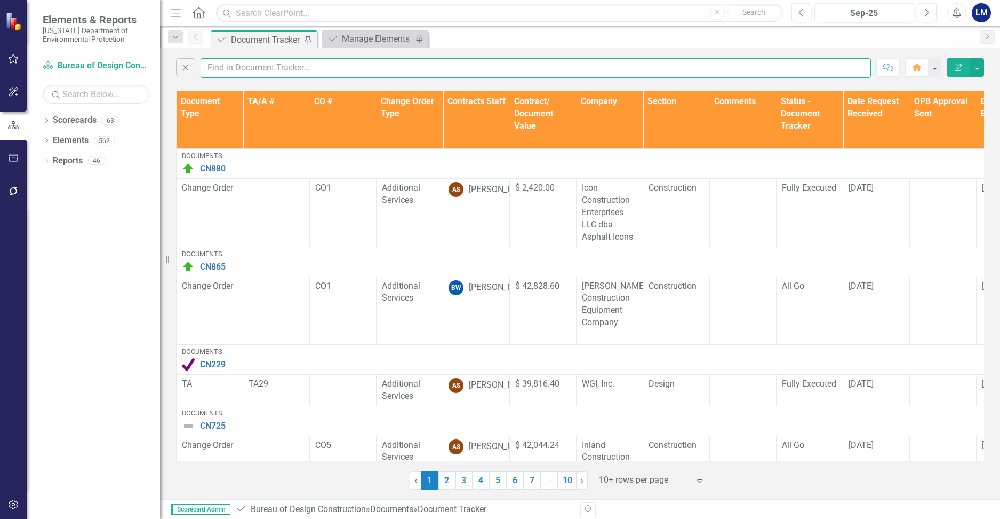
click at [232, 70] on input "text" at bounding box center [536, 68] width 671 height 20
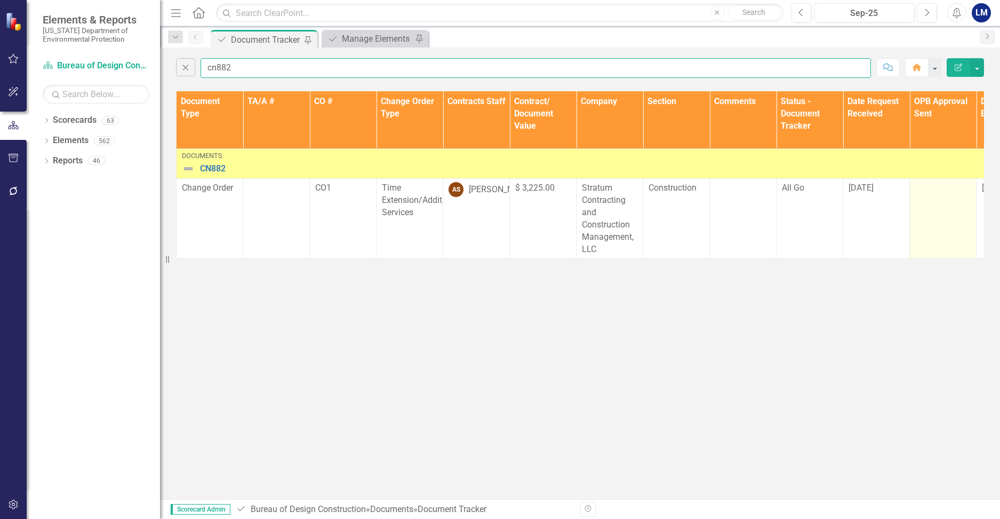
type input "cn882"
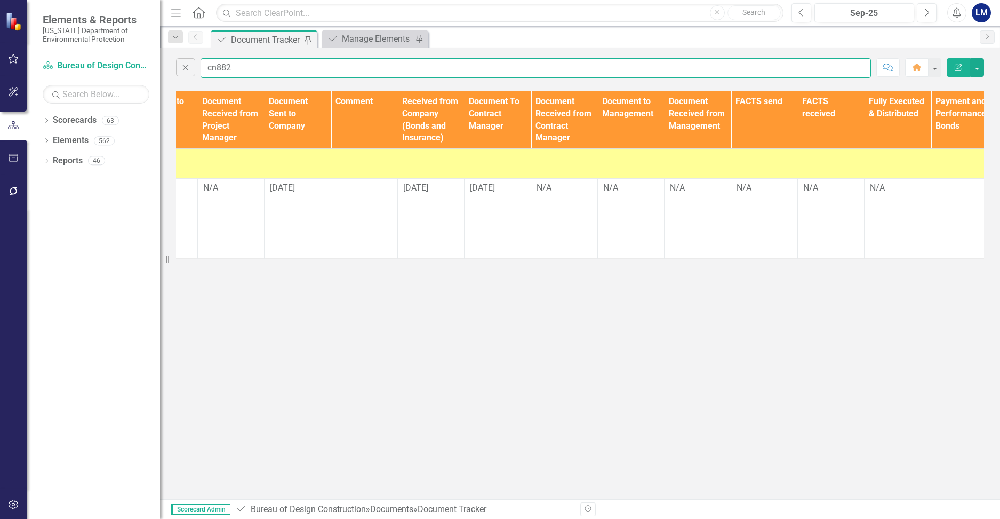
scroll to position [0, 1126]
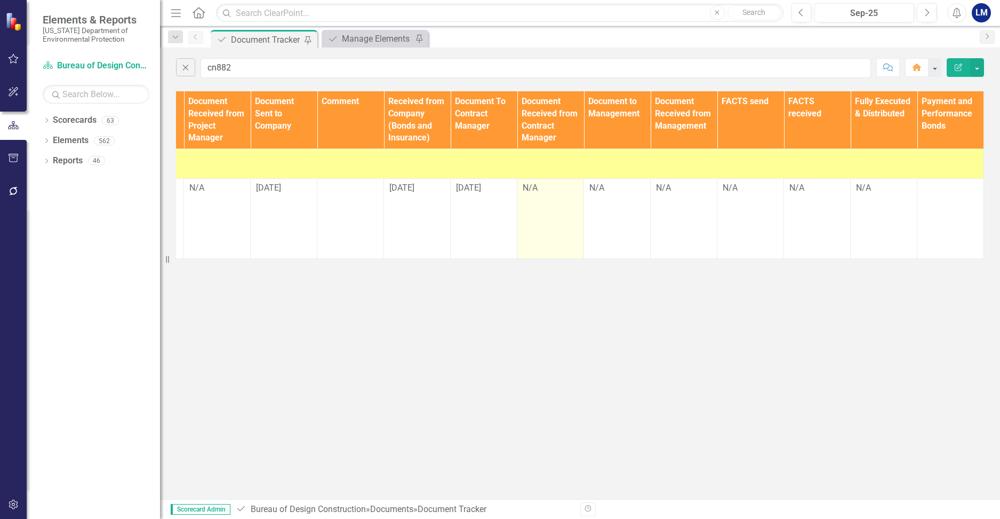
click at [544, 197] on td "N/A" at bounding box center [550, 219] width 67 height 80
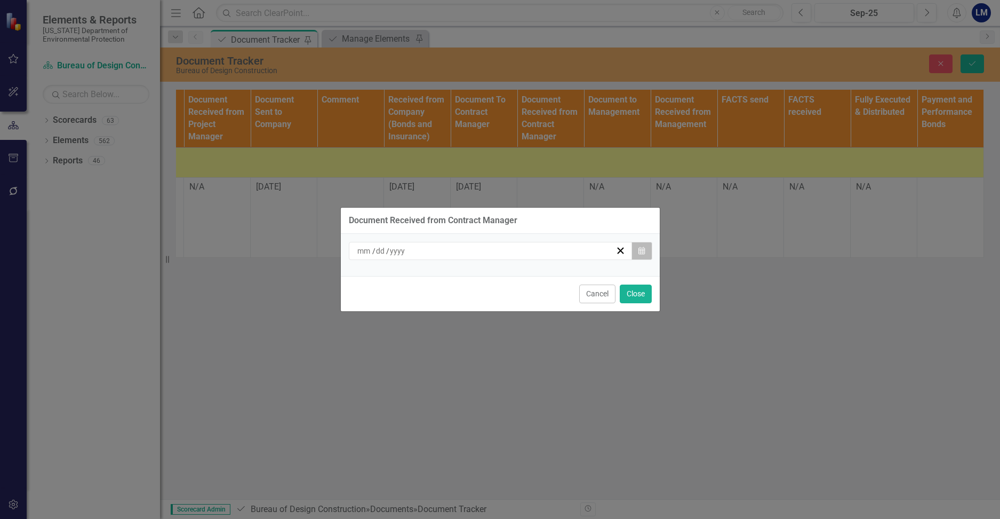
click at [560, 251] on icon "button" at bounding box center [642, 249] width 6 height 7
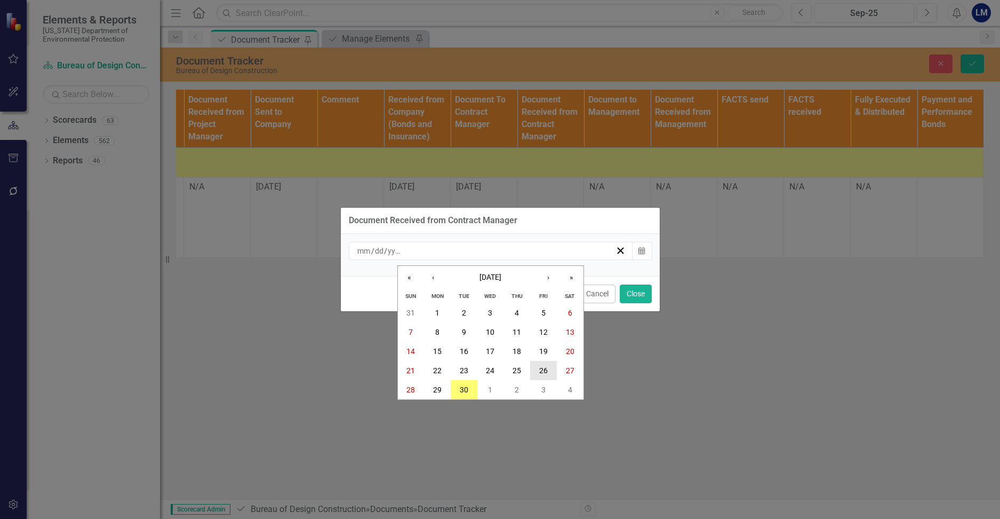
click at [538, 370] on button "26" at bounding box center [543, 370] width 27 height 19
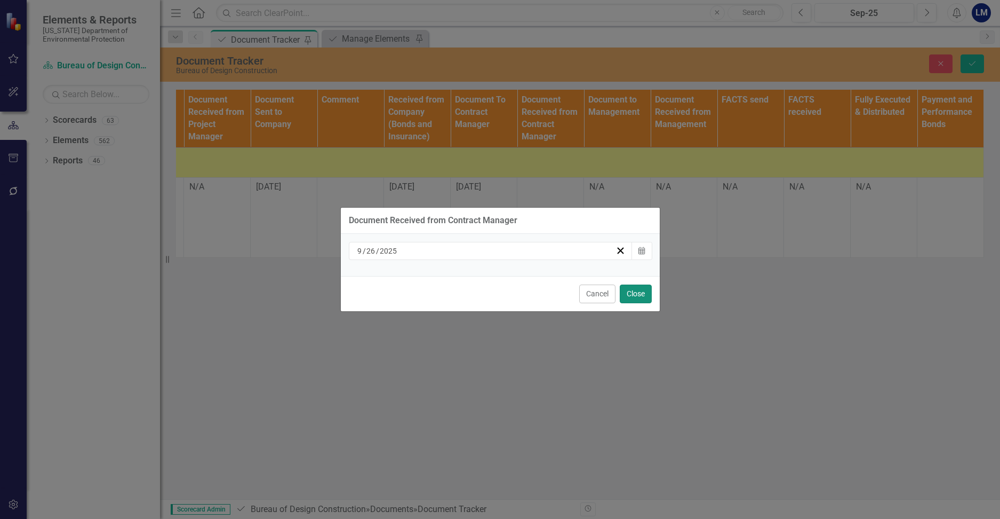
click at [560, 290] on button "Close" at bounding box center [636, 293] width 32 height 19
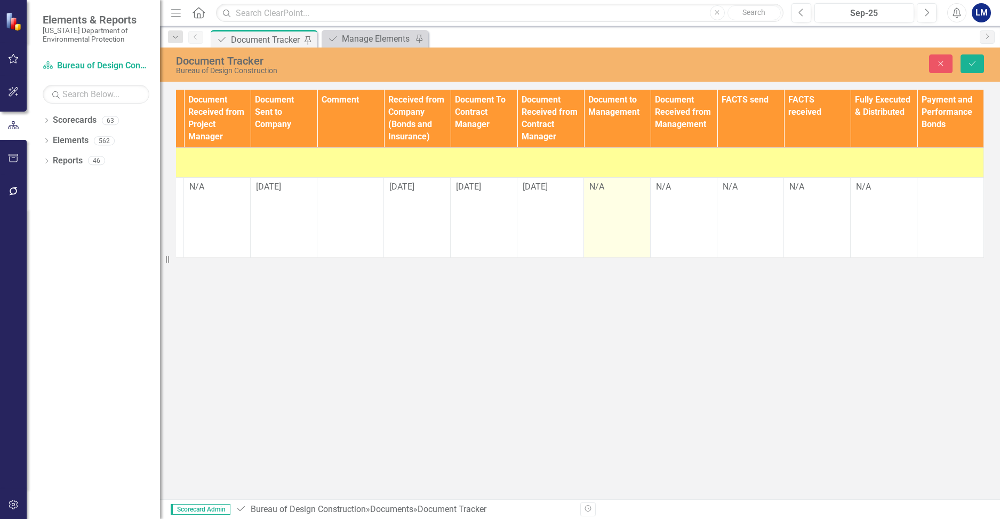
click at [560, 209] on td "N/A" at bounding box center [617, 217] width 67 height 80
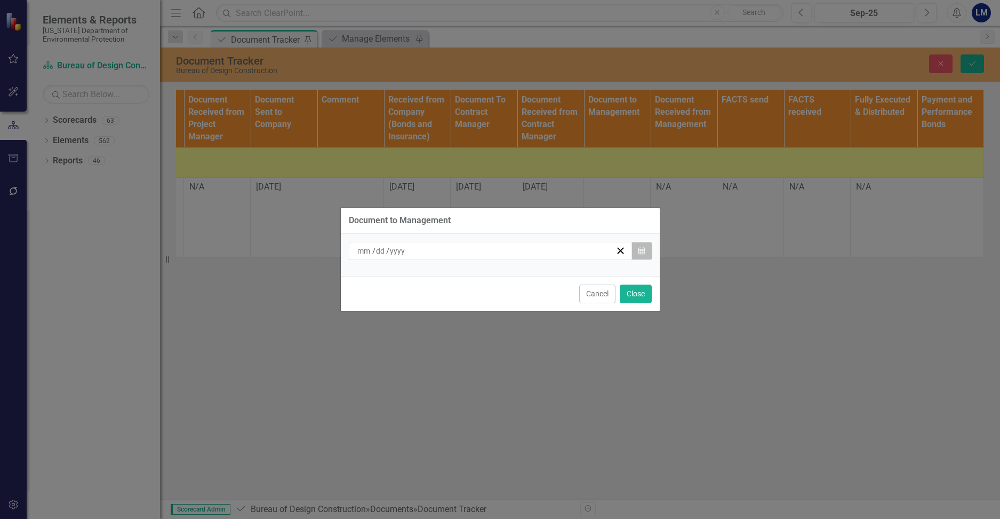
click at [560, 255] on button "Calendar" at bounding box center [642, 251] width 20 height 18
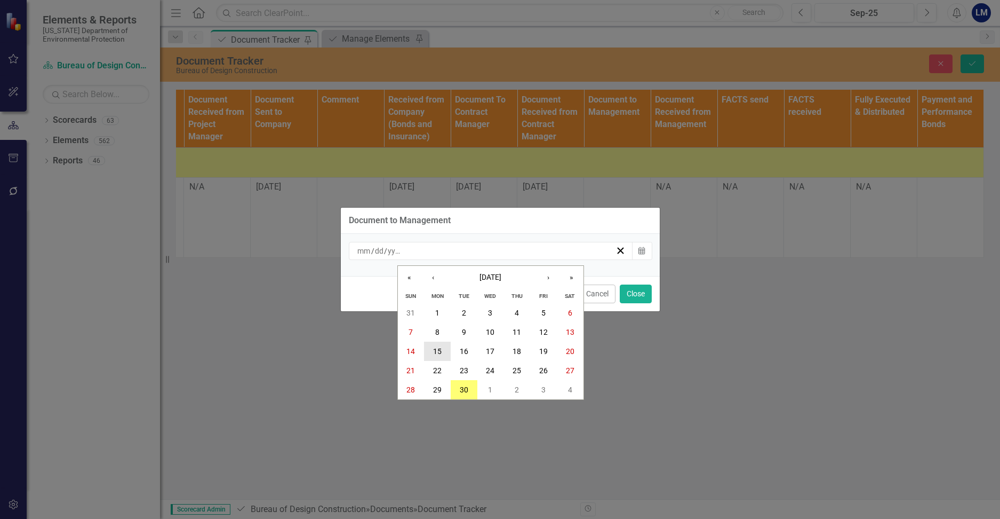
click at [441, 349] on abbr "15" at bounding box center [437, 351] width 9 height 9
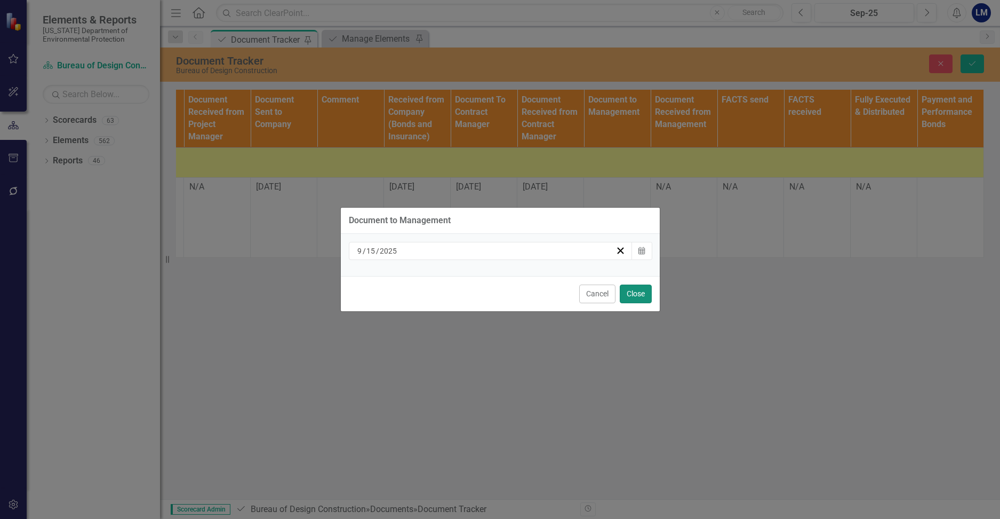
click at [560, 294] on button "Close" at bounding box center [636, 293] width 32 height 19
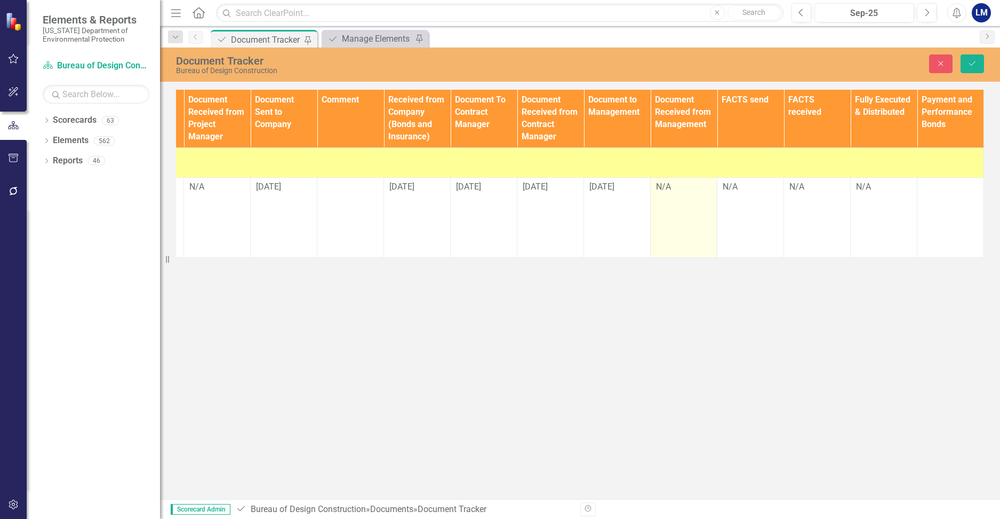
click at [560, 200] on td "N/A" at bounding box center [684, 217] width 67 height 80
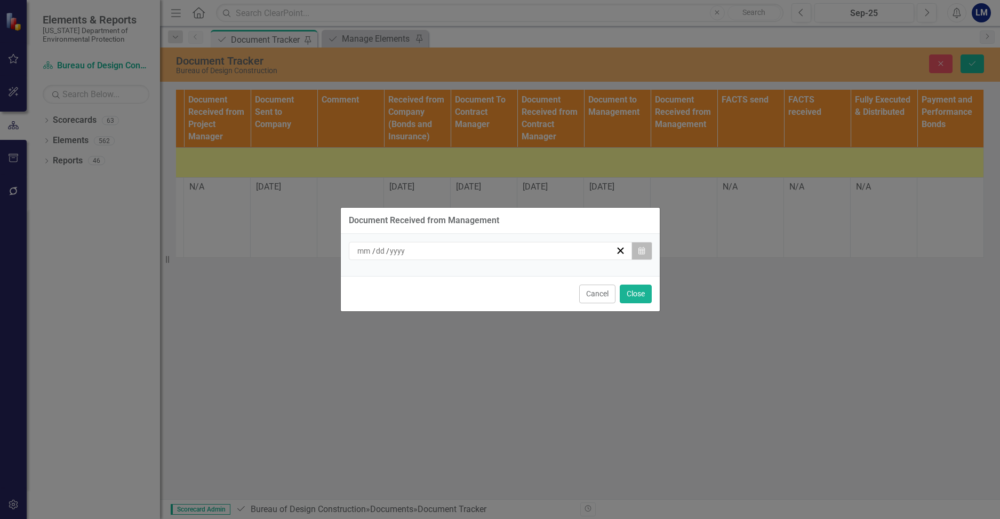
click at [560, 249] on button "Calendar" at bounding box center [642, 251] width 20 height 18
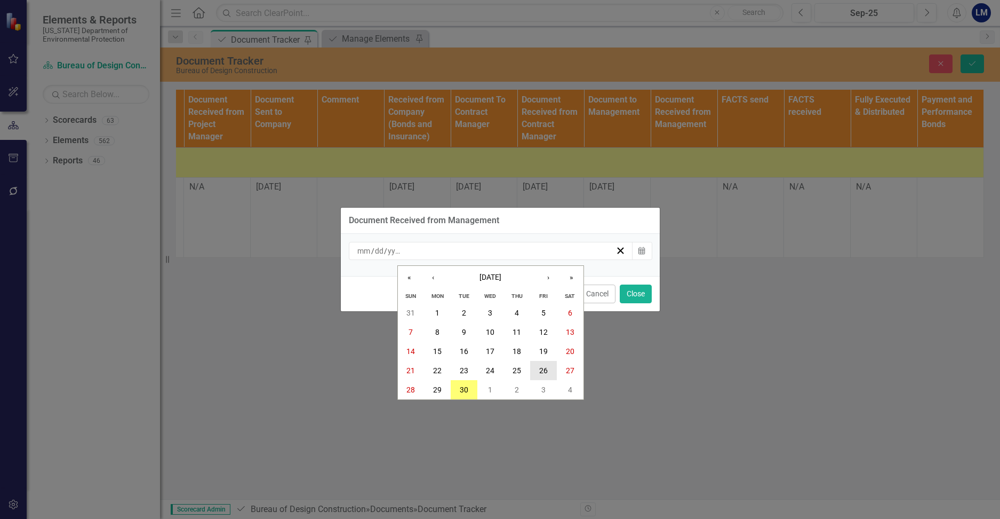
click at [545, 369] on abbr "26" at bounding box center [543, 370] width 9 height 9
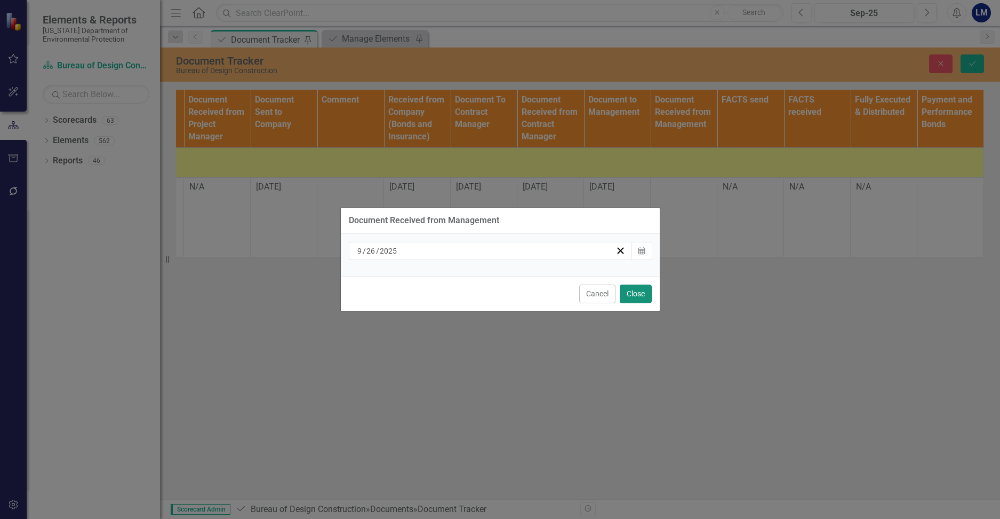
click at [560, 290] on button "Close" at bounding box center [636, 293] width 32 height 19
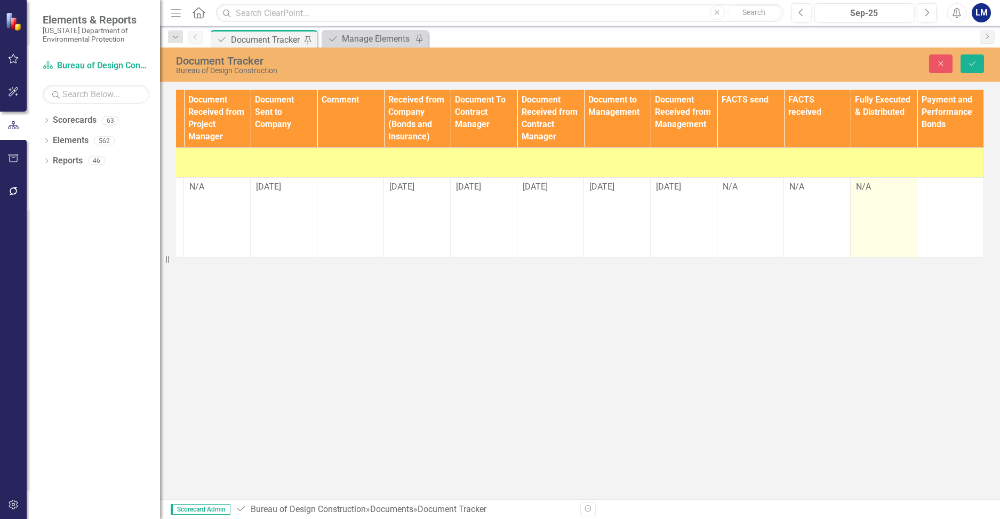
click at [560, 217] on td "N/A" at bounding box center [884, 217] width 67 height 80
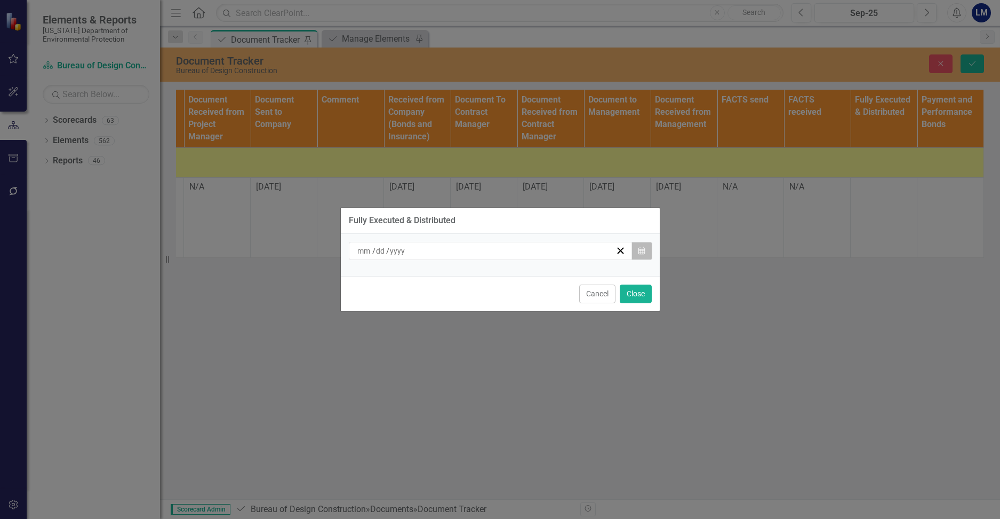
click at [560, 255] on button "Calendar" at bounding box center [642, 251] width 20 height 18
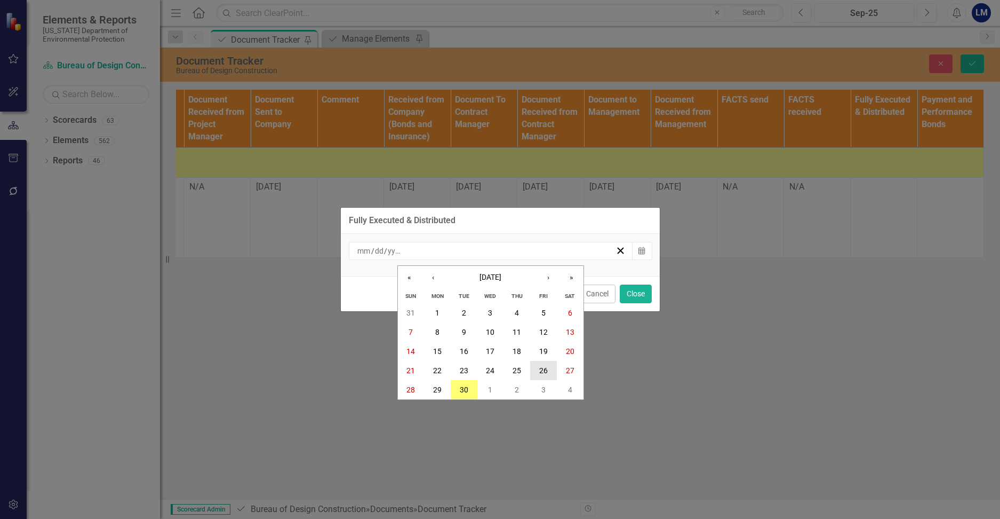
click at [535, 371] on button "26" at bounding box center [543, 370] width 27 height 19
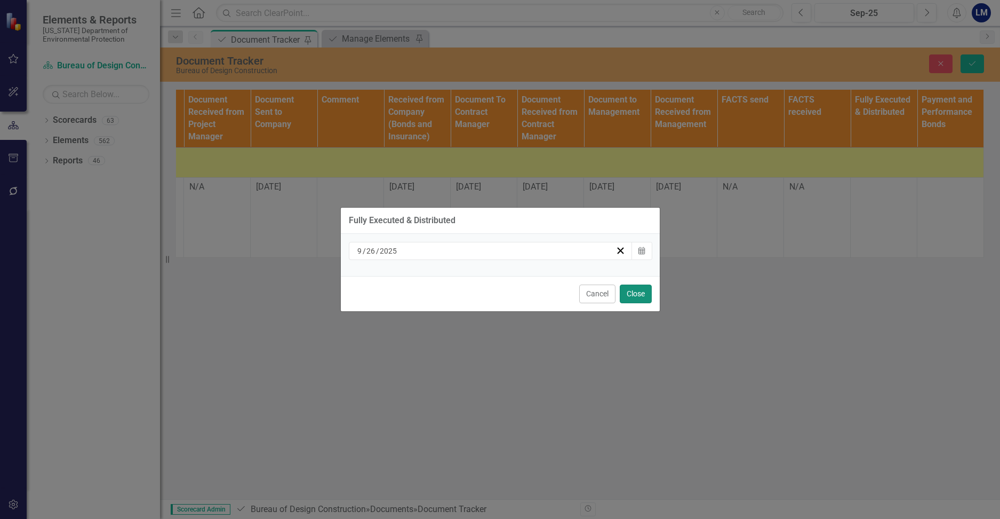
click at [560, 288] on button "Close" at bounding box center [636, 293] width 32 height 19
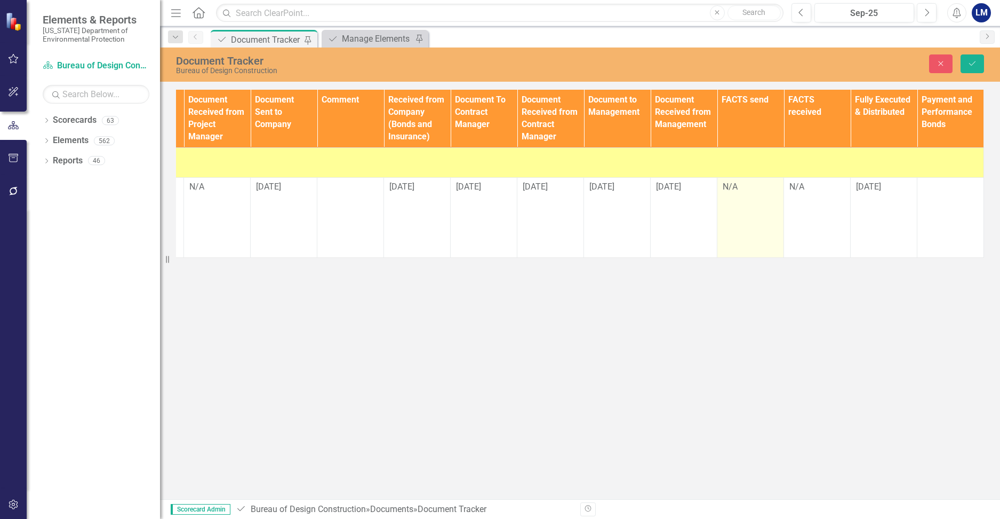
click at [560, 217] on td "N/A" at bounding box center [750, 217] width 67 height 80
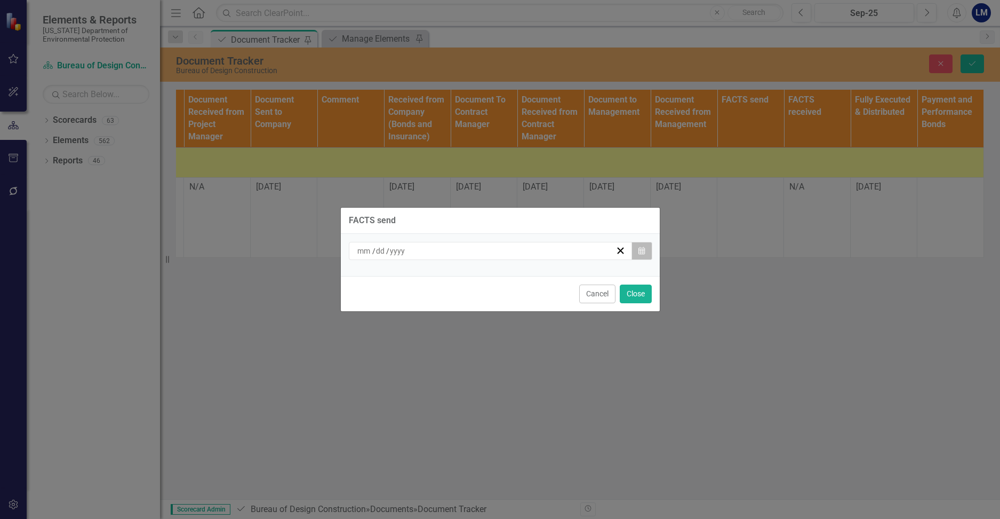
click at [560, 254] on button "Calendar" at bounding box center [642, 251] width 20 height 18
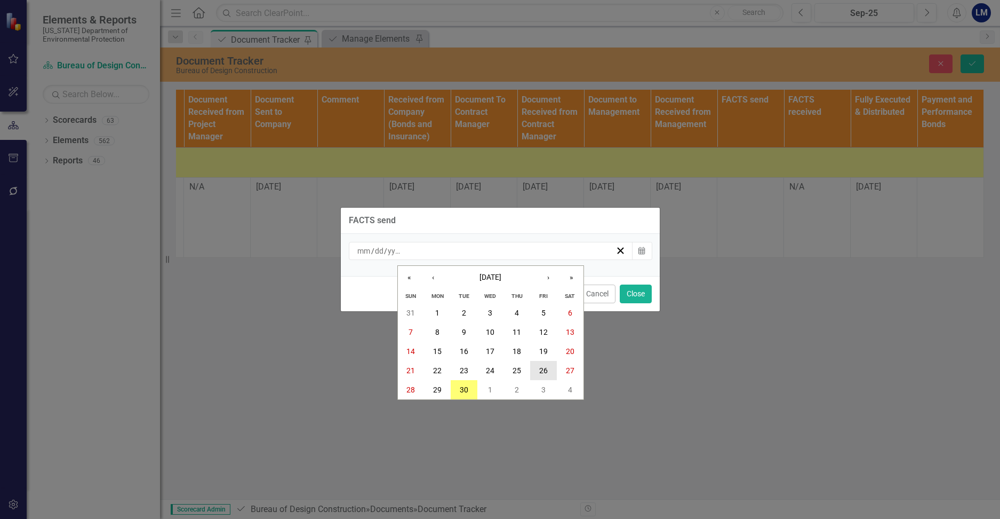
click at [547, 370] on abbr "26" at bounding box center [543, 370] width 9 height 9
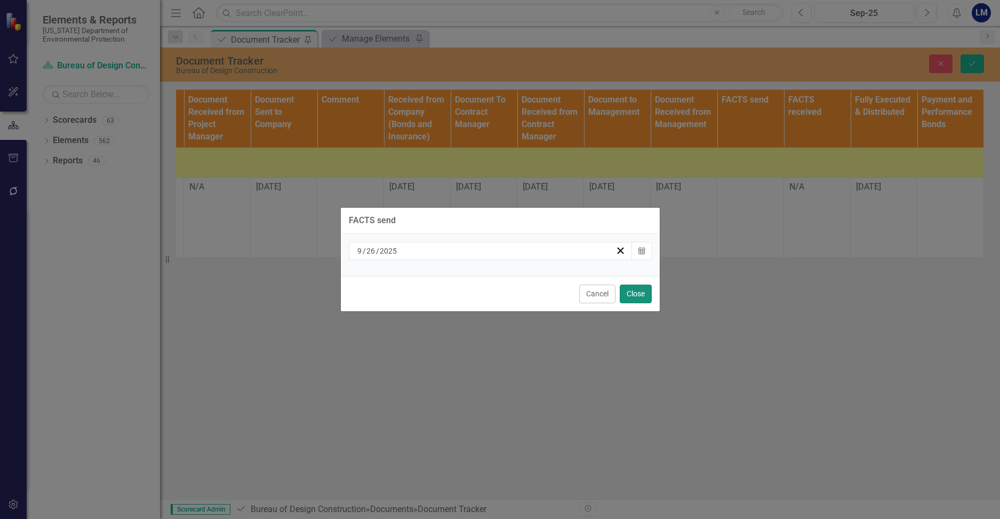
click at [560, 298] on button "Close" at bounding box center [636, 293] width 32 height 19
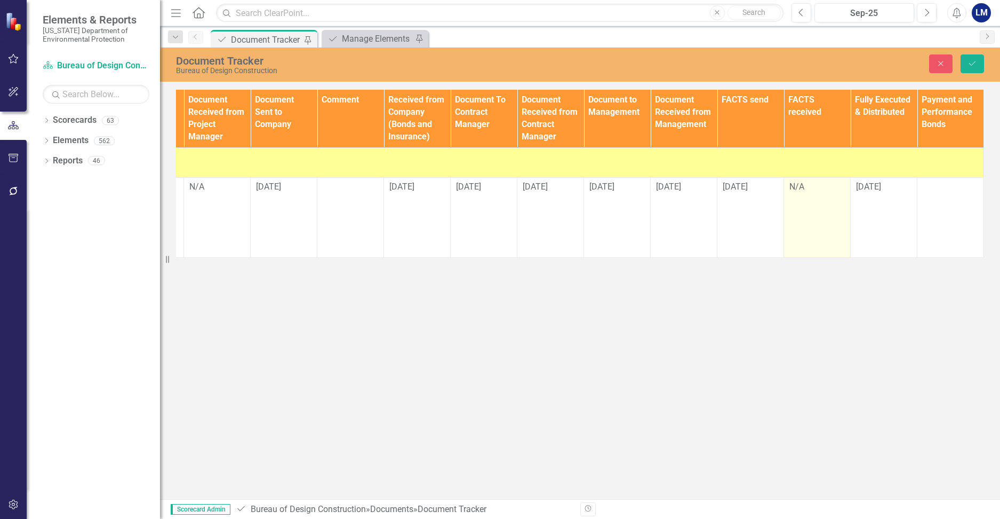
click at [560, 213] on td "N/A" at bounding box center [817, 217] width 67 height 80
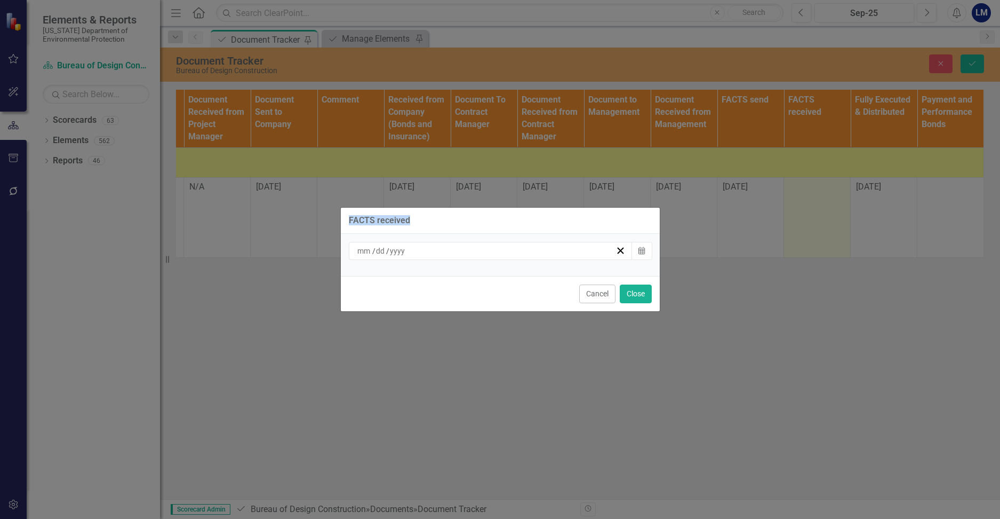
click at [560, 213] on div "FACTS received / / Calendar Cancel Close" at bounding box center [500, 259] width 1000 height 519
click at [560, 252] on icon "button" at bounding box center [642, 249] width 6 height 7
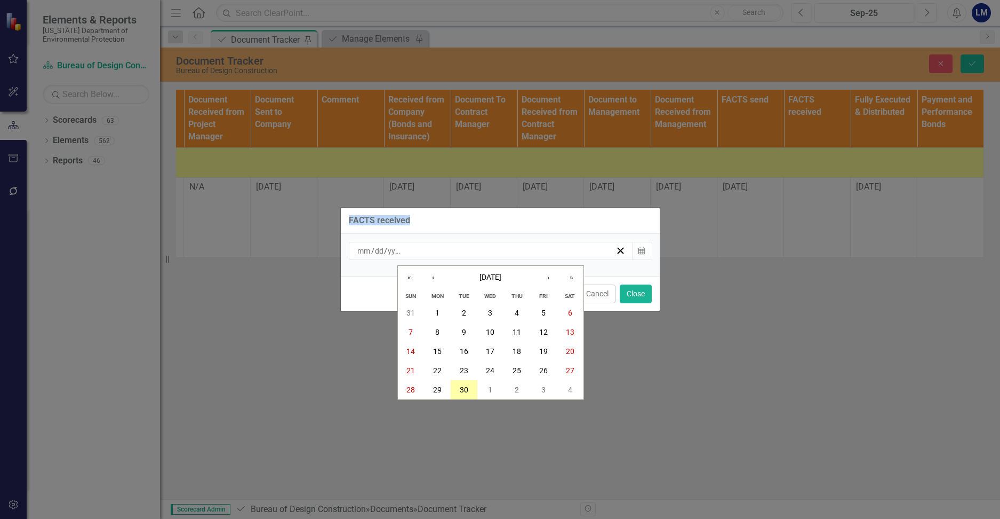
click at [462, 391] on abbr "30" at bounding box center [464, 389] width 9 height 9
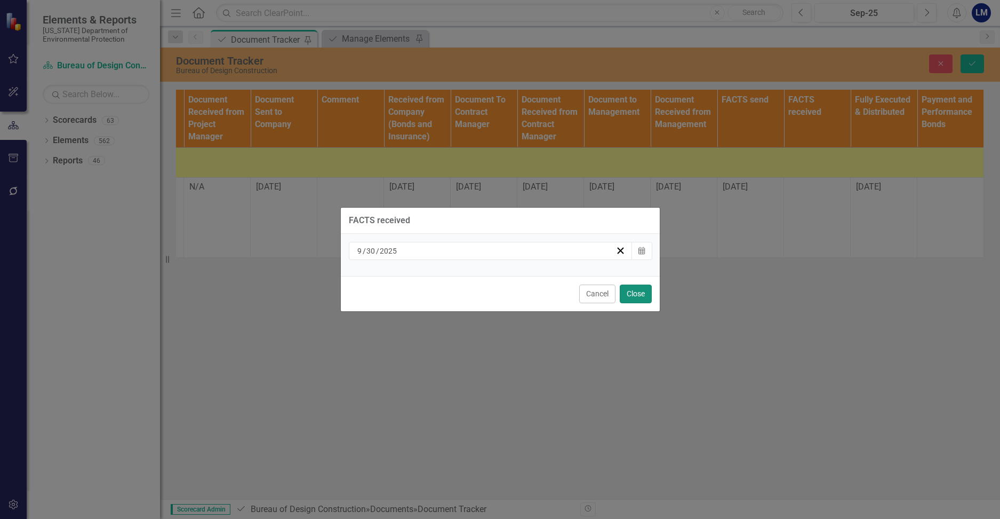
click at [560, 295] on button "Close" at bounding box center [636, 293] width 32 height 19
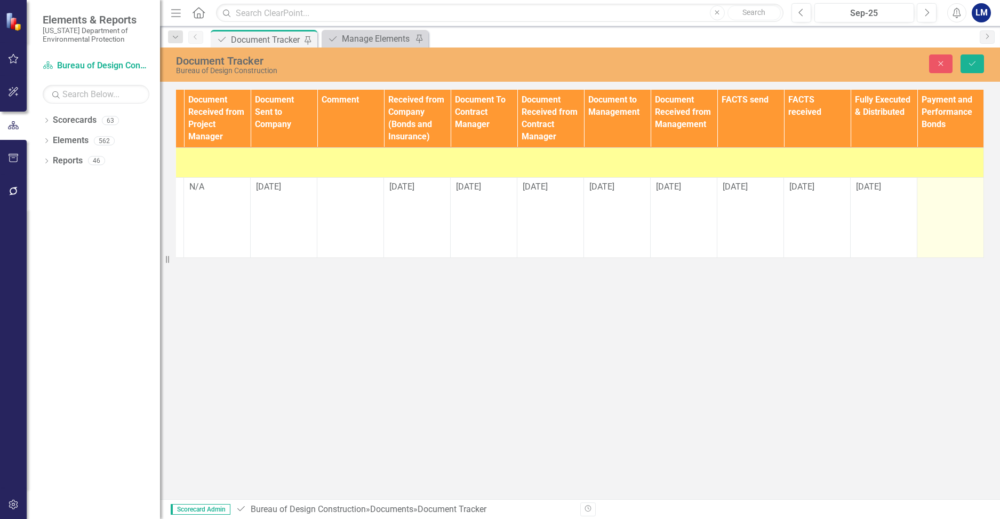
click at [560, 197] on td at bounding box center [951, 217] width 67 height 80
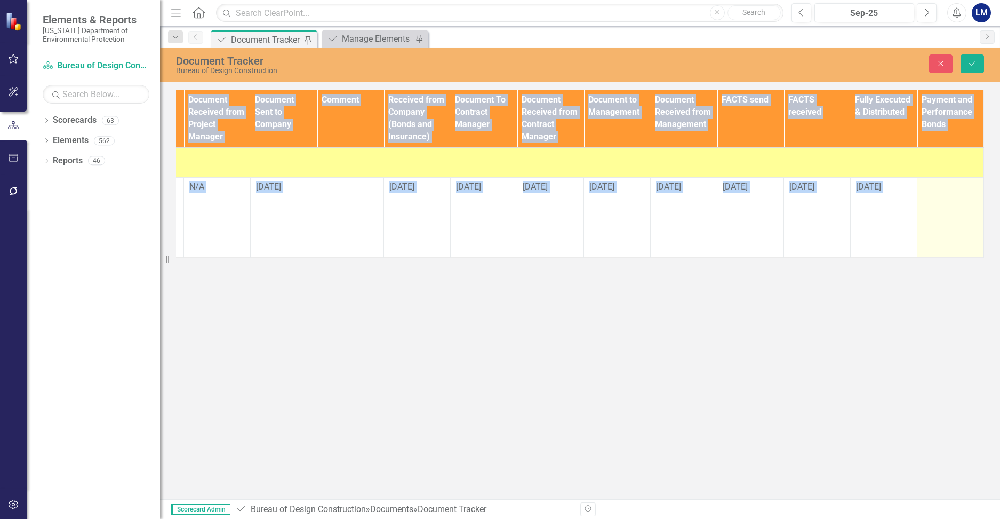
click at [560, 197] on td at bounding box center [951, 217] width 67 height 80
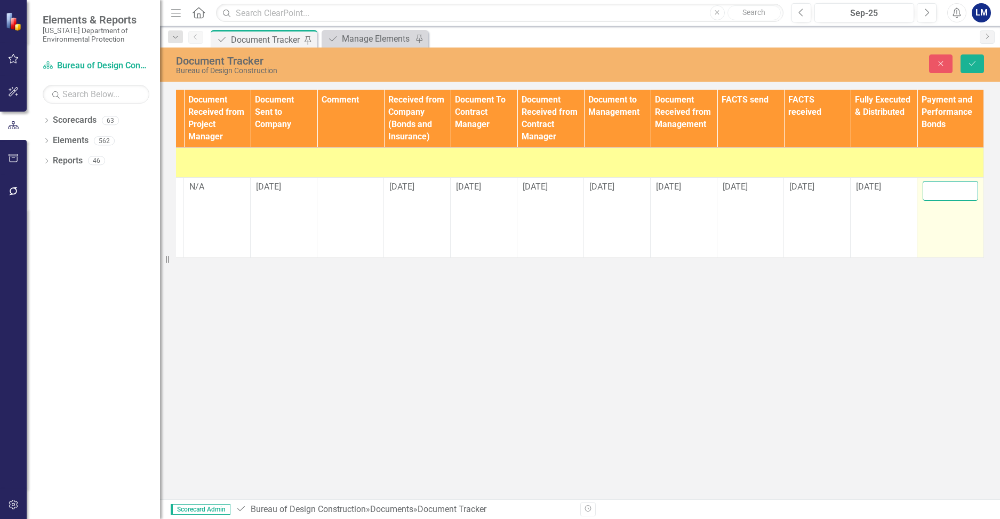
click at [560, 192] on input "text" at bounding box center [950, 191] width 55 height 20
type input "n/a"
click at [560, 64] on icon "Save" at bounding box center [973, 63] width 10 height 7
